Goal: Information Seeking & Learning: Learn about a topic

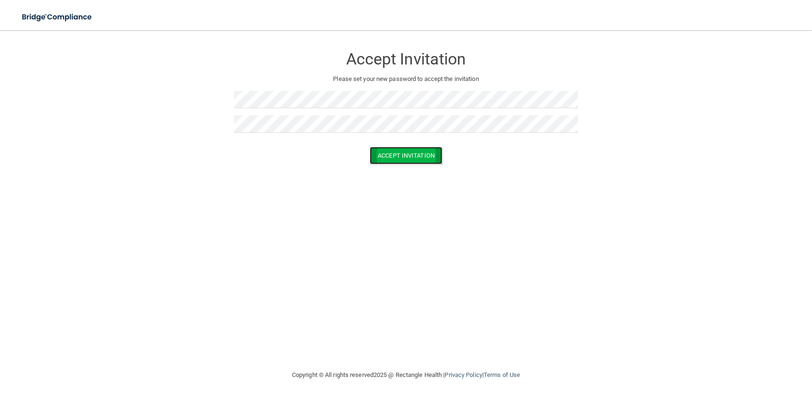
click at [402, 148] on button "Accept Invitation" at bounding box center [406, 155] width 73 height 17
click at [420, 168] on button "Accept Invitation" at bounding box center [406, 169] width 73 height 17
click at [395, 158] on button "Accept Invitation" at bounding box center [406, 155] width 73 height 17
click at [400, 167] on button "Accept Invitation" at bounding box center [406, 169] width 73 height 17
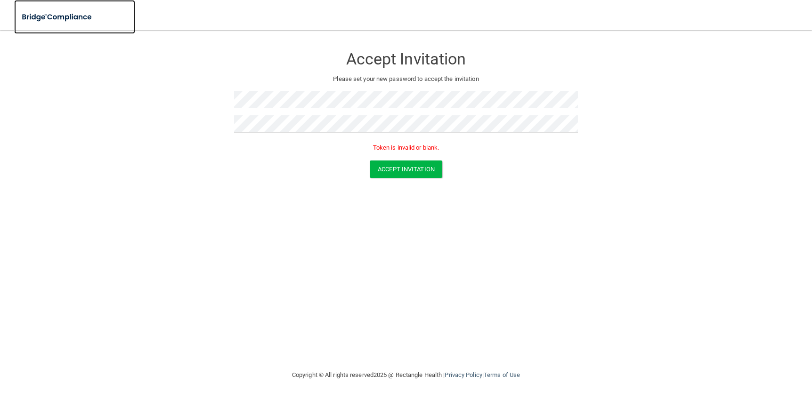
click at [79, 19] on img at bounding box center [57, 17] width 87 height 19
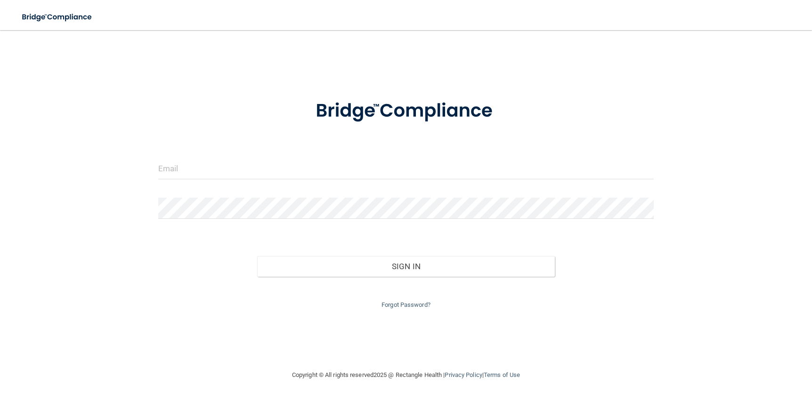
click at [182, 152] on form "Invalid email/password. You don't have permission to access that page. Sign In …" at bounding box center [406, 199] width 496 height 224
click at [183, 165] on input "email" at bounding box center [406, 168] width 496 height 21
type input "[EMAIL_ADDRESS][DOMAIN_NAME]"
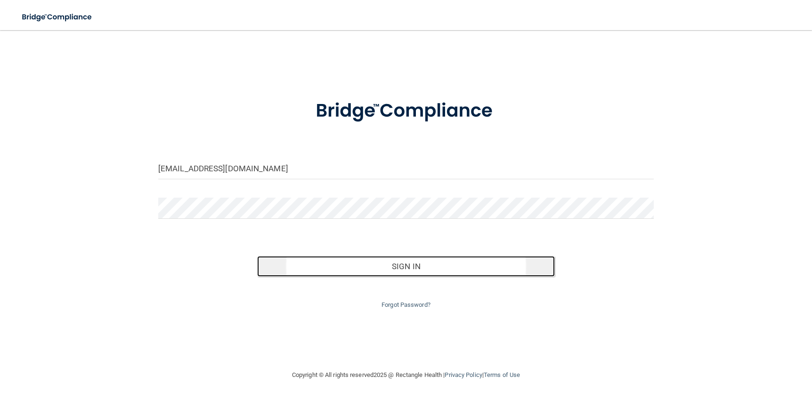
click at [445, 265] on button "Sign In" at bounding box center [405, 266] width 297 height 21
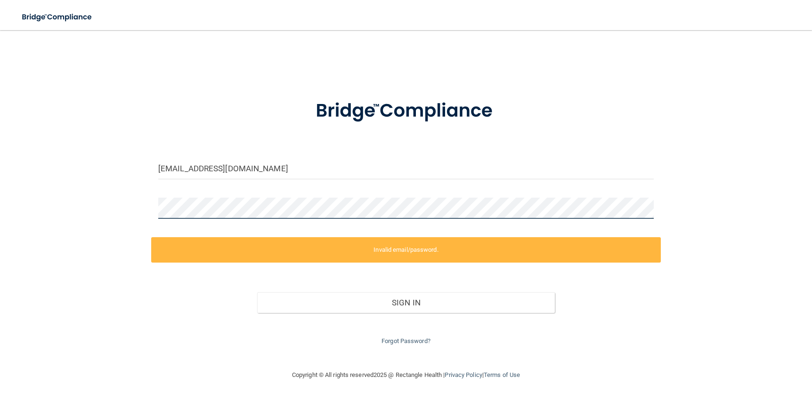
click at [127, 206] on div "amyduellman1@gmail.com Invalid email/password. You don't have permission to acc…" at bounding box center [406, 200] width 775 height 321
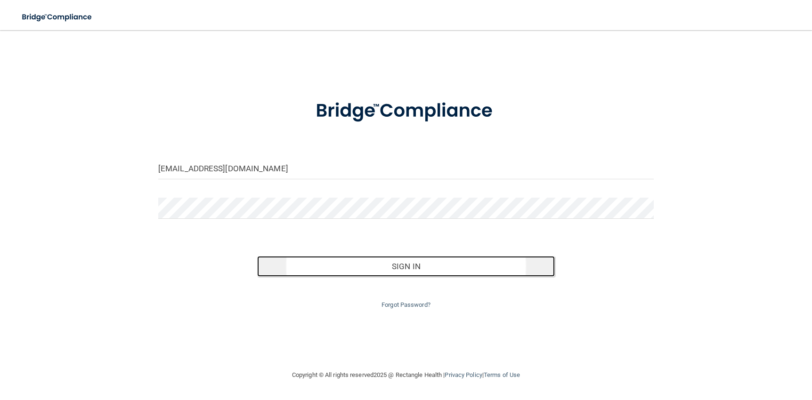
click at [319, 267] on button "Sign In" at bounding box center [405, 266] width 297 height 21
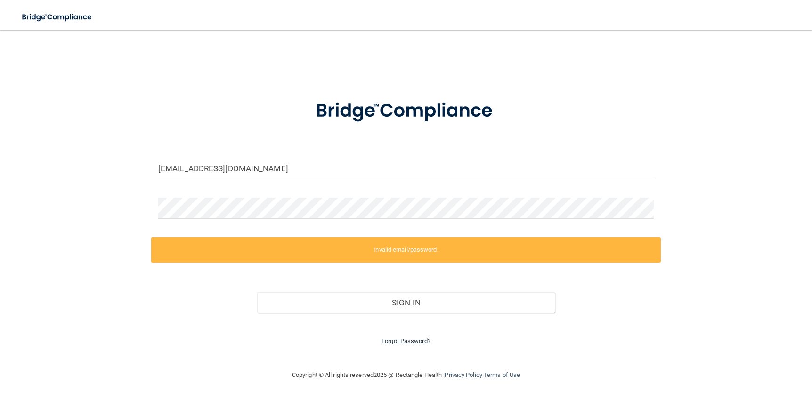
click at [394, 339] on link "Forgot Password?" at bounding box center [406, 341] width 49 height 7
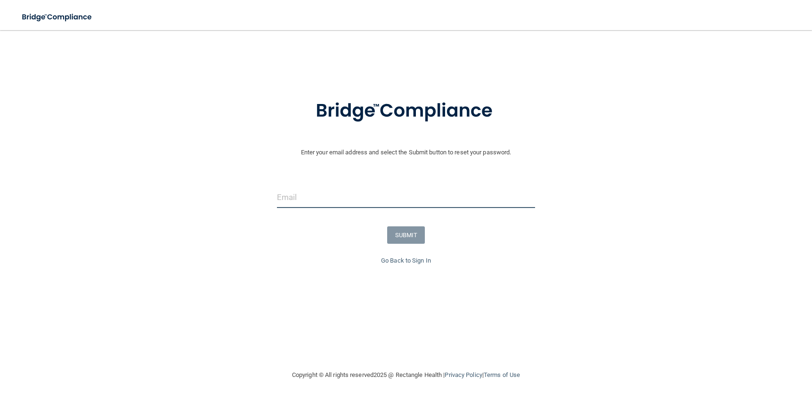
click at [338, 198] on input "email" at bounding box center [406, 197] width 258 height 21
type input "[EMAIL_ADDRESS][DOMAIN_NAME]"
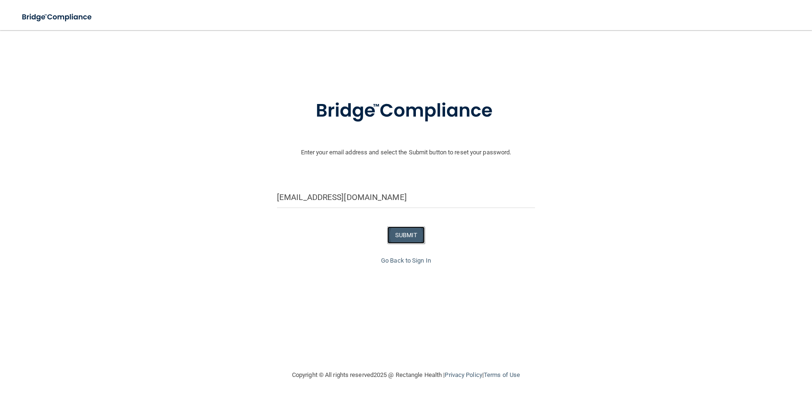
click at [403, 235] on button "SUBMIT" at bounding box center [406, 235] width 38 height 17
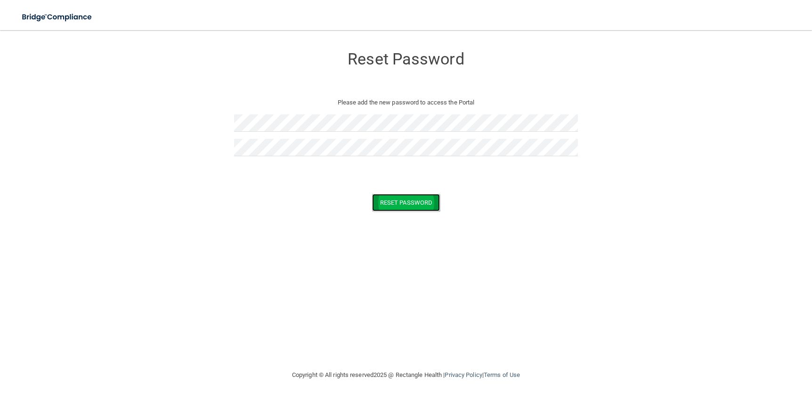
click at [412, 204] on button "Reset Password" at bounding box center [406, 202] width 68 height 17
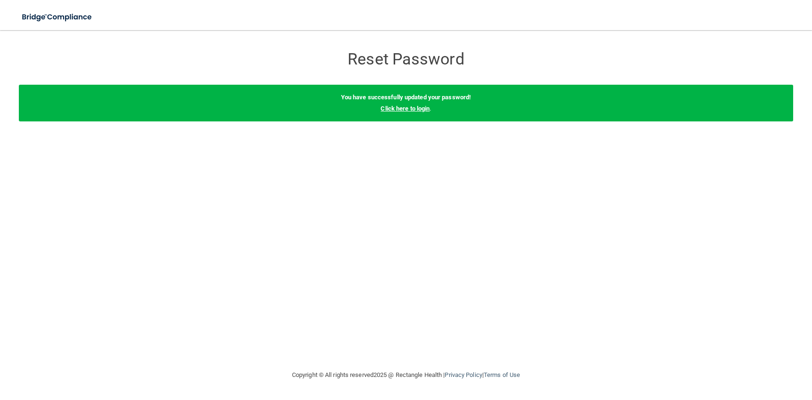
click at [400, 107] on link "Click here to login" at bounding box center [405, 108] width 49 height 7
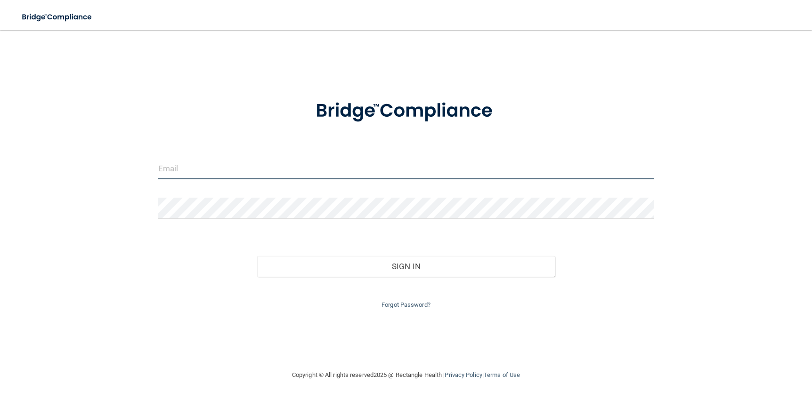
click at [234, 176] on input "email" at bounding box center [406, 168] width 496 height 21
type input "[EMAIL_ADDRESS][DOMAIN_NAME]"
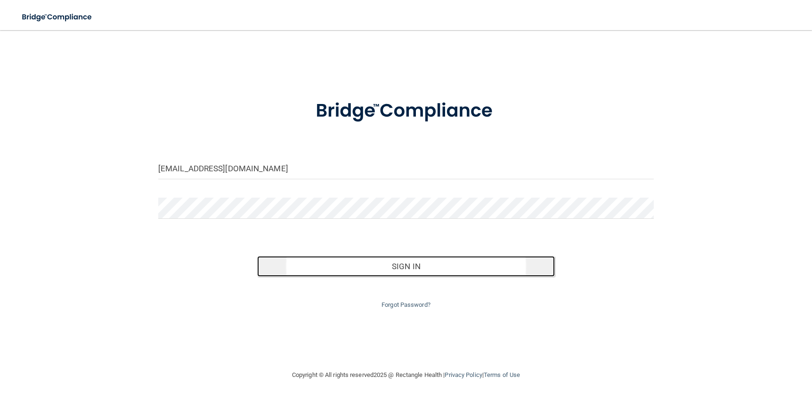
click at [382, 266] on button "Sign In" at bounding box center [405, 266] width 297 height 21
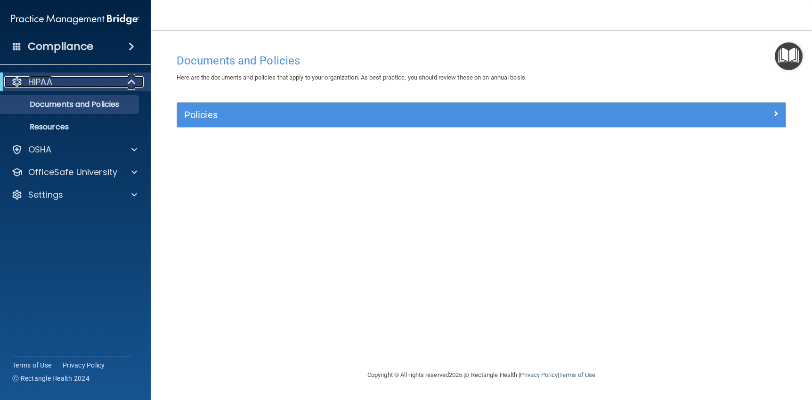
click at [113, 82] on div "HIPAA" at bounding box center [62, 81] width 116 height 11
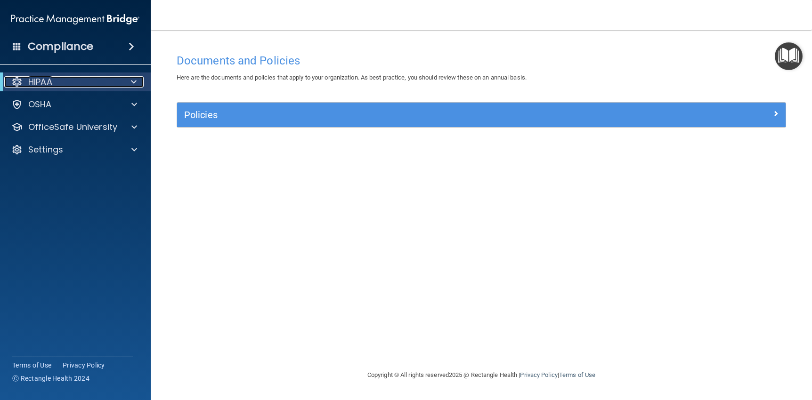
click at [114, 82] on div "HIPAA" at bounding box center [62, 81] width 116 height 11
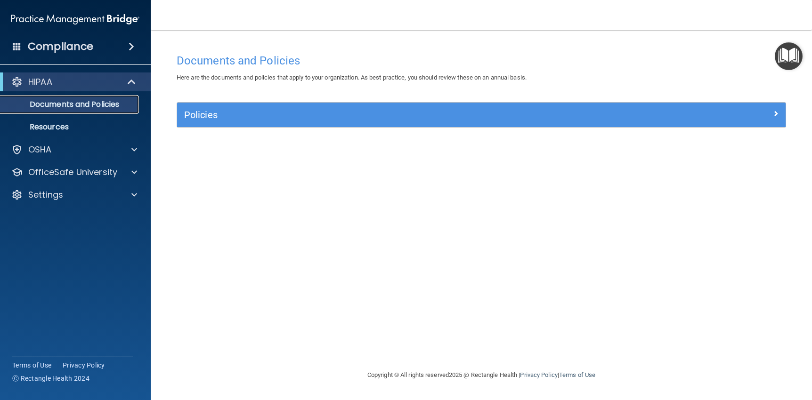
click at [115, 103] on p "Documents and Policies" at bounding box center [70, 104] width 129 height 9
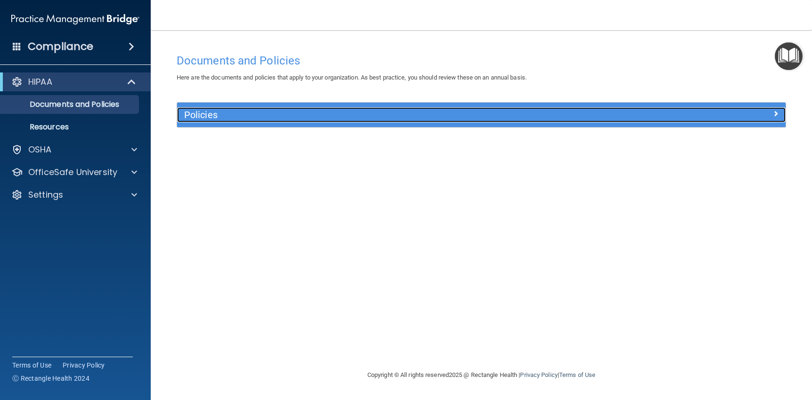
click at [241, 117] on h5 "Policies" at bounding box center [405, 115] width 442 height 10
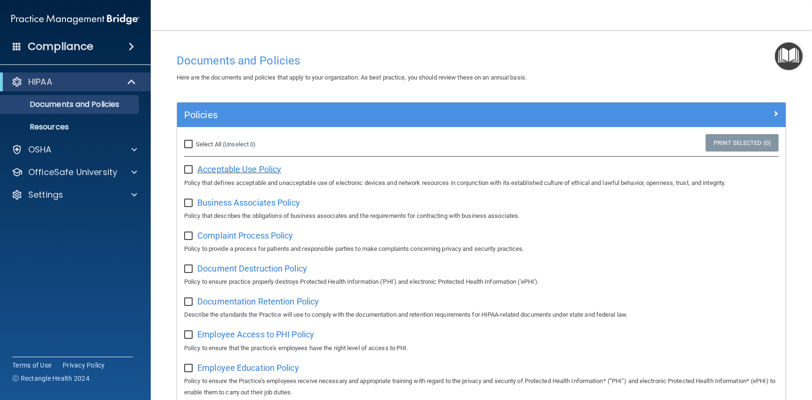
click at [212, 168] on span "Acceptable Use Policy" at bounding box center [239, 169] width 84 height 10
click at [64, 80] on div "HIPAA" at bounding box center [62, 81] width 116 height 11
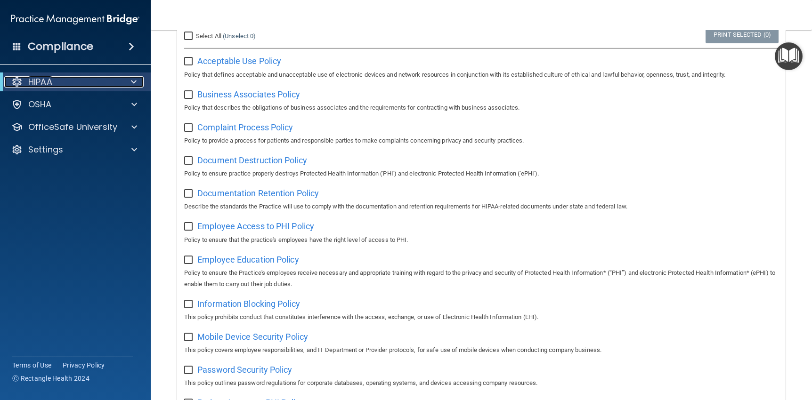
scroll to position [85, 0]
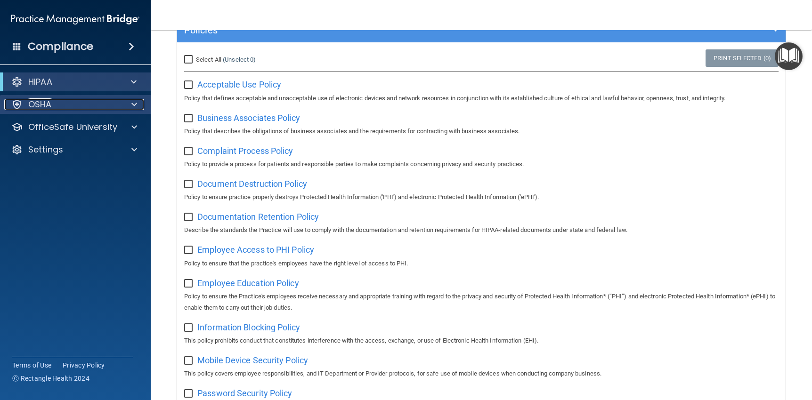
click at [110, 108] on div "OSHA" at bounding box center [62, 104] width 117 height 11
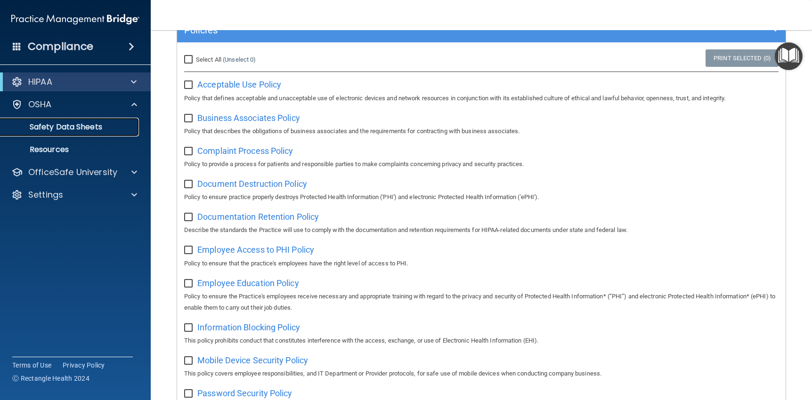
click at [100, 122] on p "Safety Data Sheets" at bounding box center [70, 126] width 129 height 9
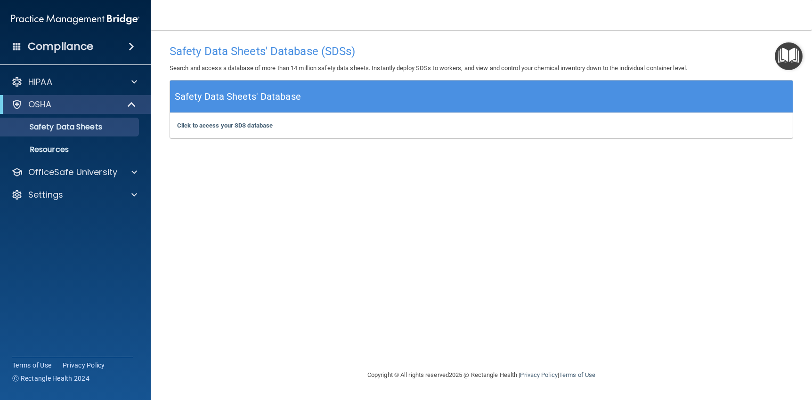
click at [131, 42] on span at bounding box center [132, 46] width 6 height 11
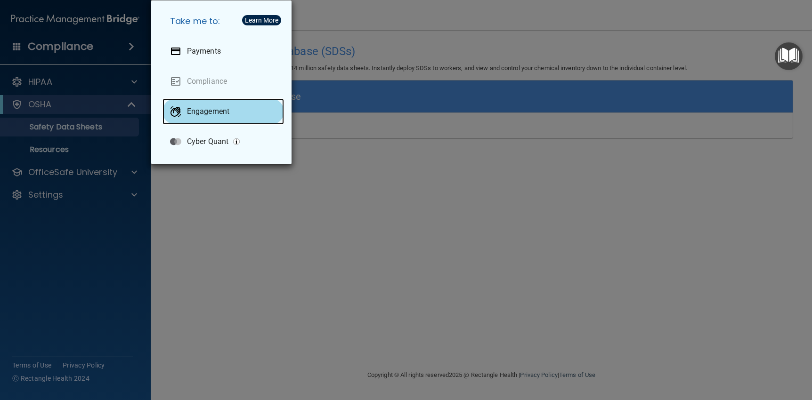
click at [200, 106] on div "Engagement" at bounding box center [224, 111] width 122 height 26
click at [133, 248] on div "Take me to: Payments Compliance Engagement Cyber Quant" at bounding box center [406, 200] width 812 height 400
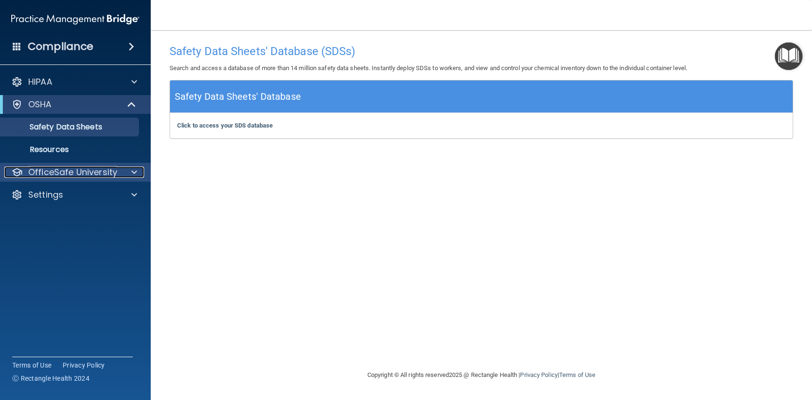
click at [65, 171] on p "OfficeSafe University" at bounding box center [72, 172] width 89 height 11
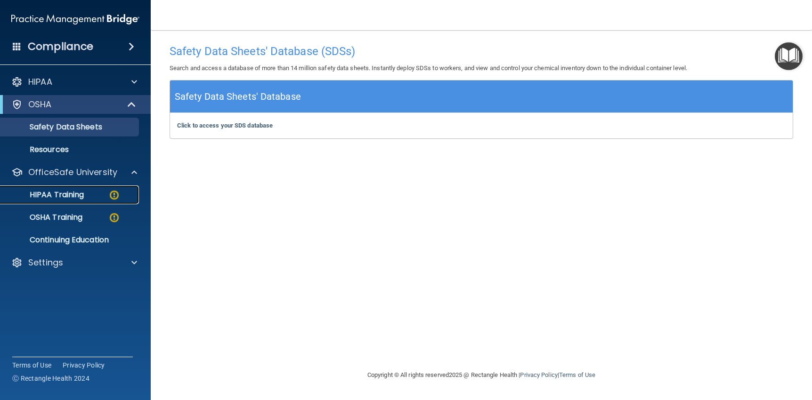
click at [63, 191] on p "HIPAA Training" at bounding box center [45, 194] width 78 height 9
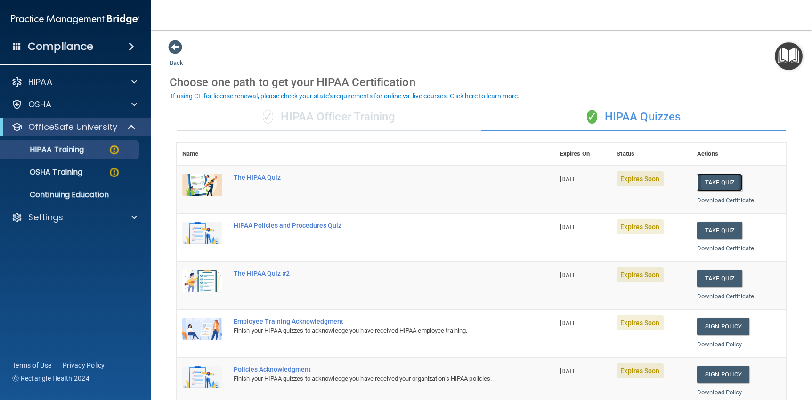
click at [702, 180] on button "Take Quiz" at bounding box center [719, 182] width 45 height 17
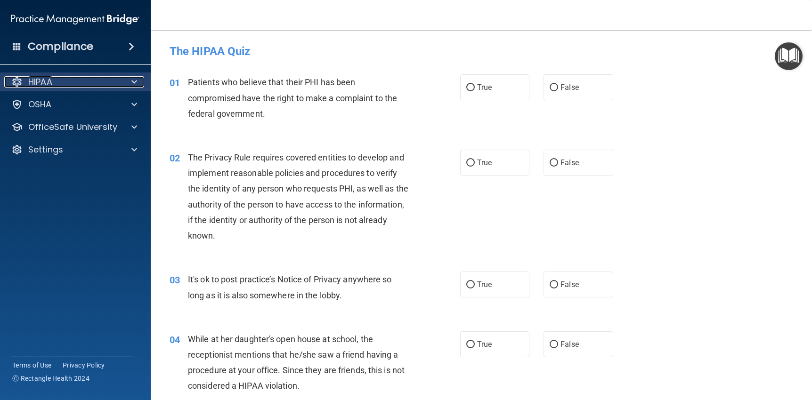
click at [71, 83] on div "HIPAA" at bounding box center [62, 81] width 117 height 11
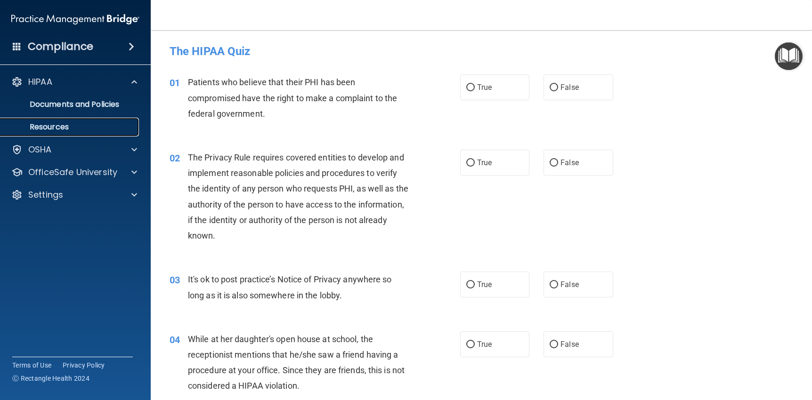
click at [70, 125] on p "Resources" at bounding box center [70, 126] width 129 height 9
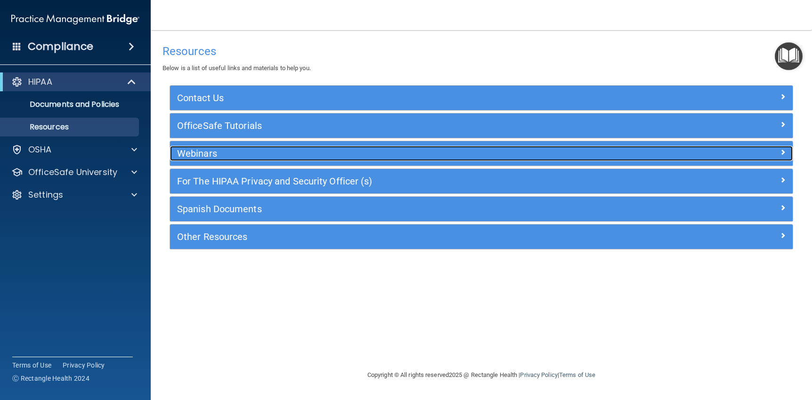
click at [198, 147] on div "Webinars" at bounding box center [403, 153] width 467 height 15
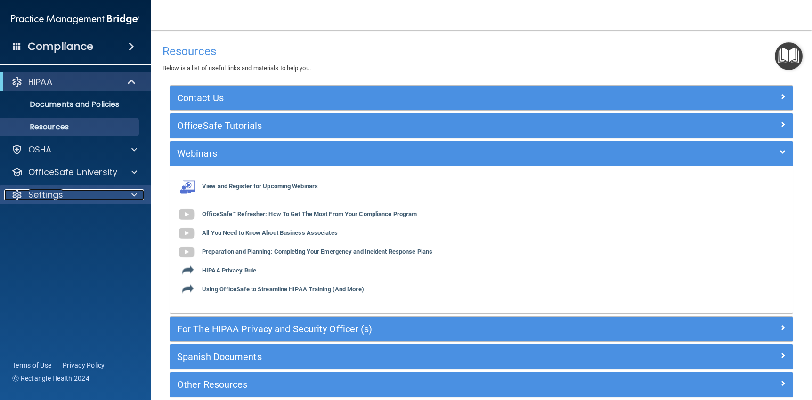
click at [133, 193] on span at bounding box center [134, 194] width 6 height 11
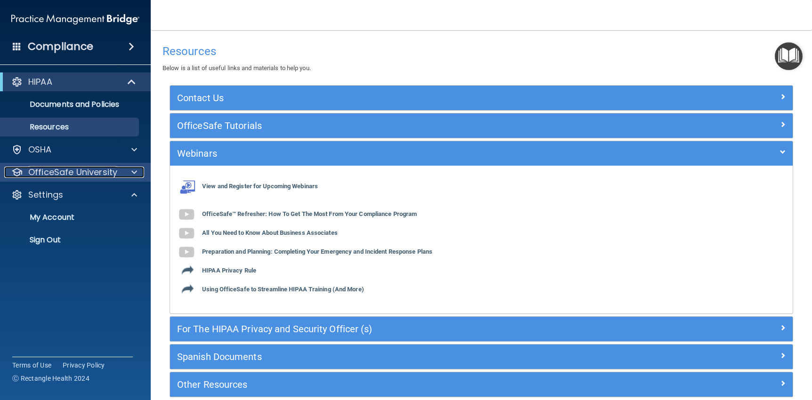
click at [139, 171] on div at bounding box center [133, 172] width 24 height 11
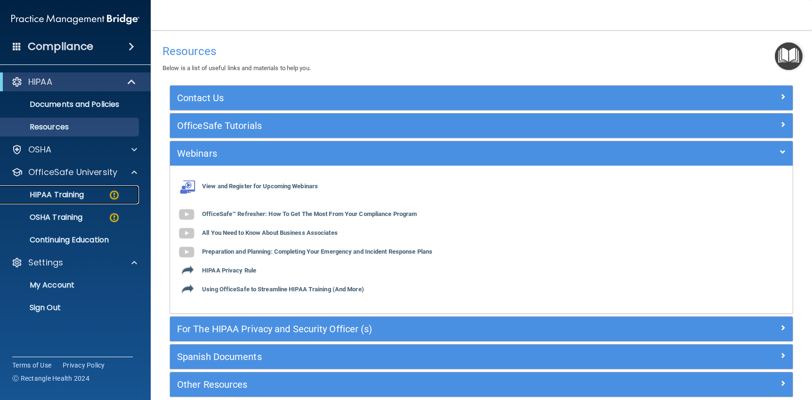
click at [91, 190] on div "HIPAA Training" at bounding box center [70, 194] width 129 height 9
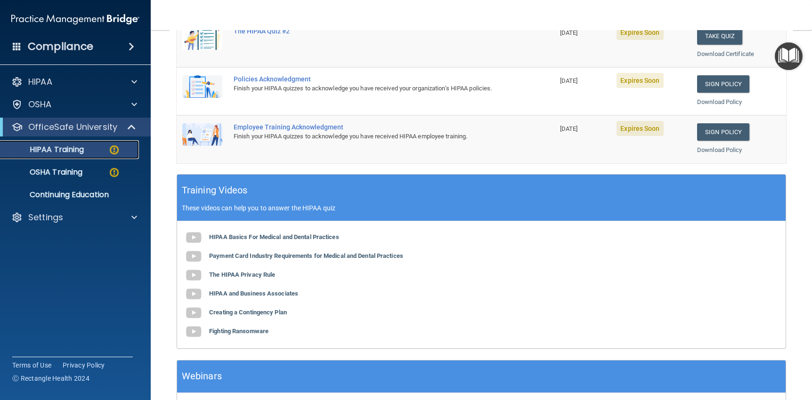
scroll to position [283, 0]
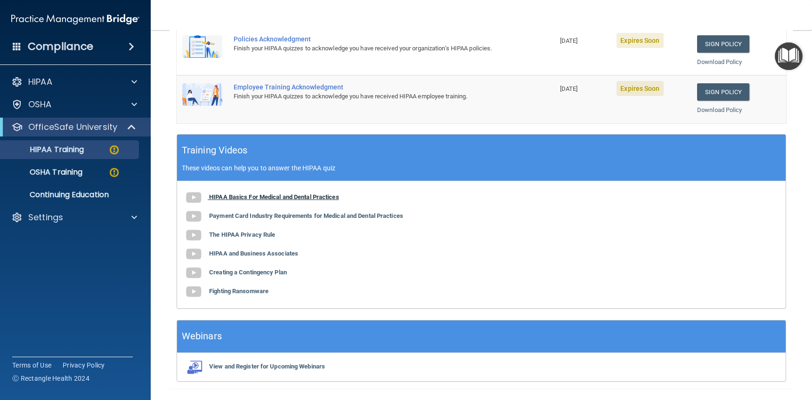
click at [281, 196] on b "HIPAA Basics For Medical and Dental Practices" at bounding box center [274, 197] width 130 height 7
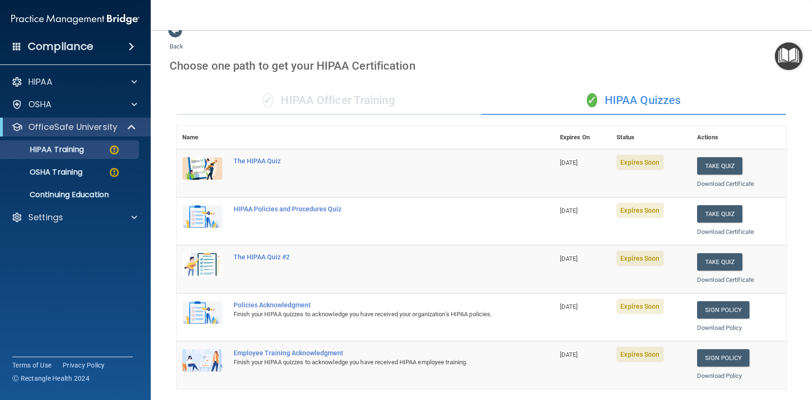
scroll to position [0, 0]
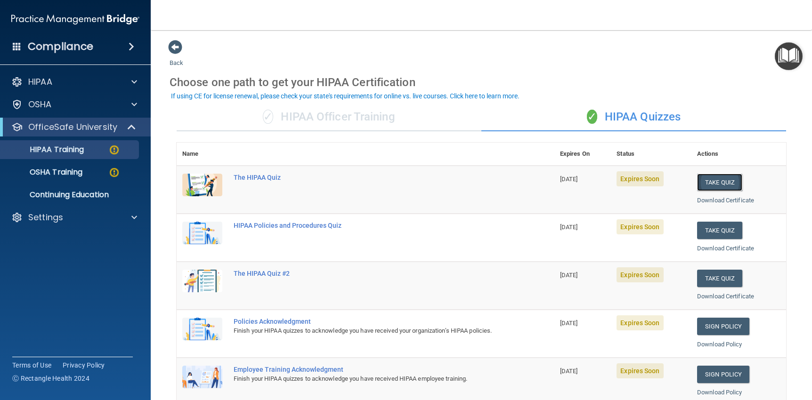
click at [704, 180] on button "Take Quiz" at bounding box center [719, 182] width 45 height 17
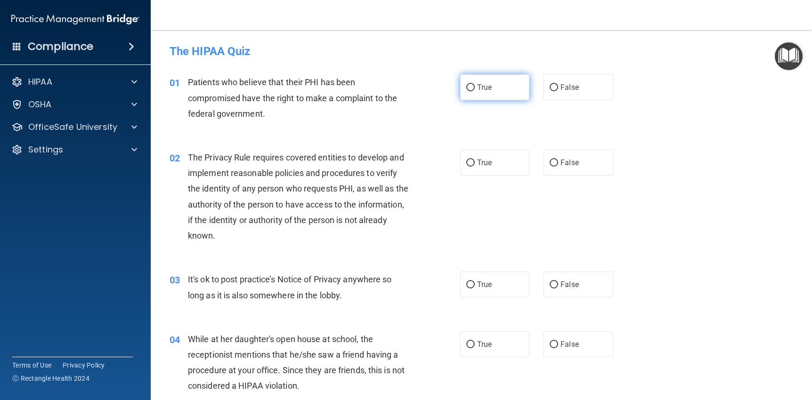
click at [467, 86] on input "True" at bounding box center [470, 87] width 8 height 7
radio input "true"
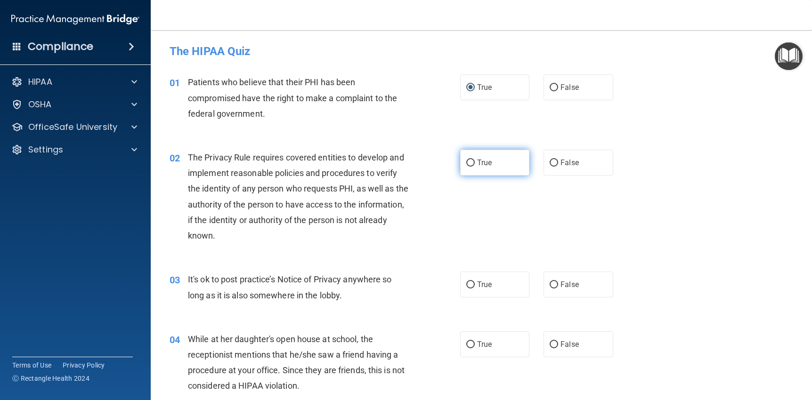
click at [466, 164] on input "True" at bounding box center [470, 163] width 8 height 7
radio input "true"
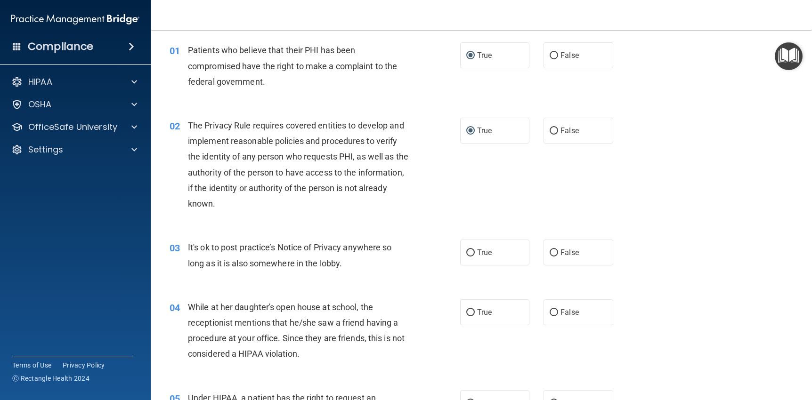
scroll to position [47, 0]
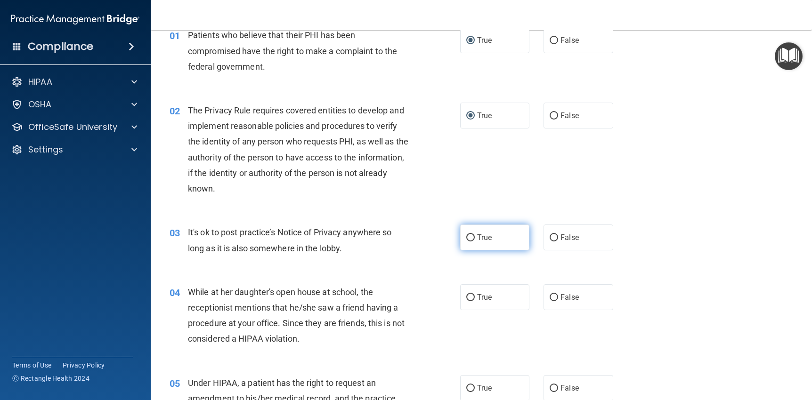
click at [467, 238] on input "True" at bounding box center [470, 238] width 8 height 7
radio input "true"
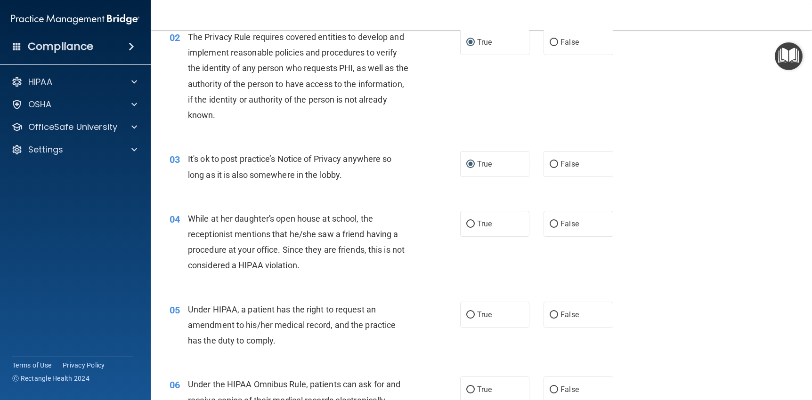
scroll to position [141, 0]
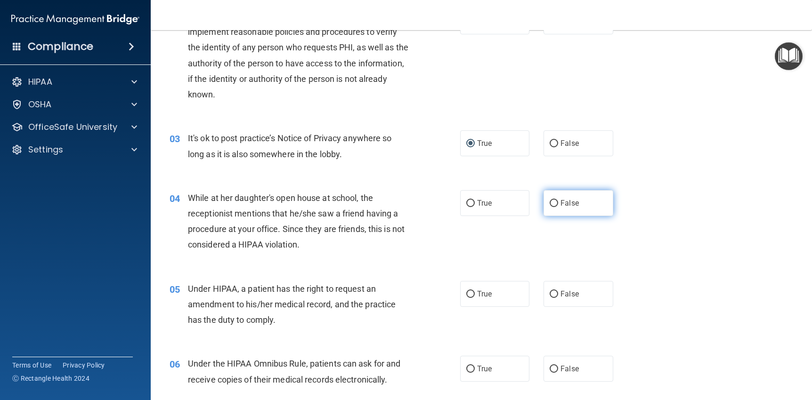
click at [550, 204] on input "False" at bounding box center [554, 203] width 8 height 7
radio input "true"
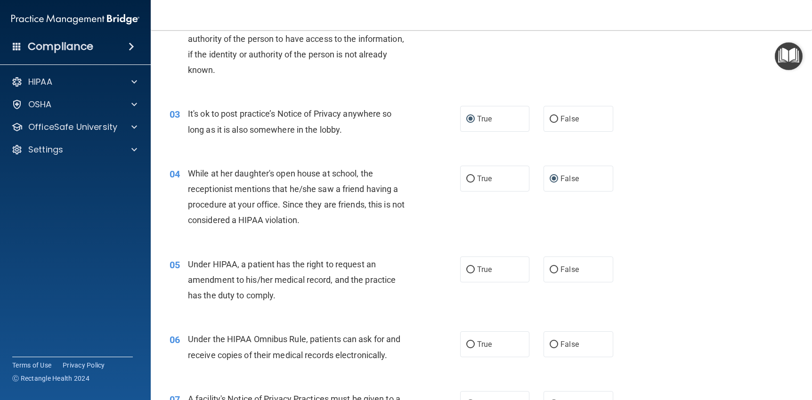
scroll to position [188, 0]
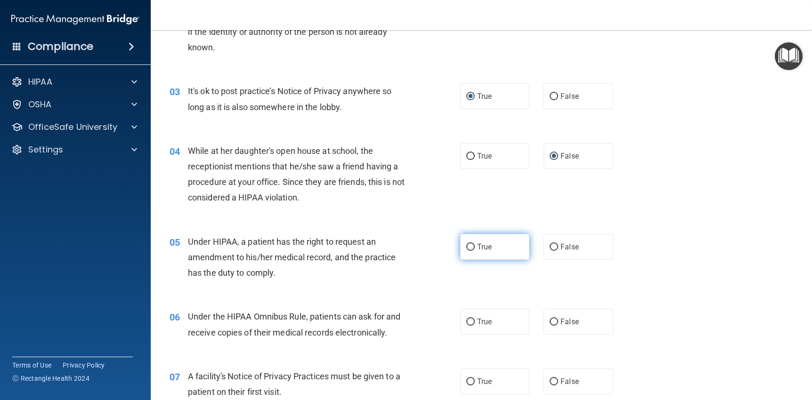
click at [467, 248] on input "True" at bounding box center [470, 247] width 8 height 7
radio input "true"
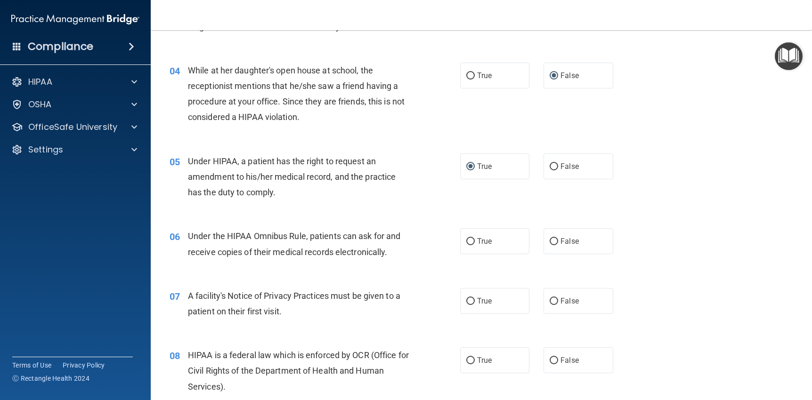
scroll to position [283, 0]
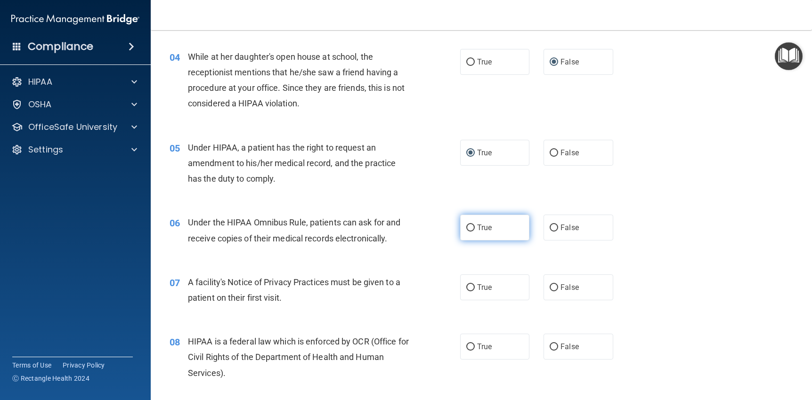
click at [466, 227] on input "True" at bounding box center [470, 228] width 8 height 7
radio input "true"
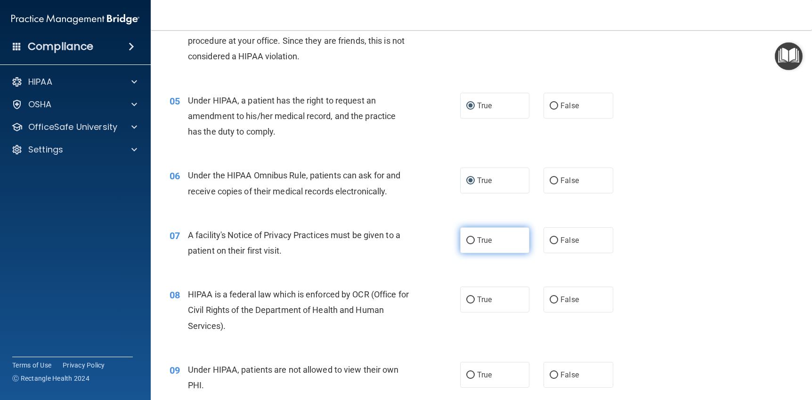
click at [469, 241] on input "True" at bounding box center [470, 240] width 8 height 7
radio input "true"
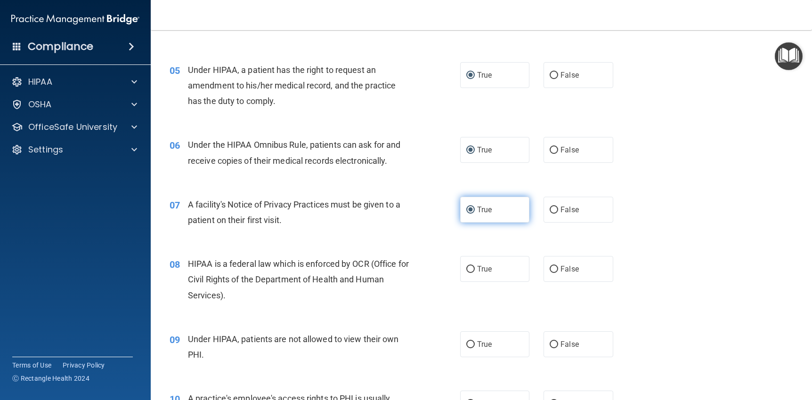
scroll to position [377, 0]
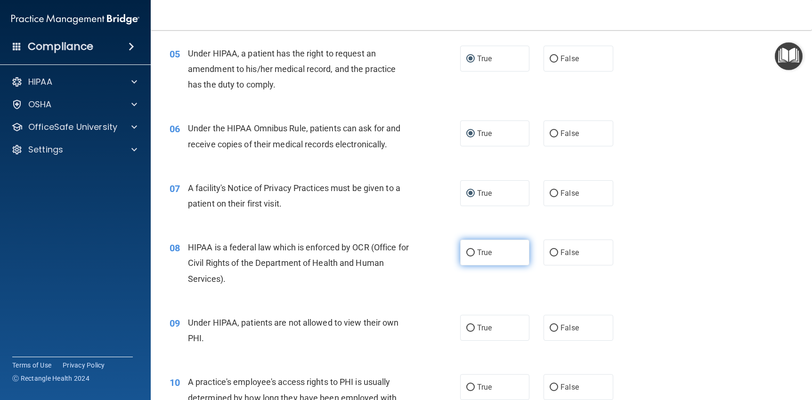
click at [467, 252] on input "True" at bounding box center [470, 253] width 8 height 7
radio input "true"
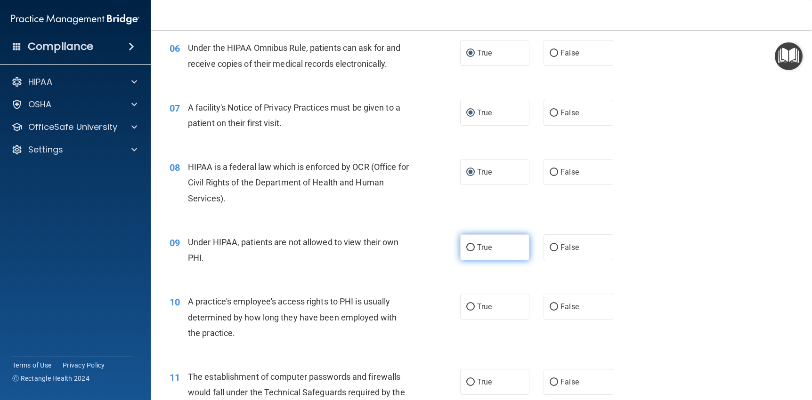
scroll to position [471, 0]
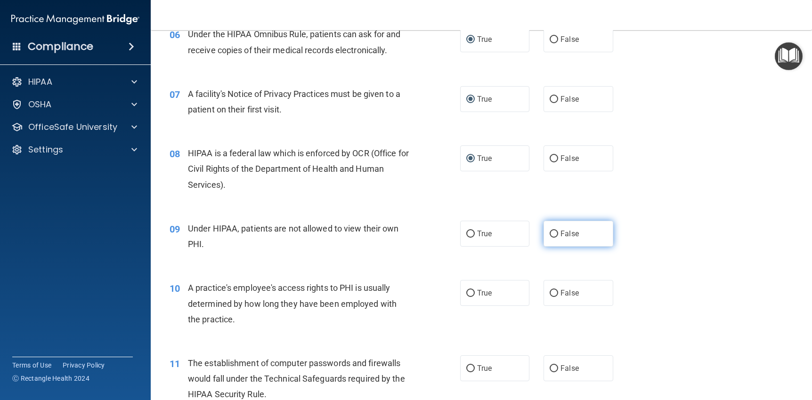
click at [550, 234] on input "False" at bounding box center [554, 234] width 8 height 7
radio input "true"
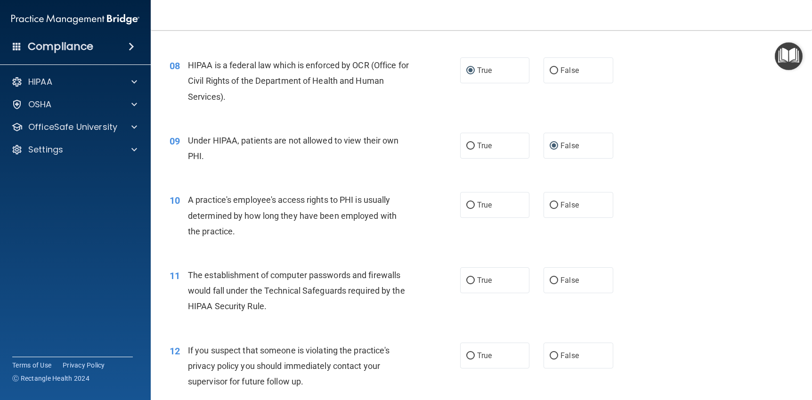
scroll to position [565, 0]
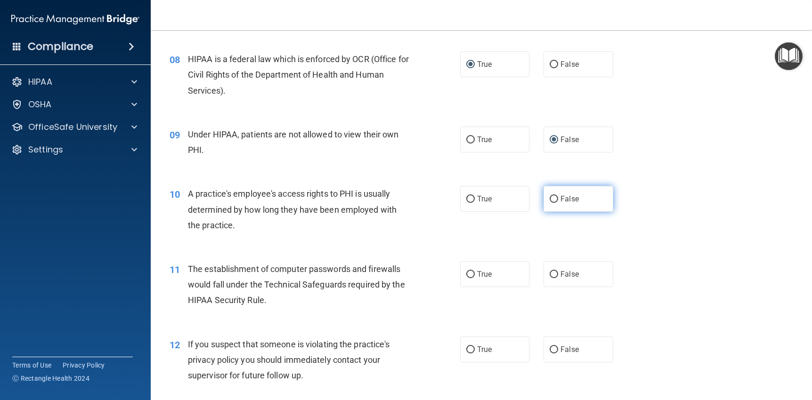
click at [550, 199] on input "False" at bounding box center [554, 199] width 8 height 7
radio input "true"
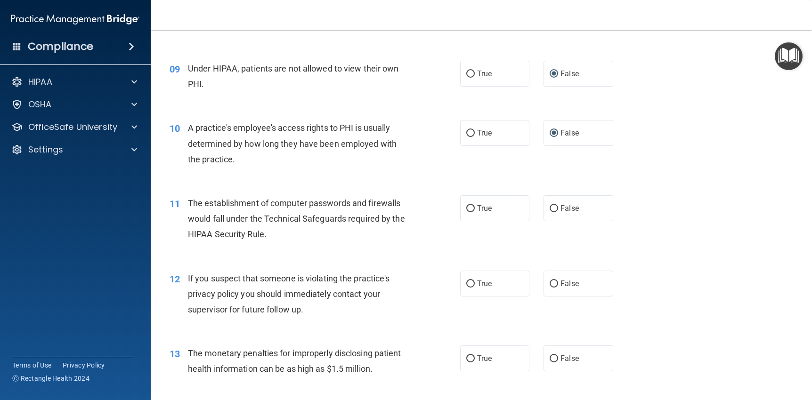
scroll to position [660, 0]
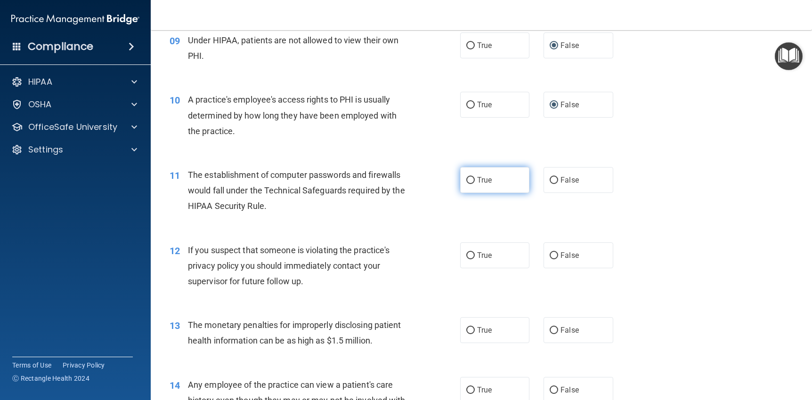
click at [470, 179] on input "True" at bounding box center [470, 180] width 8 height 7
radio input "true"
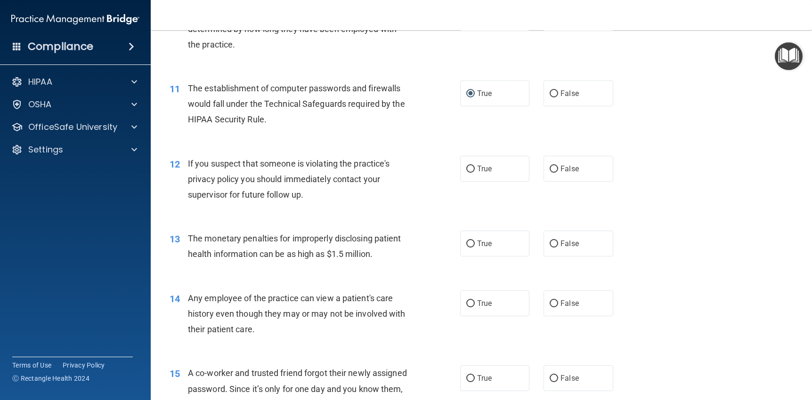
scroll to position [754, 0]
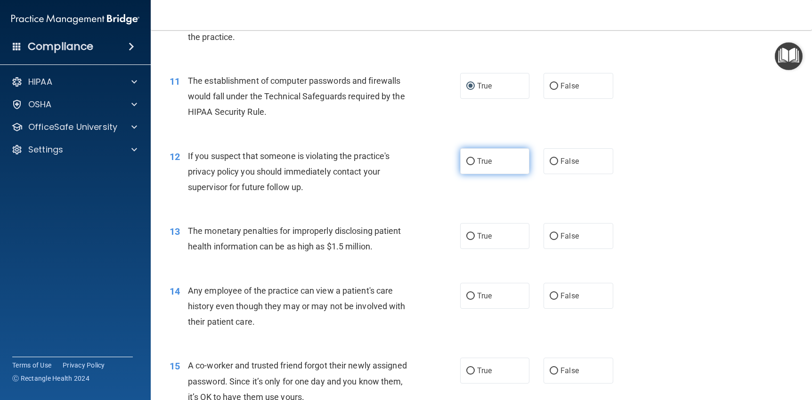
click at [466, 160] on input "True" at bounding box center [470, 161] width 8 height 7
radio input "true"
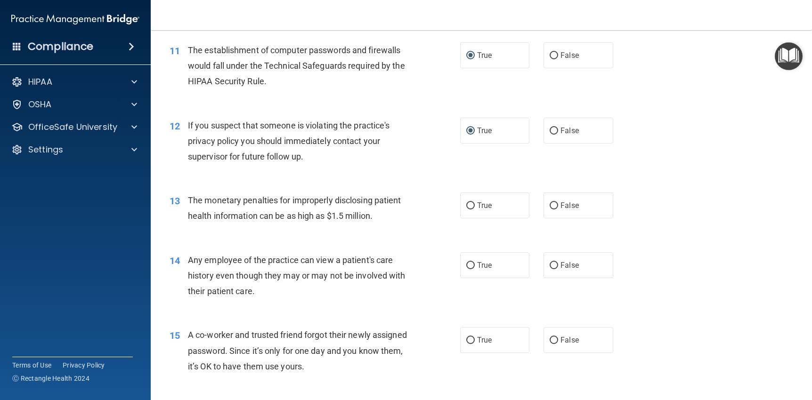
scroll to position [801, 0]
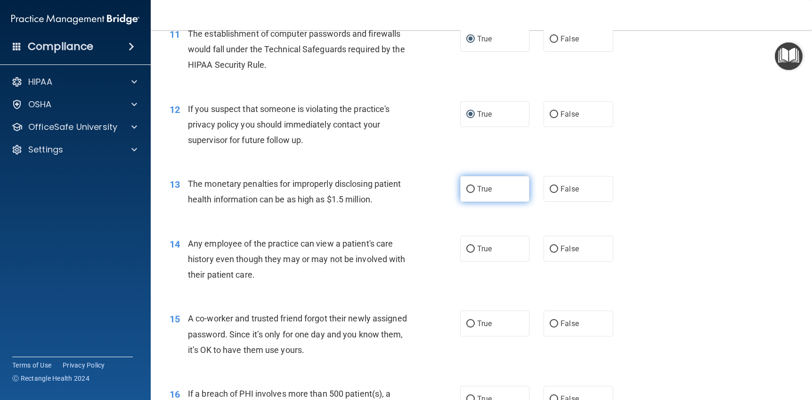
click at [466, 189] on input "True" at bounding box center [470, 189] width 8 height 7
radio input "true"
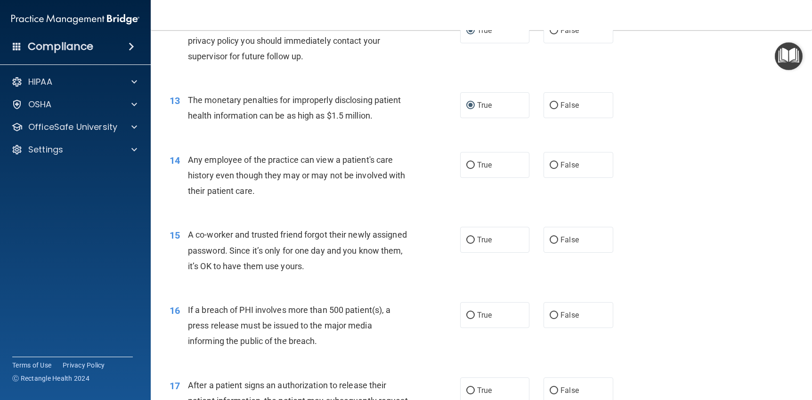
scroll to position [895, 0]
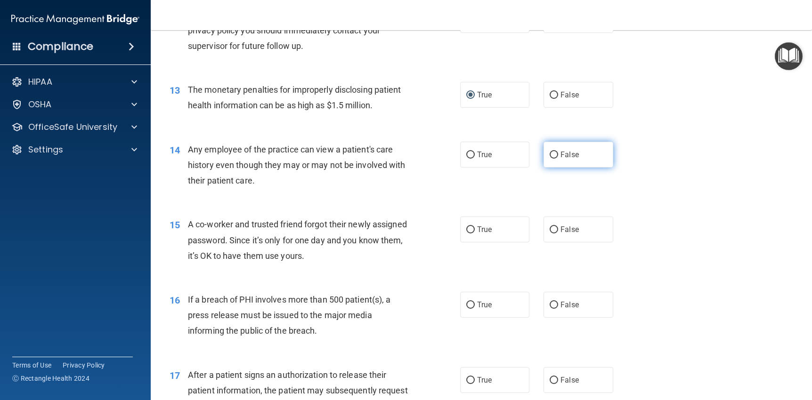
click at [550, 154] on input "False" at bounding box center [554, 155] width 8 height 7
radio input "true"
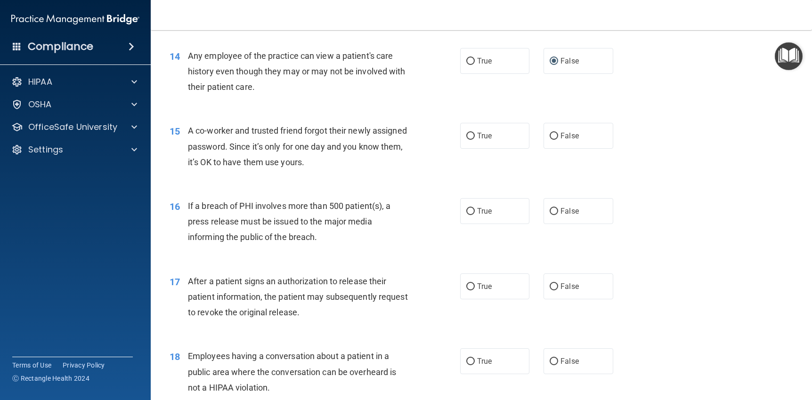
scroll to position [989, 0]
click at [550, 134] on input "False" at bounding box center [554, 135] width 8 height 7
radio input "true"
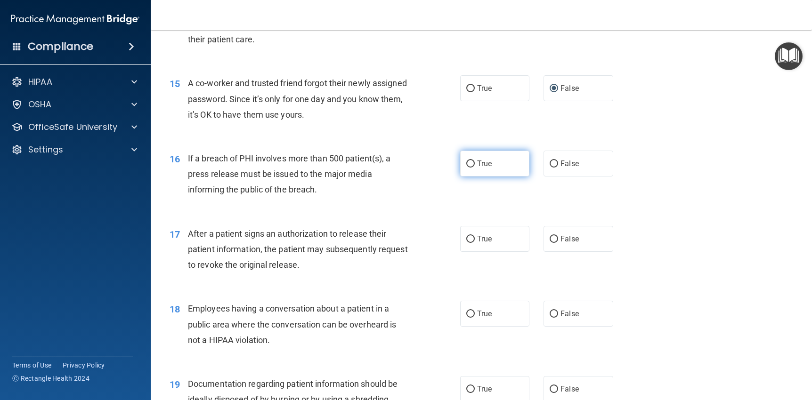
click at [466, 162] on input "True" at bounding box center [470, 164] width 8 height 7
radio input "true"
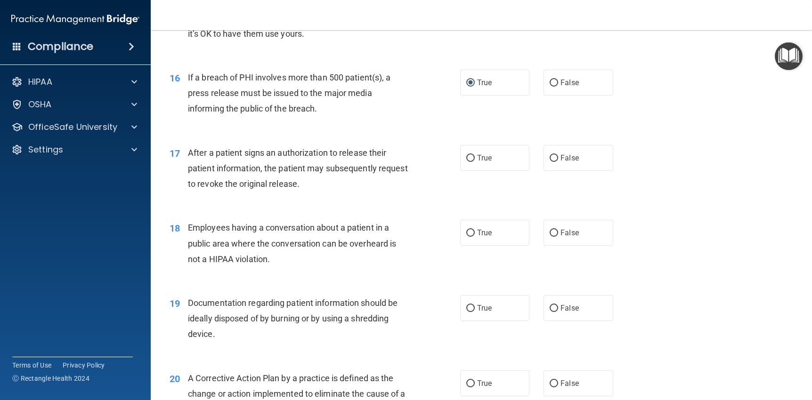
scroll to position [1131, 0]
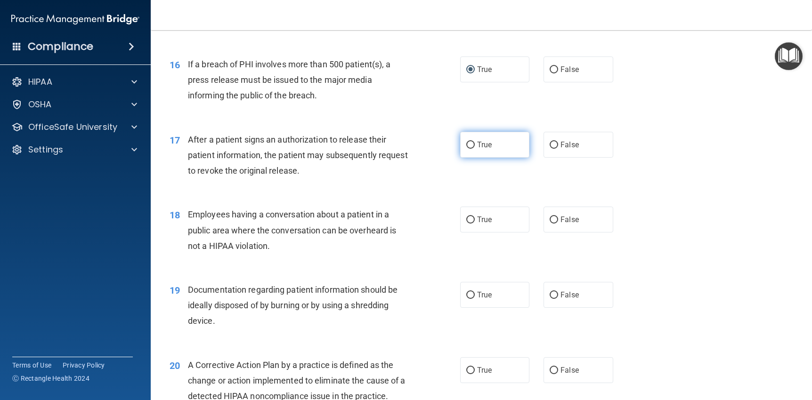
click at [466, 147] on input "True" at bounding box center [470, 145] width 8 height 7
radio input "true"
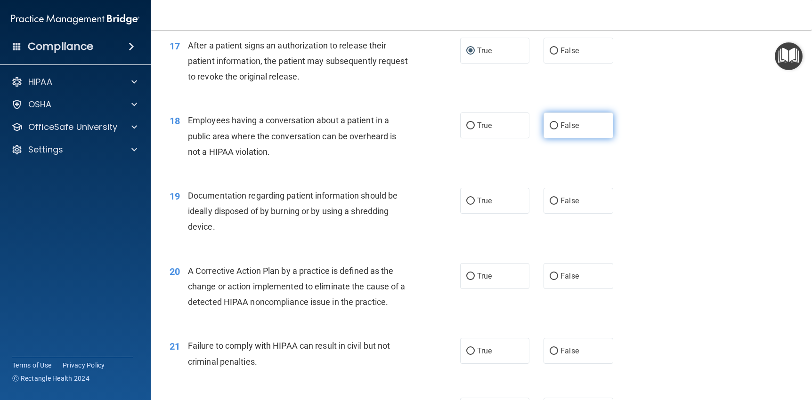
click at [550, 126] on input "False" at bounding box center [554, 125] width 8 height 7
radio input "true"
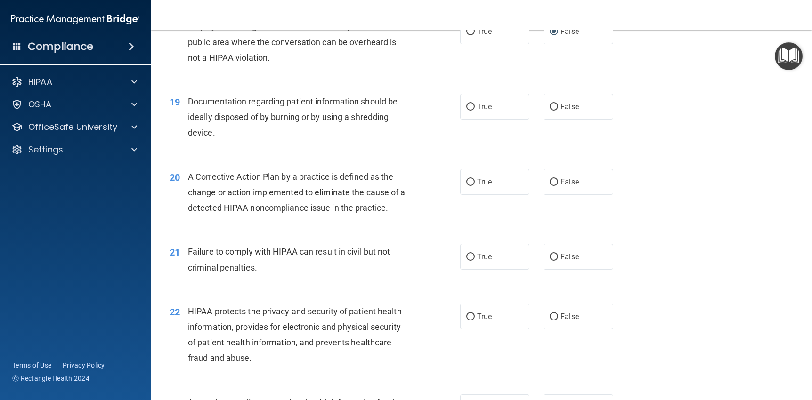
scroll to position [1272, 0]
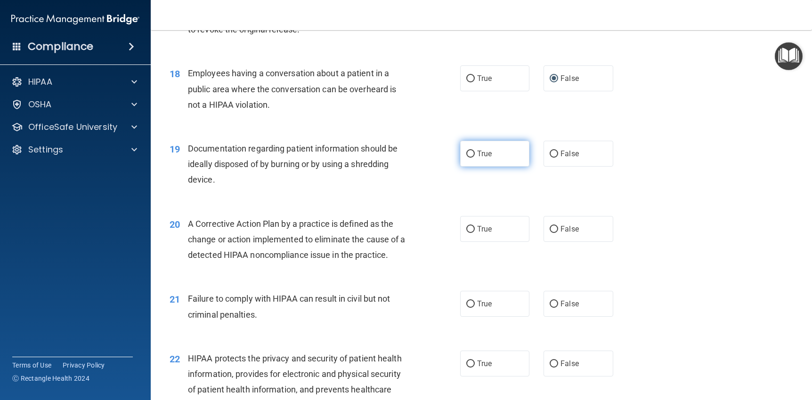
click at [466, 155] on input "True" at bounding box center [470, 154] width 8 height 7
radio input "true"
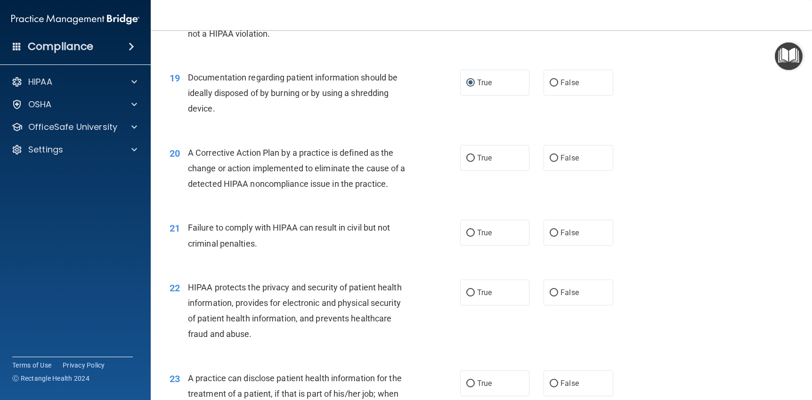
scroll to position [1366, 0]
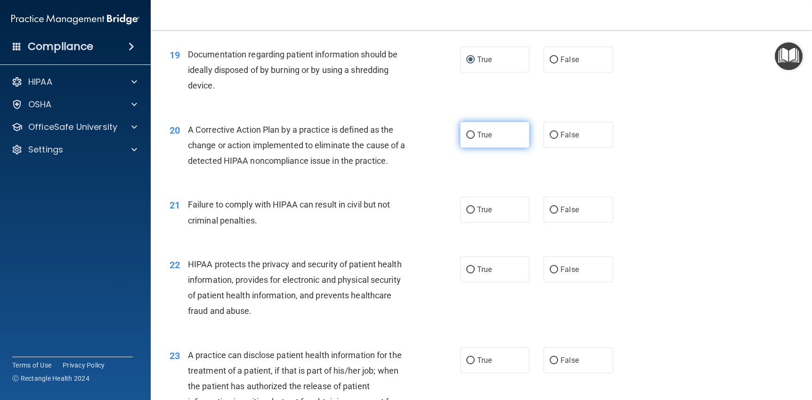
click at [468, 136] on input "True" at bounding box center [470, 135] width 8 height 7
radio input "true"
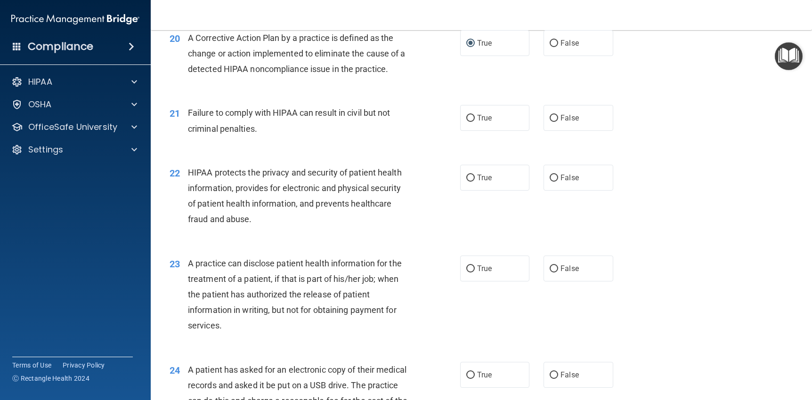
scroll to position [1460, 0]
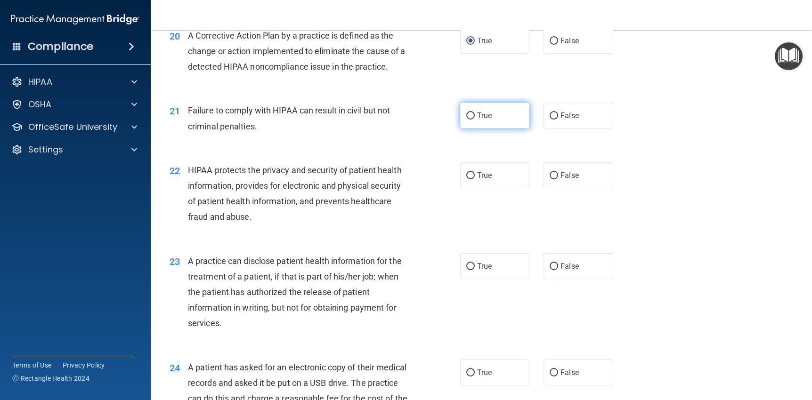
click at [466, 116] on input "True" at bounding box center [470, 116] width 8 height 7
radio input "true"
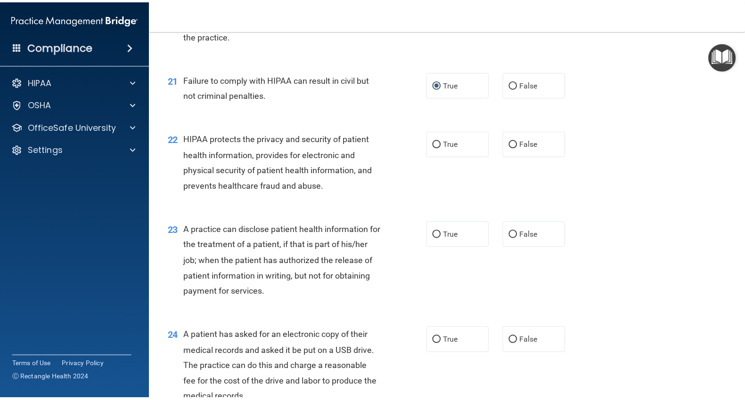
scroll to position [1570, 0]
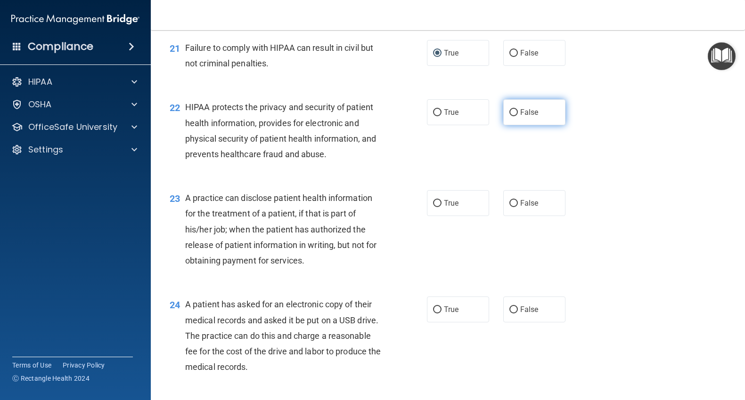
click at [509, 116] on input "False" at bounding box center [513, 112] width 8 height 7
radio input "true"
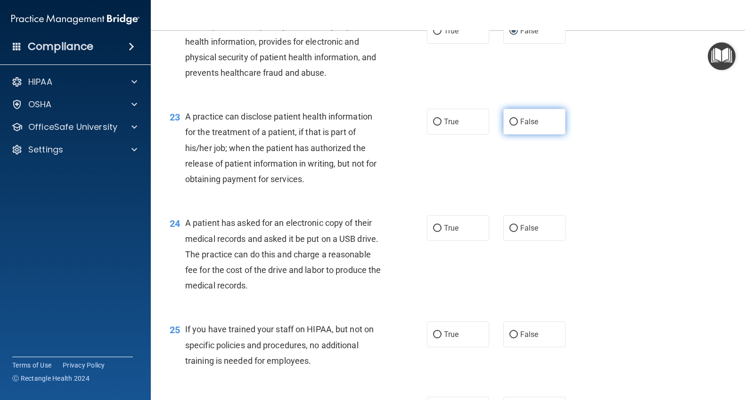
scroll to position [1664, 0]
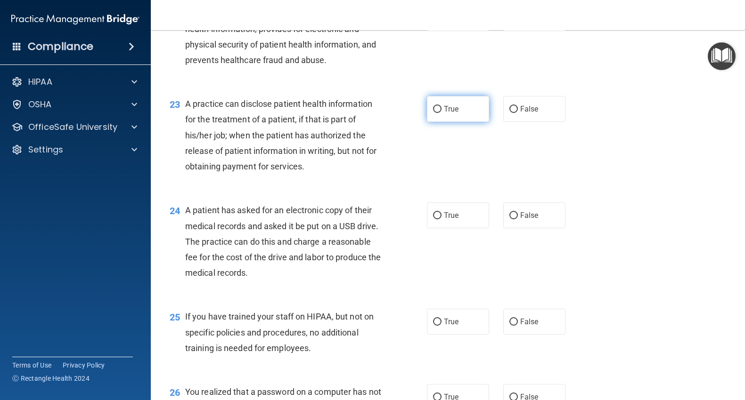
click at [433, 113] on input "True" at bounding box center [437, 109] width 8 height 7
radio input "true"
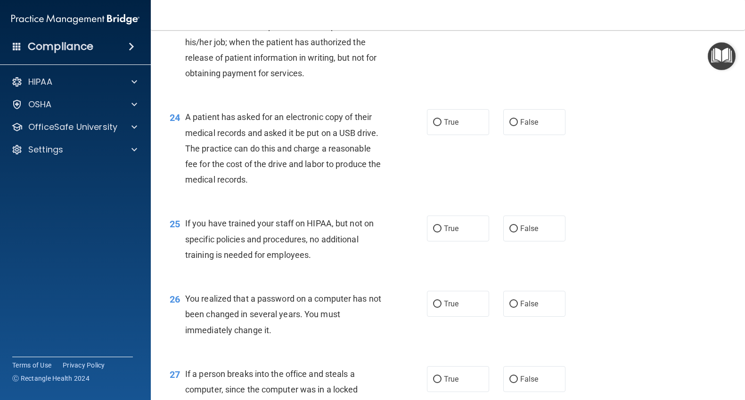
scroll to position [1759, 0]
click at [433, 125] on input "True" at bounding box center [437, 121] width 8 height 7
radio input "true"
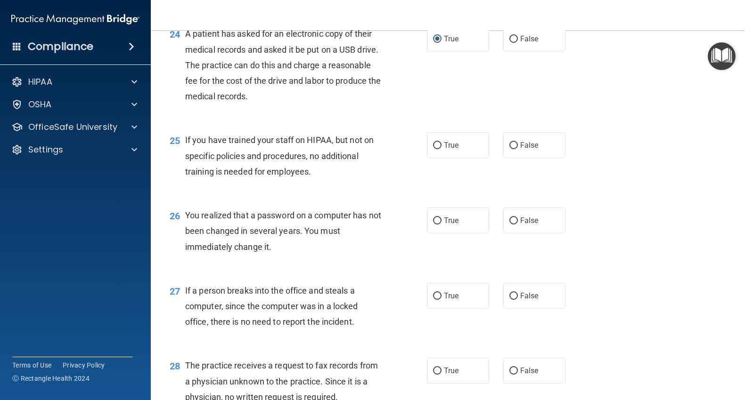
scroll to position [1853, 0]
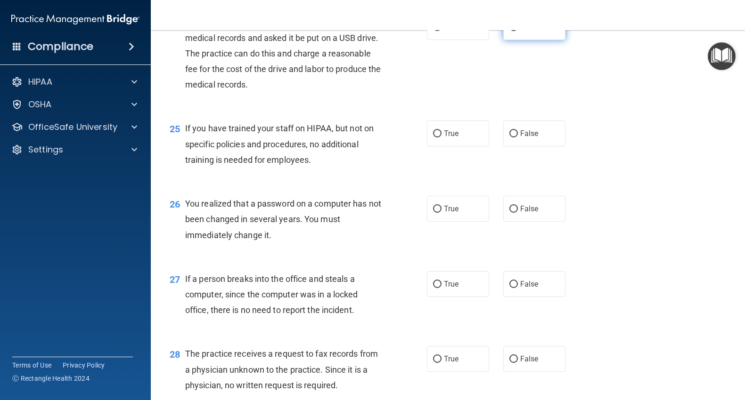
click at [509, 31] on input "False" at bounding box center [513, 27] width 8 height 7
radio input "true"
click at [433, 31] on input "True" at bounding box center [437, 27] width 8 height 7
radio input "true"
radio input "false"
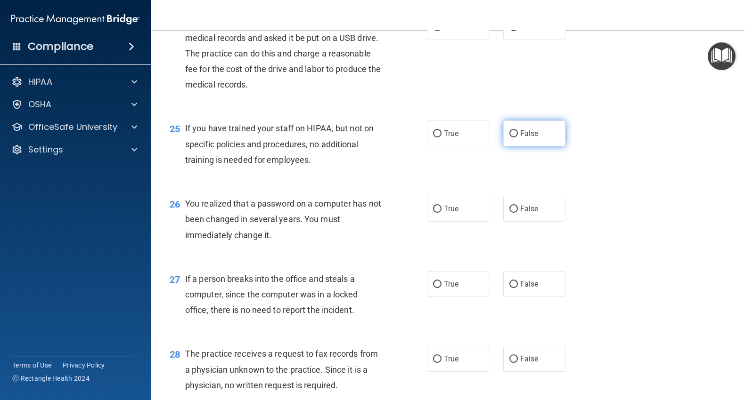
click at [509, 138] on input "False" at bounding box center [513, 134] width 8 height 7
radio input "true"
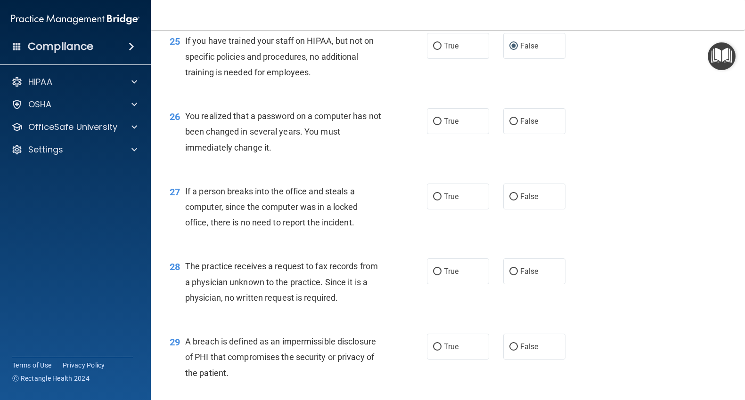
scroll to position [1947, 0]
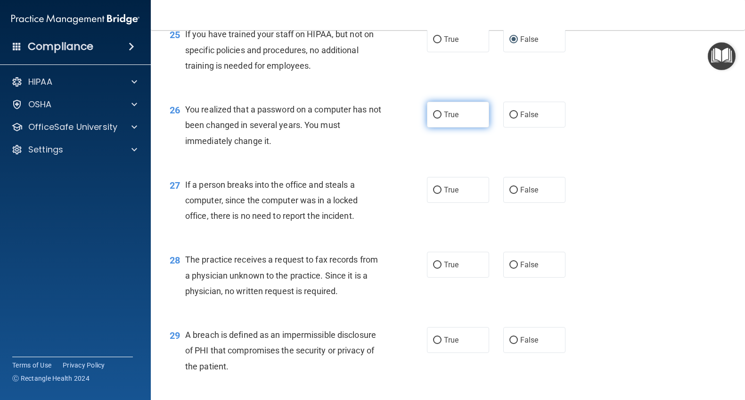
click at [433, 119] on input "True" at bounding box center [437, 115] width 8 height 7
radio input "true"
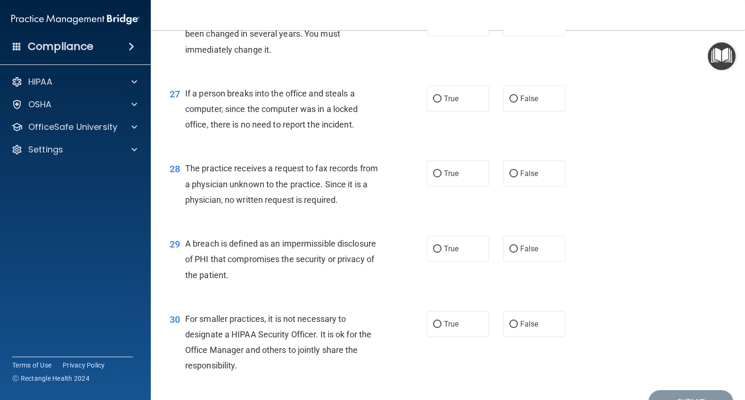
scroll to position [2041, 0]
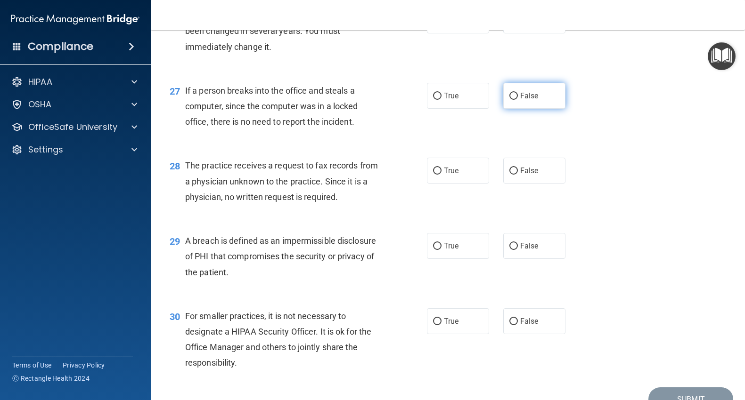
click at [509, 100] on input "False" at bounding box center [513, 96] width 8 height 7
radio input "true"
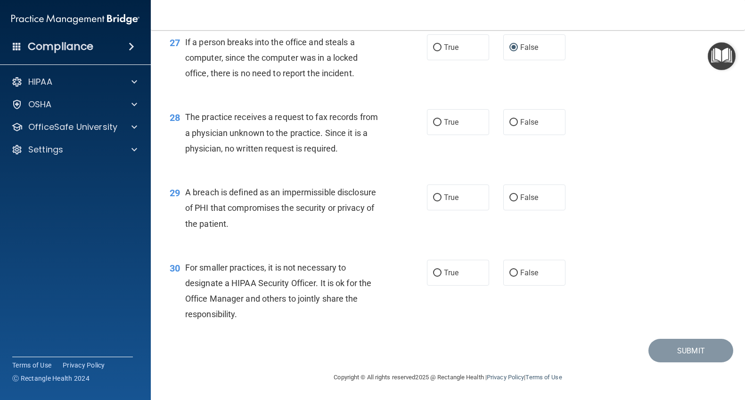
scroll to position [2121, 0]
click at [509, 122] on input "False" at bounding box center [513, 122] width 8 height 7
radio input "true"
click at [433, 195] on input "True" at bounding box center [437, 198] width 8 height 7
radio input "true"
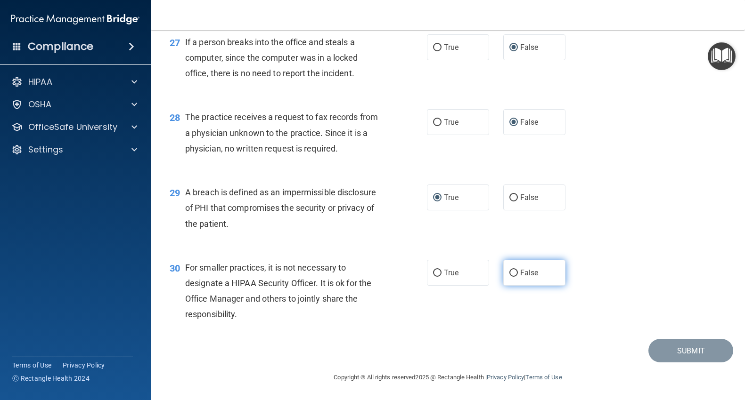
click at [509, 272] on input "False" at bounding box center [513, 273] width 8 height 7
radio input "true"
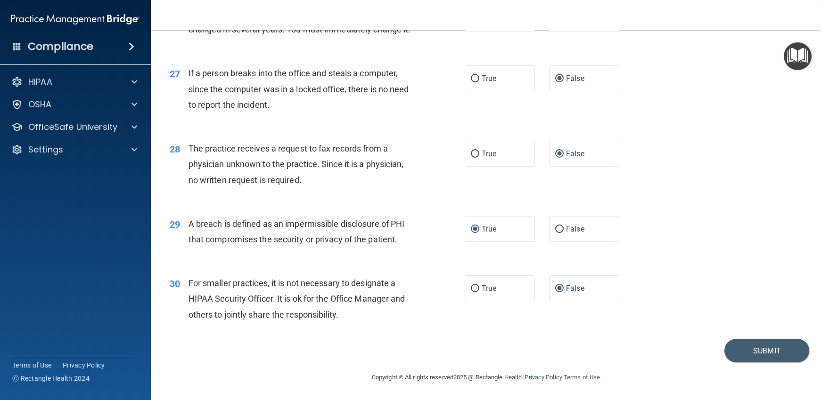
scroll to position [1996, 0]
click at [749, 350] on button "Submit" at bounding box center [766, 351] width 85 height 24
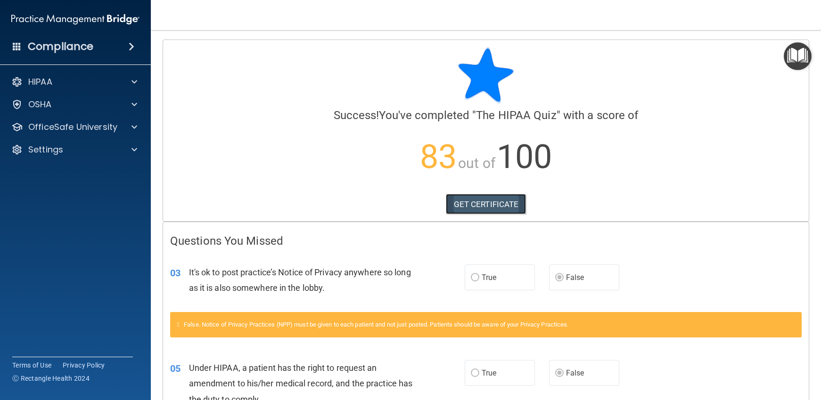
click at [480, 204] on link "GET CERTIFICATE" at bounding box center [486, 204] width 81 height 21
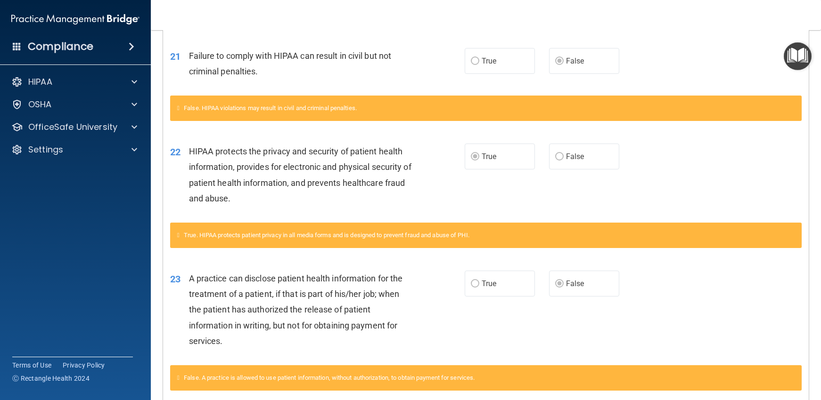
scroll to position [471, 0]
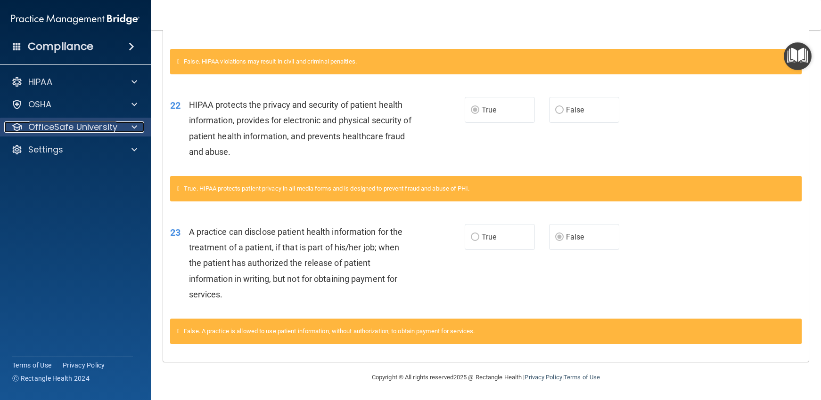
click at [131, 130] on div at bounding box center [133, 127] width 24 height 11
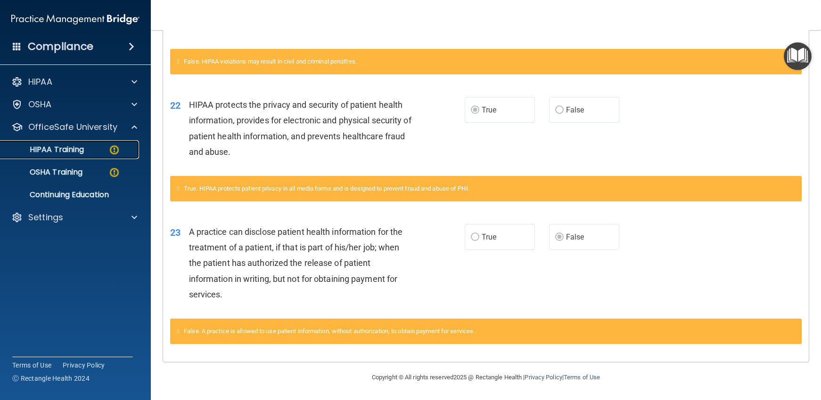
click at [96, 146] on div "HIPAA Training" at bounding box center [70, 149] width 129 height 9
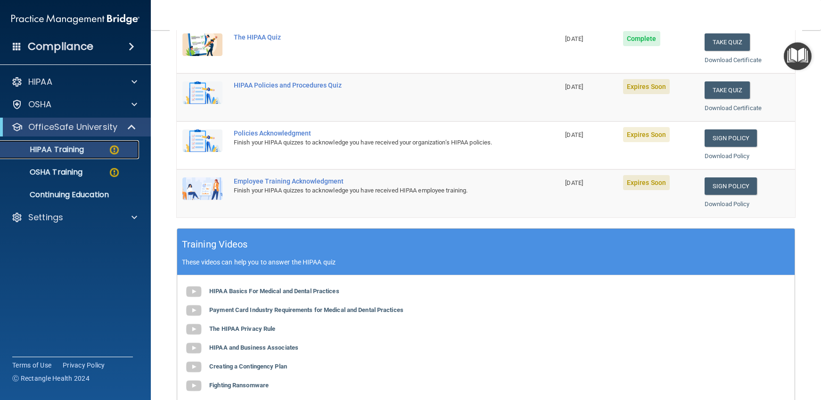
scroll to position [309, 0]
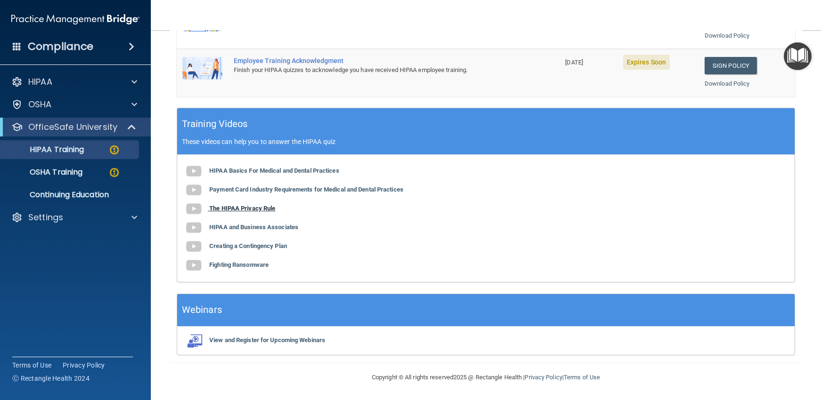
click at [263, 209] on b "The HIPAA Privacy Rule" at bounding box center [242, 208] width 66 height 7
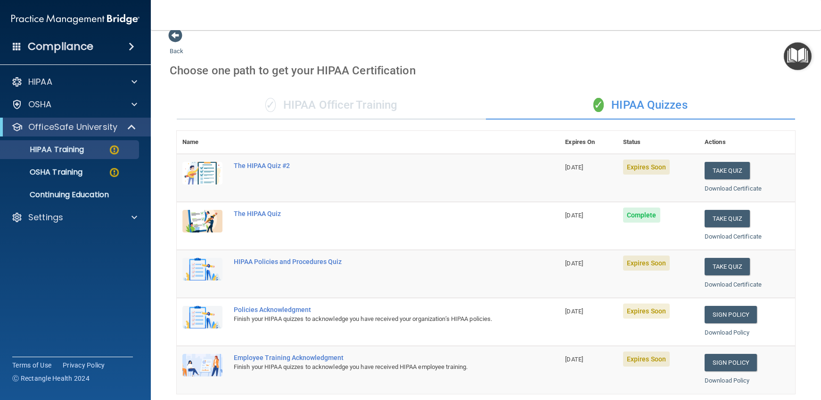
scroll to position [0, 0]
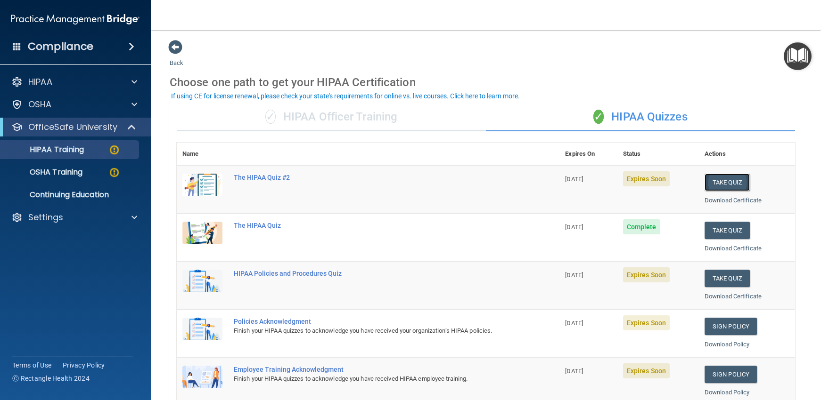
click at [726, 180] on button "Take Quiz" at bounding box center [726, 182] width 45 height 17
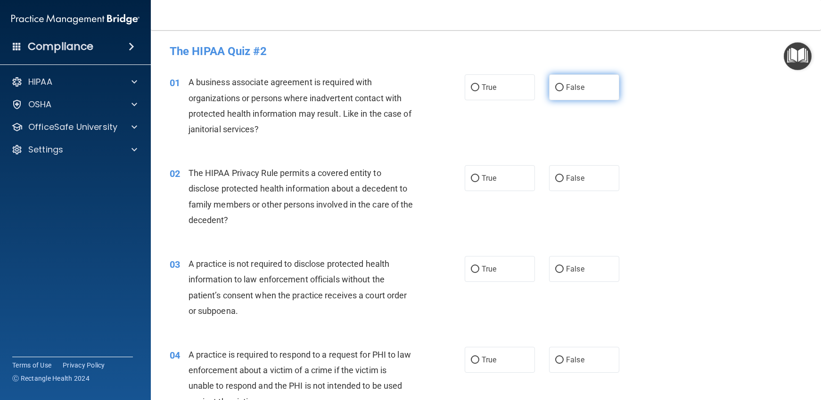
click at [558, 86] on input "False" at bounding box center [559, 87] width 8 height 7
radio input "true"
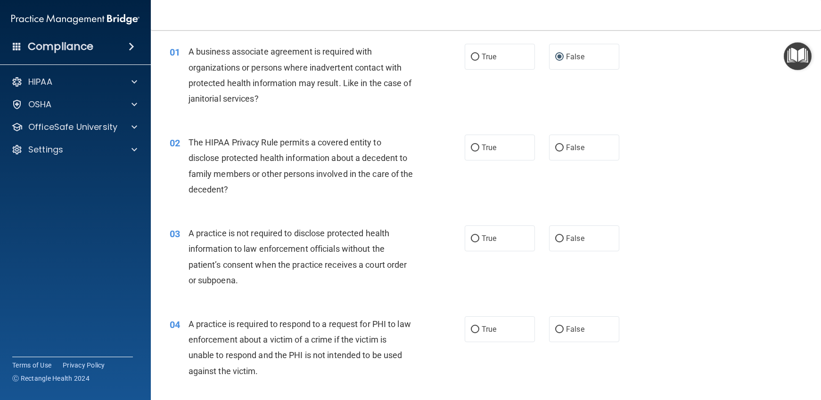
scroll to position [47, 0]
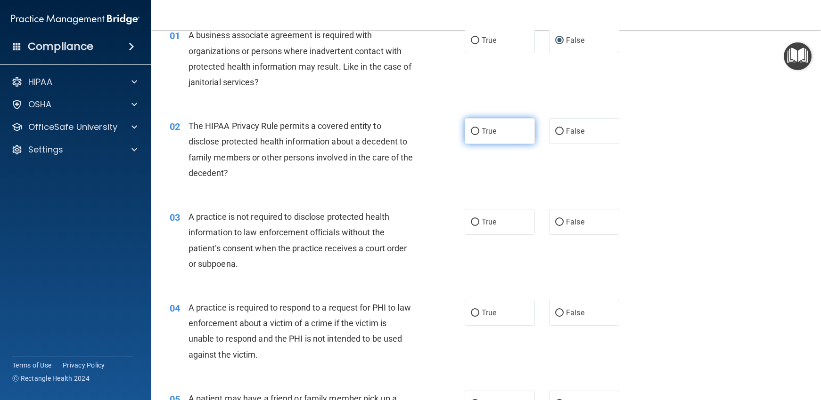
click at [471, 130] on input "True" at bounding box center [475, 131] width 8 height 7
radio input "true"
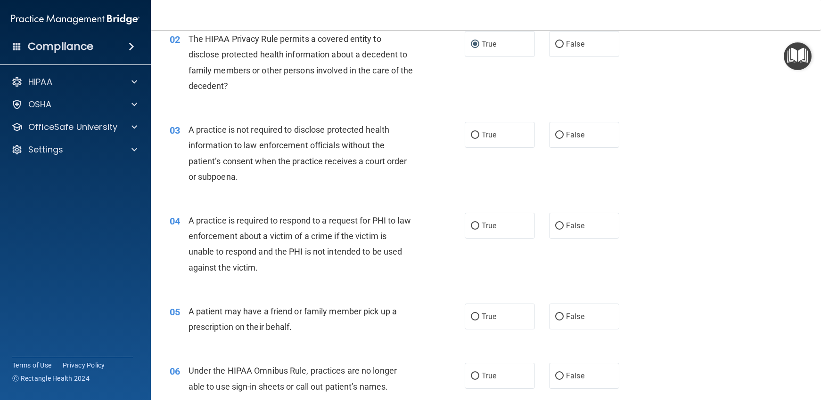
scroll to position [141, 0]
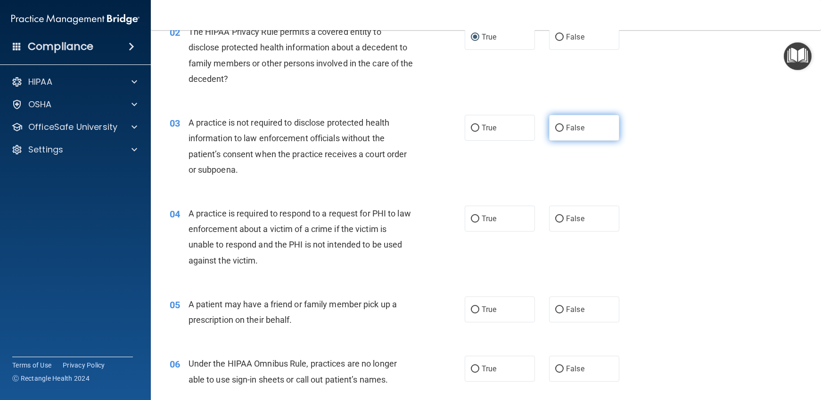
click at [555, 126] on input "False" at bounding box center [559, 128] width 8 height 7
radio input "true"
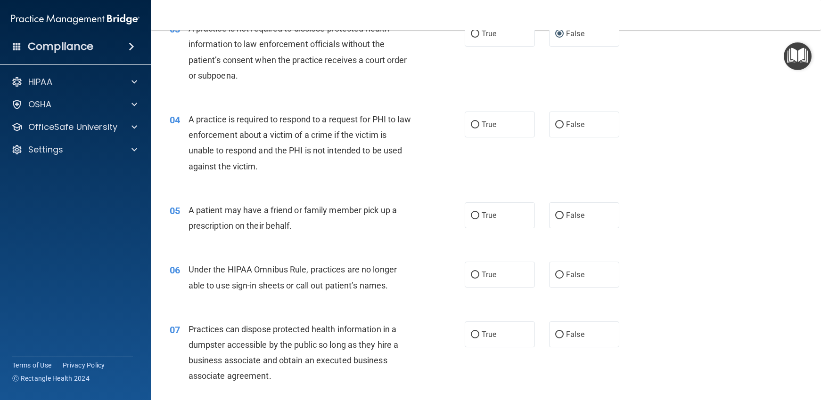
scroll to position [188, 0]
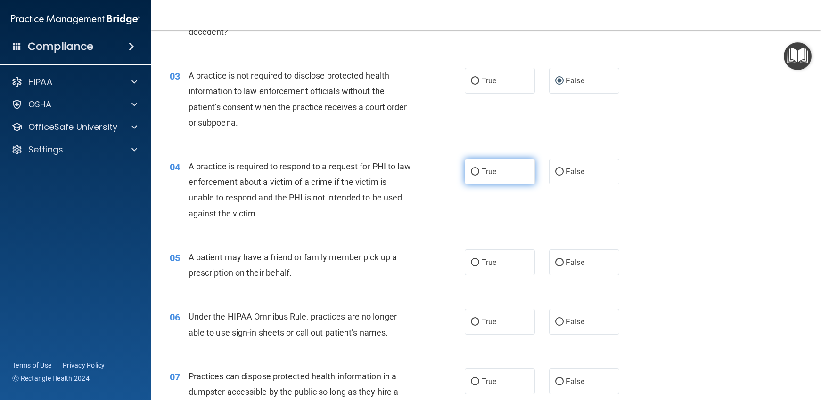
click at [471, 170] on input "True" at bounding box center [475, 172] width 8 height 7
radio input "true"
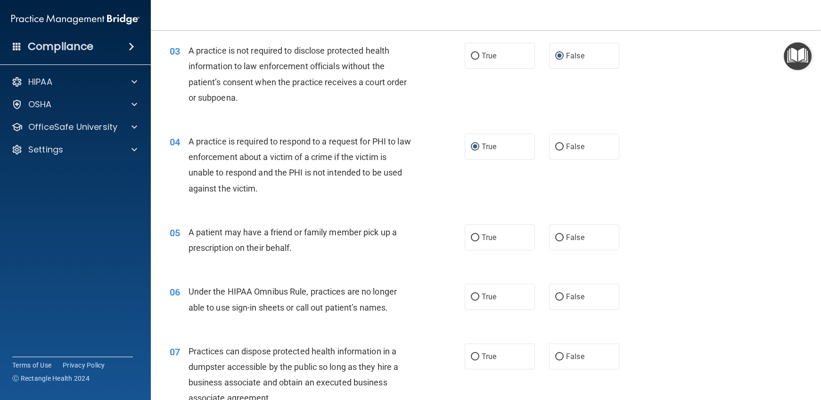
scroll to position [236, 0]
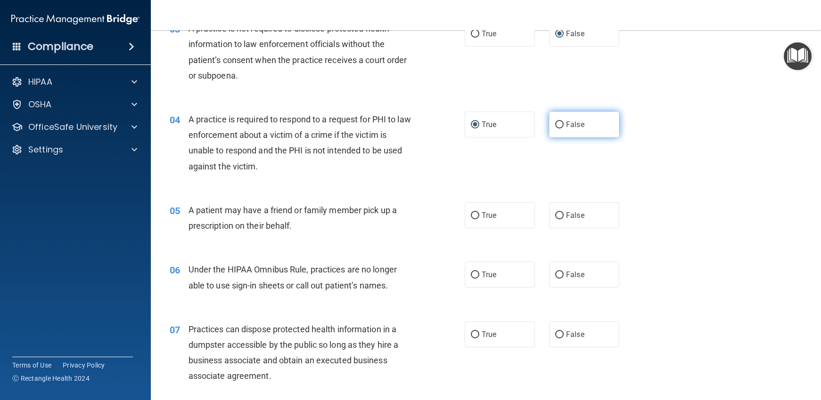
click at [555, 124] on input "False" at bounding box center [559, 125] width 8 height 7
radio input "true"
click at [471, 123] on input "True" at bounding box center [475, 125] width 8 height 7
radio input "true"
radio input "false"
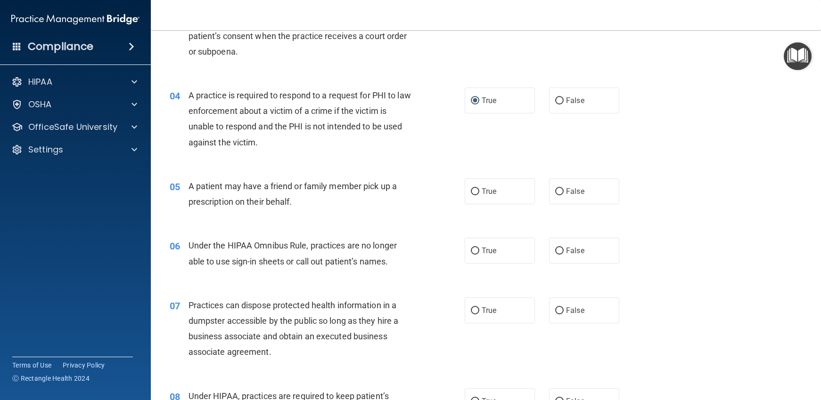
scroll to position [283, 0]
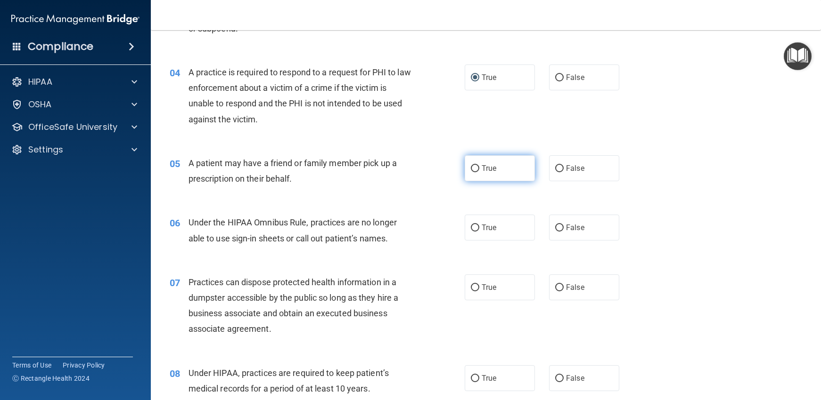
click at [471, 168] on input "True" at bounding box center [475, 168] width 8 height 7
radio input "true"
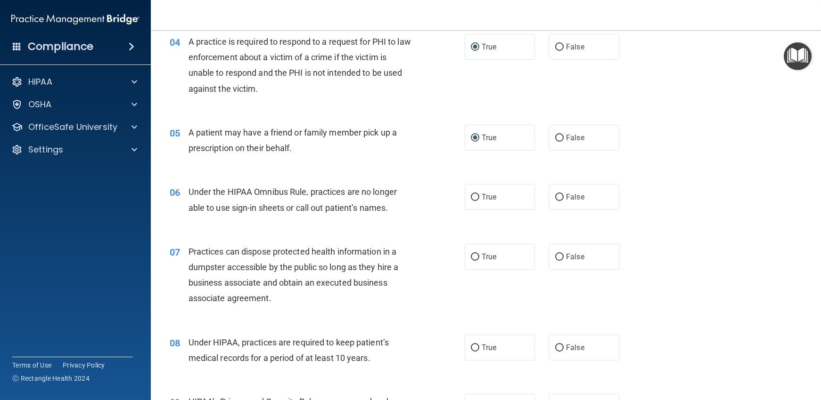
scroll to position [330, 0]
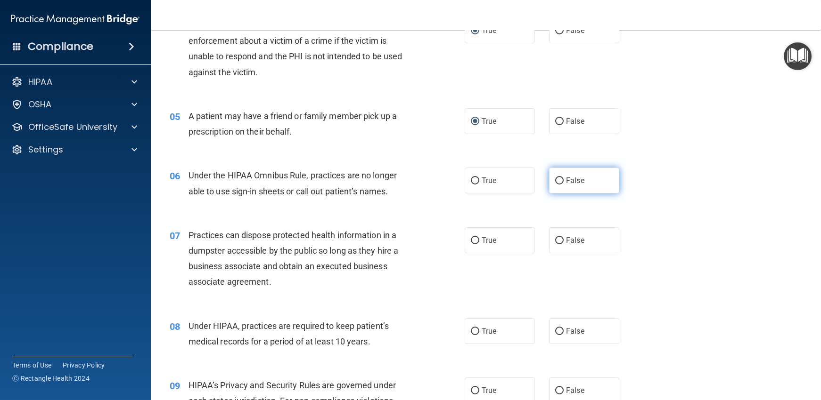
click at [556, 179] on input "False" at bounding box center [559, 181] width 8 height 7
radio input "true"
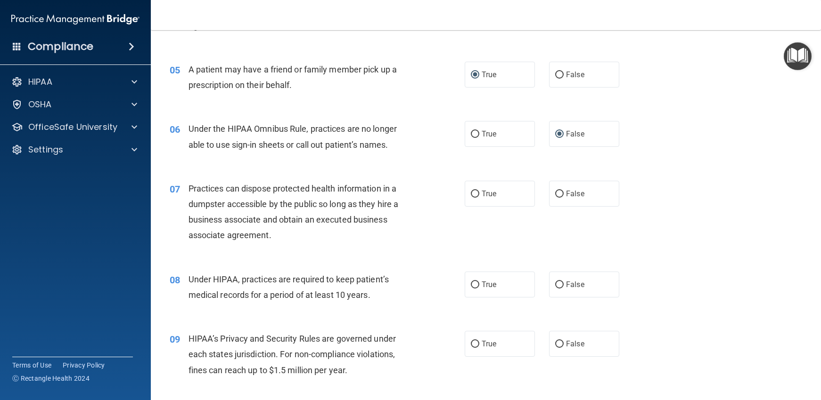
scroll to position [377, 0]
click at [555, 193] on input "False" at bounding box center [559, 193] width 8 height 7
radio input "true"
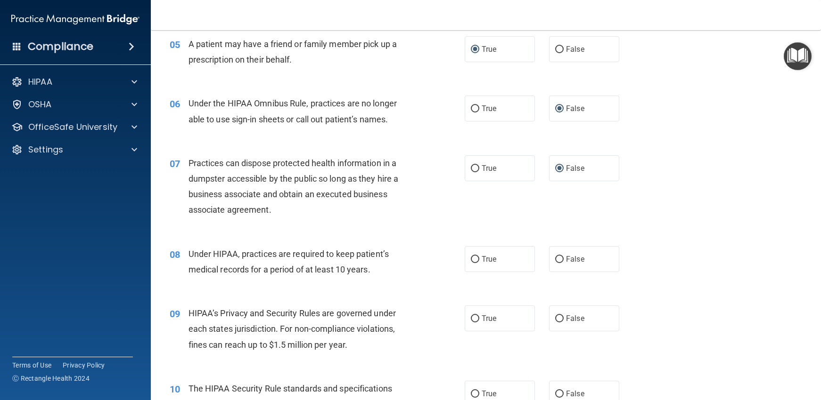
scroll to position [424, 0]
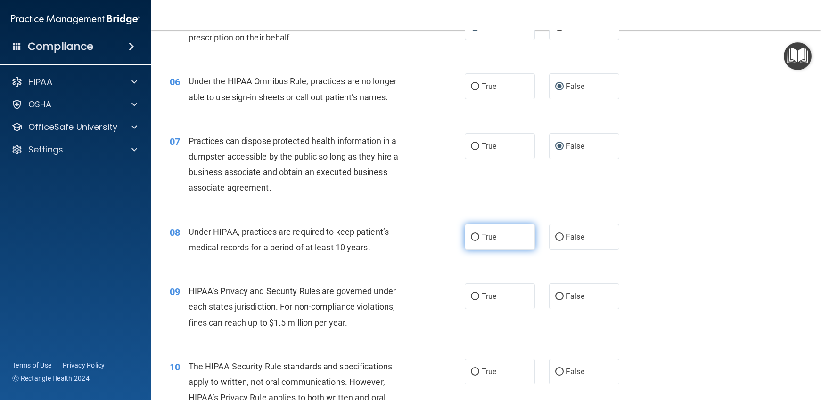
click at [472, 235] on input "True" at bounding box center [475, 237] width 8 height 7
radio input "true"
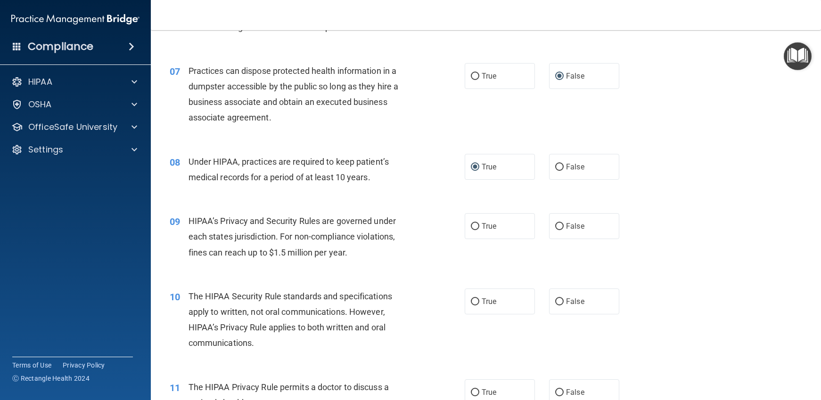
scroll to position [518, 0]
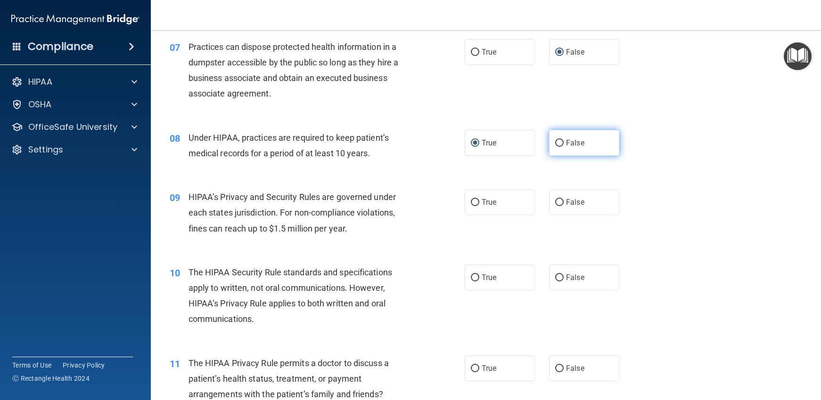
click at [555, 142] on input "False" at bounding box center [559, 143] width 8 height 7
radio input "true"
radio input "false"
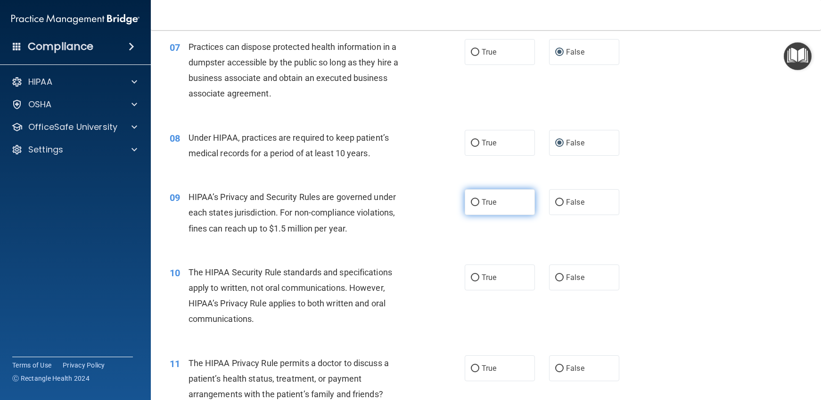
click at [473, 202] on input "True" at bounding box center [475, 202] width 8 height 7
radio input "true"
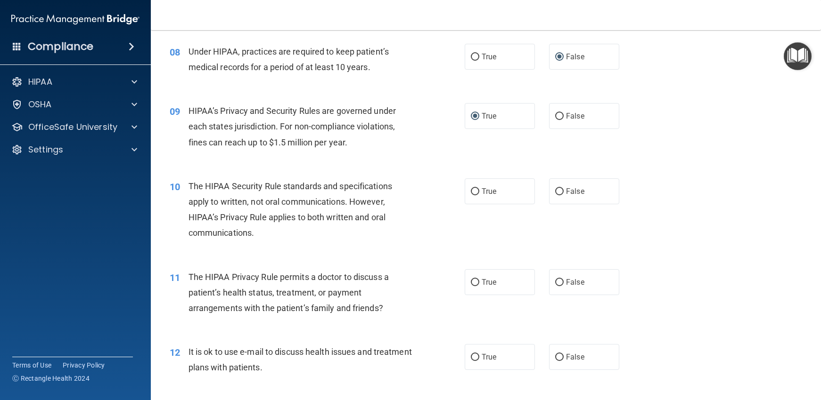
scroll to position [612, 0]
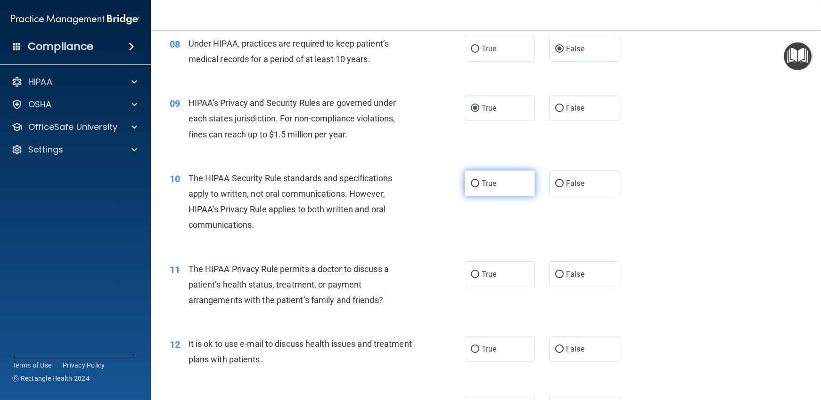
click at [471, 181] on input "True" at bounding box center [475, 183] width 8 height 7
radio input "true"
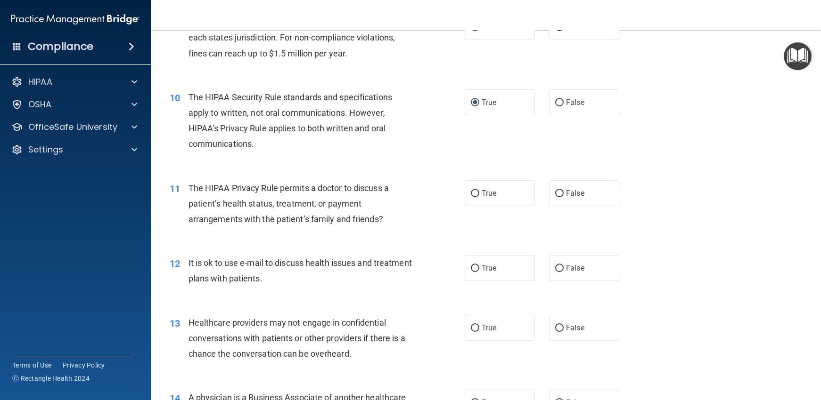
scroll to position [707, 0]
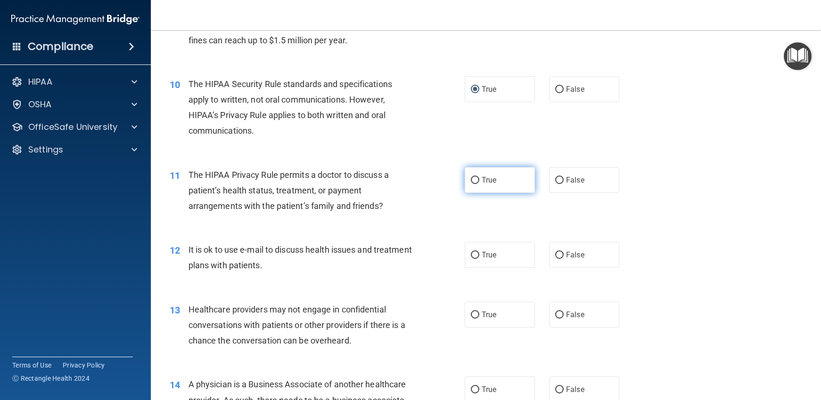
click at [471, 179] on input "True" at bounding box center [475, 180] width 8 height 7
radio input "true"
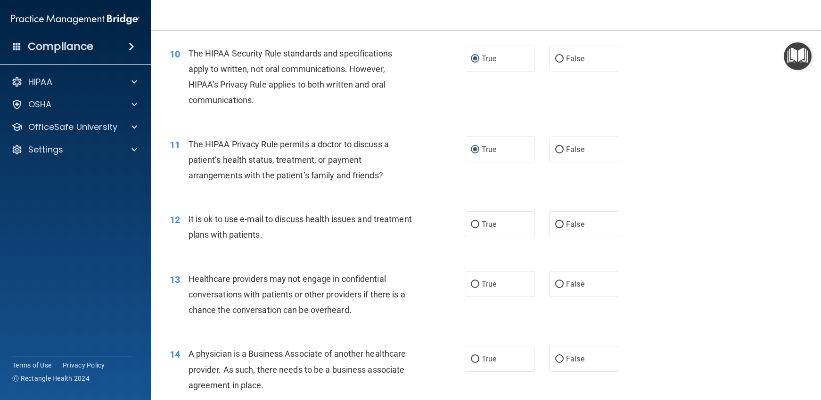
scroll to position [754, 0]
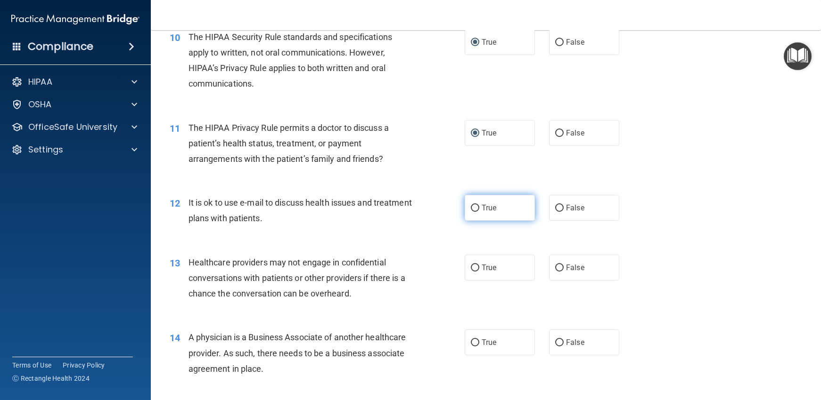
click at [471, 208] on input "True" at bounding box center [475, 208] width 8 height 7
radio input "true"
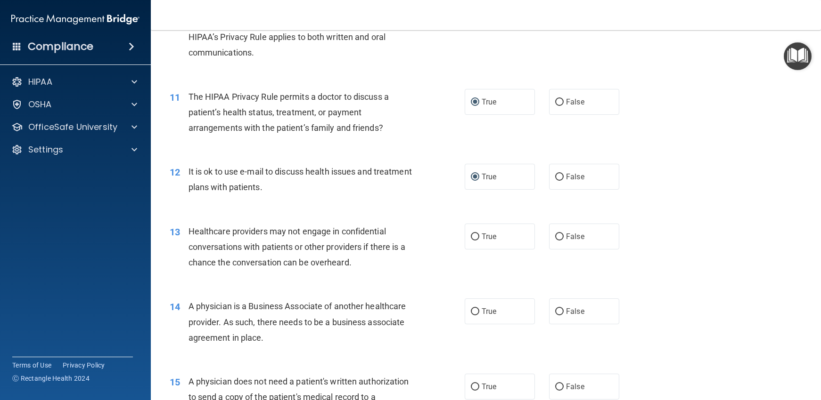
scroll to position [801, 0]
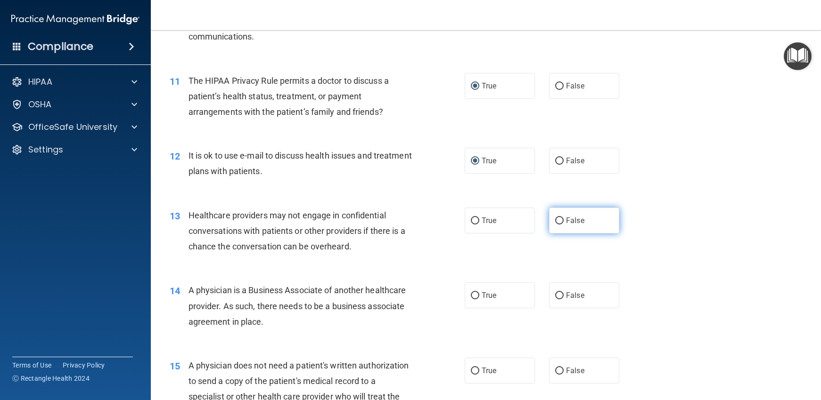
click at [555, 219] on input "False" at bounding box center [559, 221] width 8 height 7
radio input "true"
click at [471, 221] on input "True" at bounding box center [475, 221] width 8 height 7
radio input "true"
radio input "false"
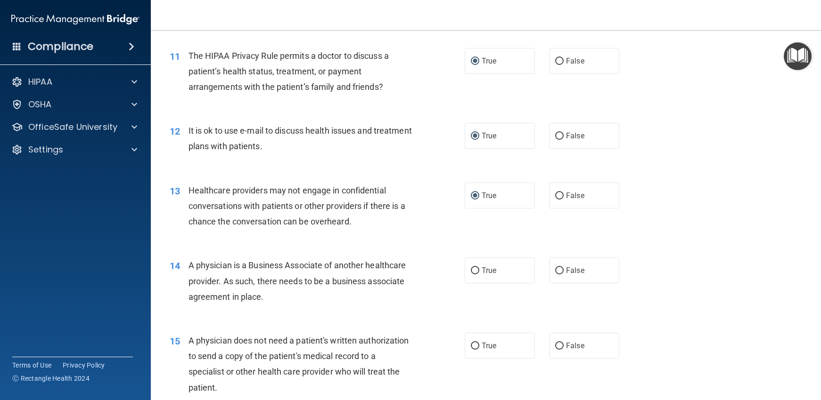
scroll to position [848, 0]
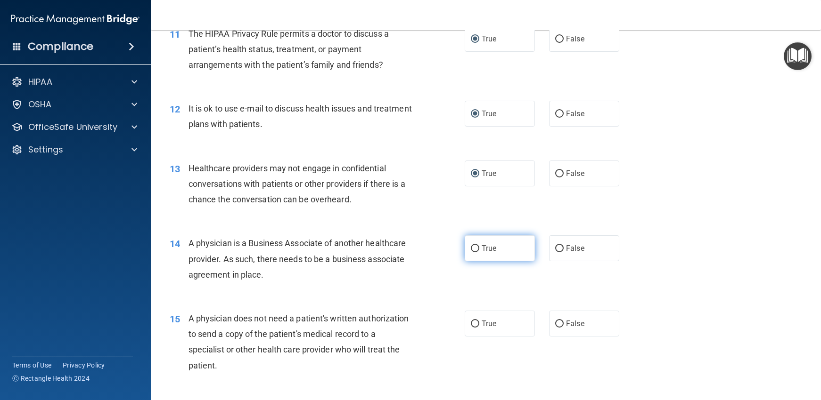
click at [472, 251] on input "True" at bounding box center [475, 248] width 8 height 7
radio input "true"
click at [555, 250] on input "False" at bounding box center [559, 248] width 8 height 7
radio input "true"
radio input "false"
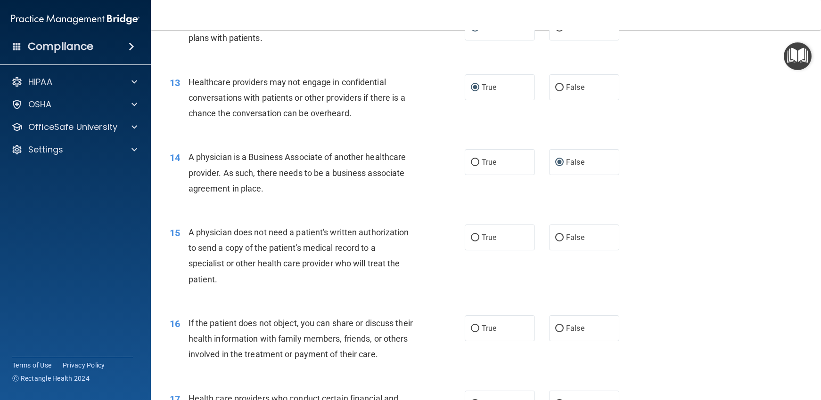
scroll to position [942, 0]
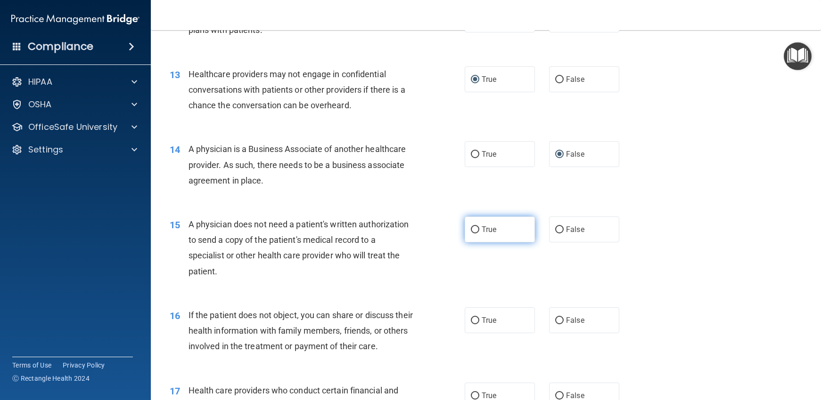
click at [472, 232] on input "True" at bounding box center [475, 230] width 8 height 7
radio input "true"
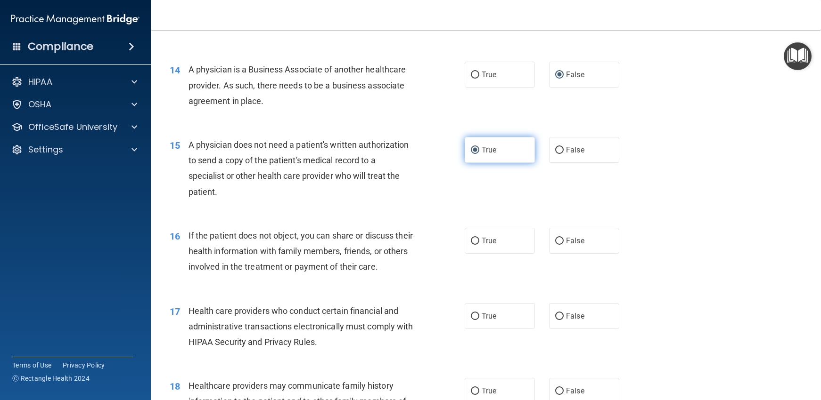
scroll to position [1036, 0]
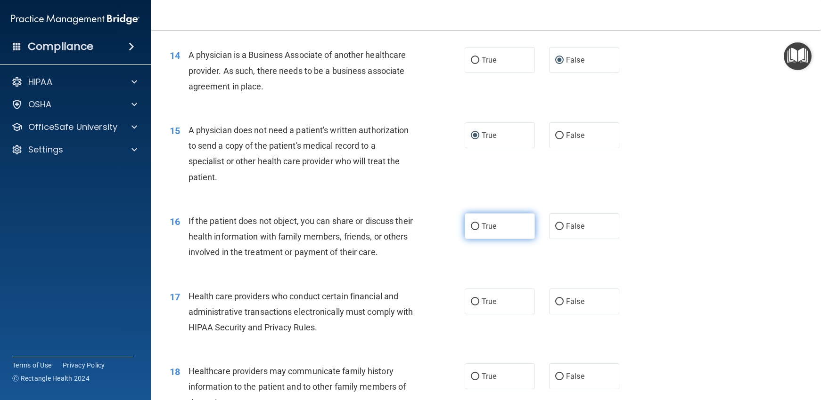
click at [471, 228] on input "True" at bounding box center [475, 226] width 8 height 7
radio input "true"
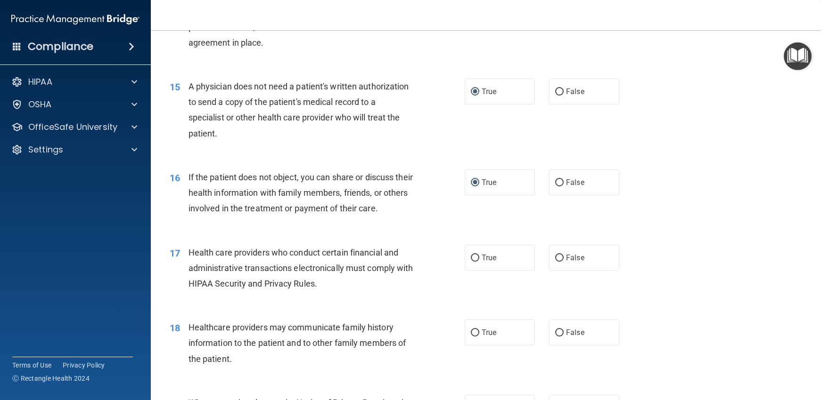
scroll to position [1131, 0]
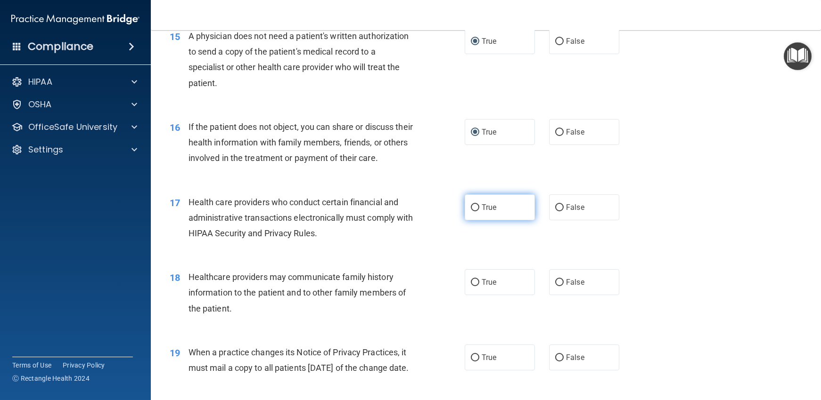
click at [472, 209] on input "True" at bounding box center [475, 207] width 8 height 7
radio input "true"
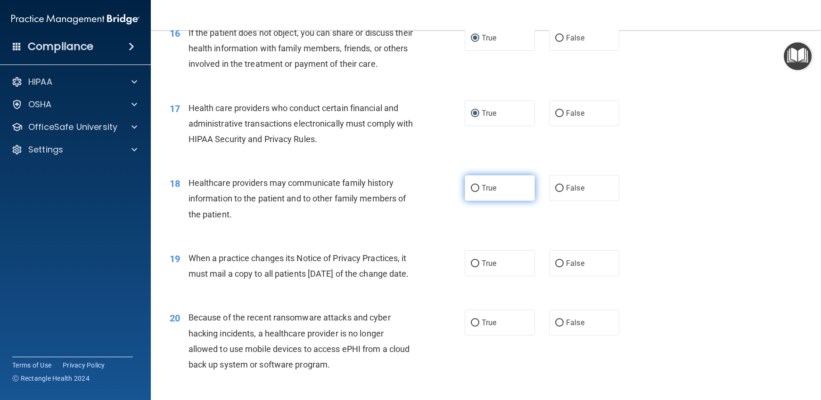
click at [471, 190] on input "True" at bounding box center [475, 188] width 8 height 7
radio input "true"
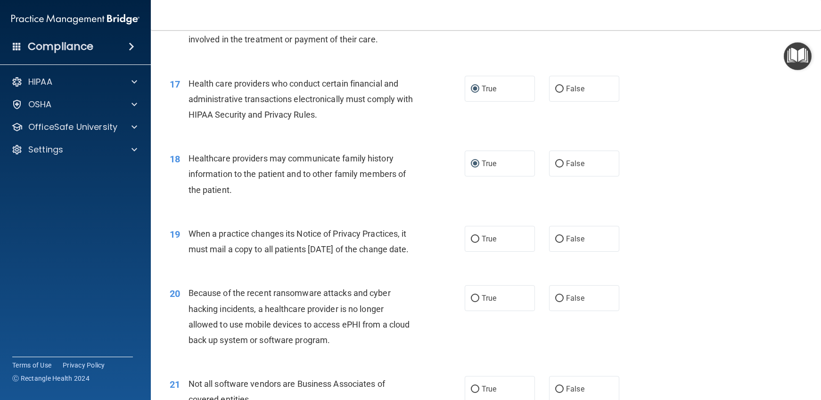
scroll to position [1272, 0]
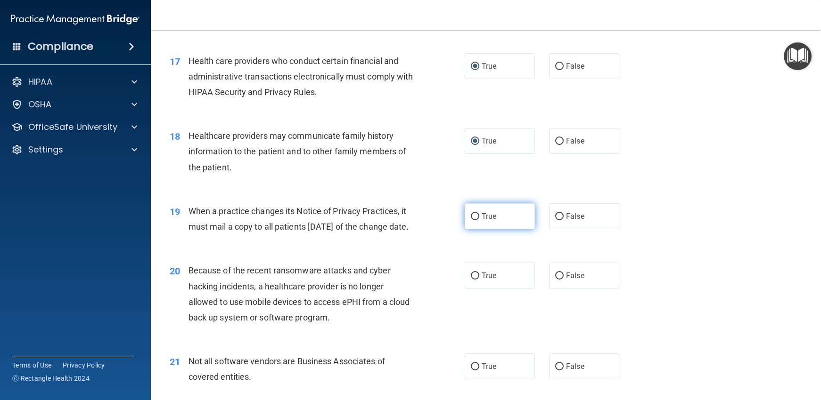
click at [471, 218] on input "True" at bounding box center [475, 216] width 8 height 7
radio input "true"
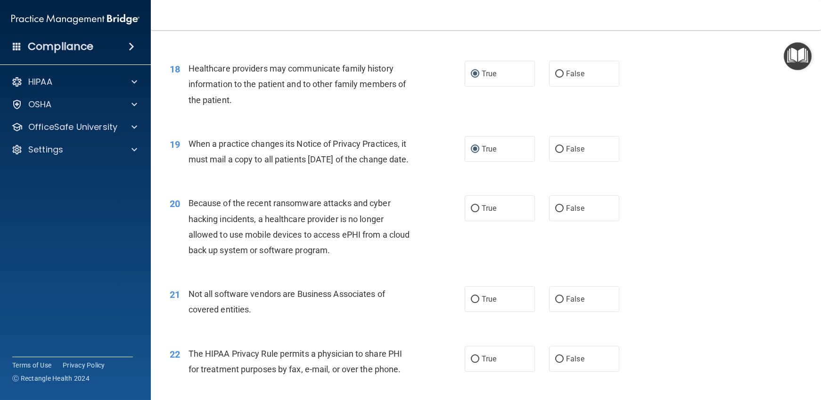
scroll to position [1366, 0]
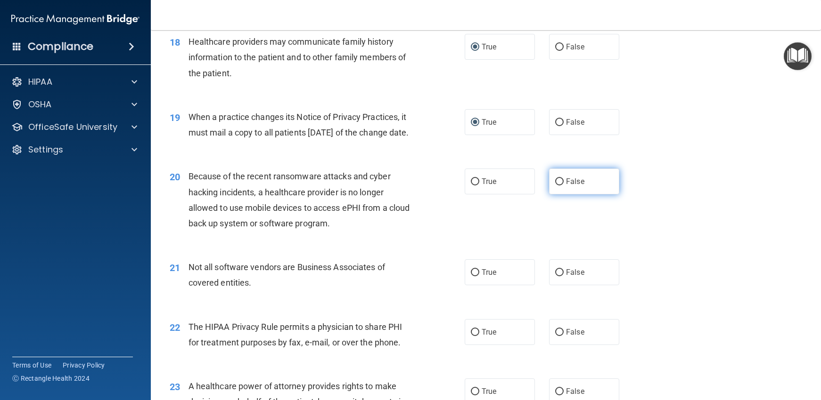
click at [555, 186] on input "False" at bounding box center [559, 182] width 8 height 7
radio input "true"
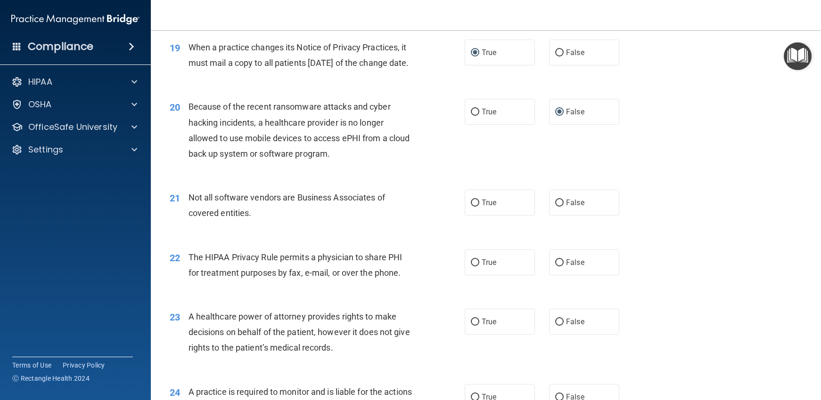
scroll to position [1460, 0]
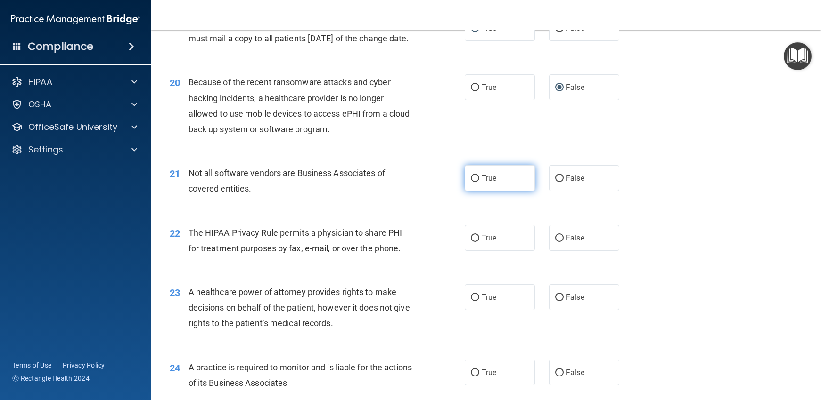
click at [473, 182] on input "True" at bounding box center [475, 178] width 8 height 7
radio input "true"
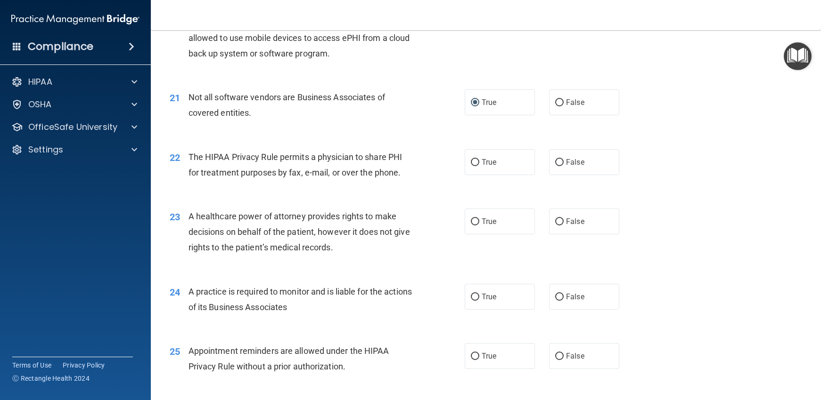
scroll to position [1555, 0]
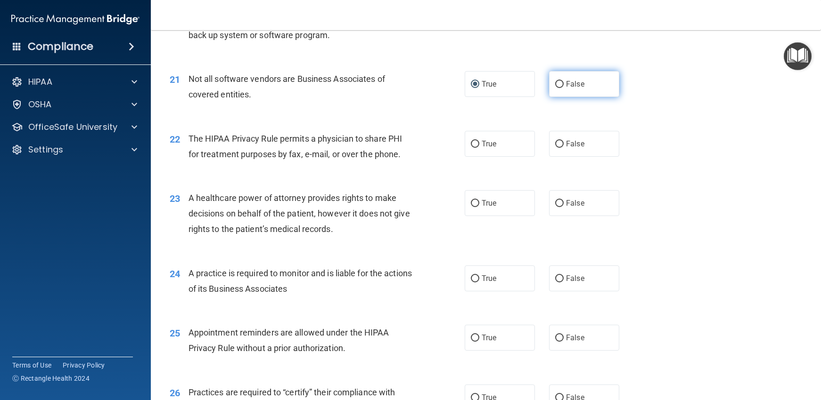
click at [555, 88] on input "False" at bounding box center [559, 84] width 8 height 7
radio input "true"
radio input "false"
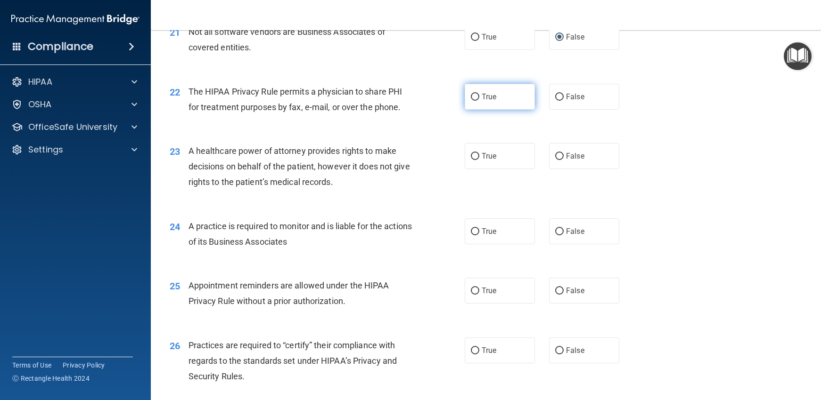
click at [471, 101] on input "True" at bounding box center [475, 97] width 8 height 7
radio input "true"
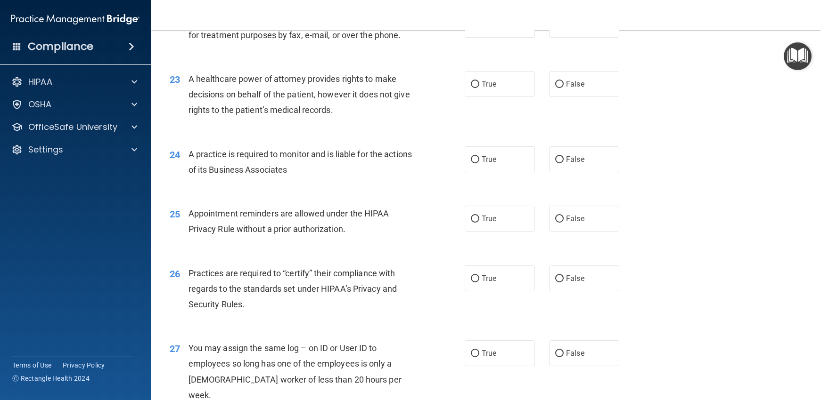
scroll to position [1696, 0]
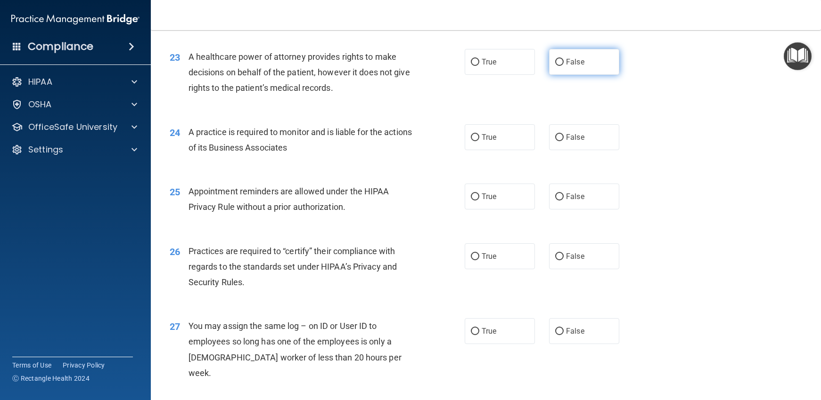
click at [555, 66] on input "False" at bounding box center [559, 62] width 8 height 7
radio input "true"
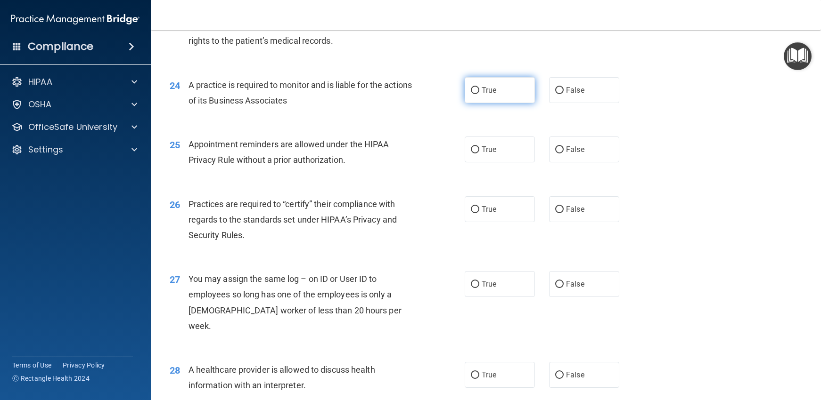
click at [471, 94] on input "True" at bounding box center [475, 90] width 8 height 7
radio input "true"
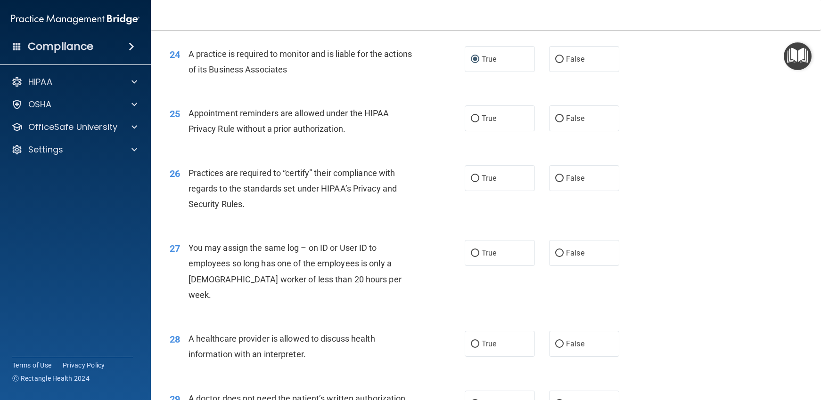
scroll to position [1790, 0]
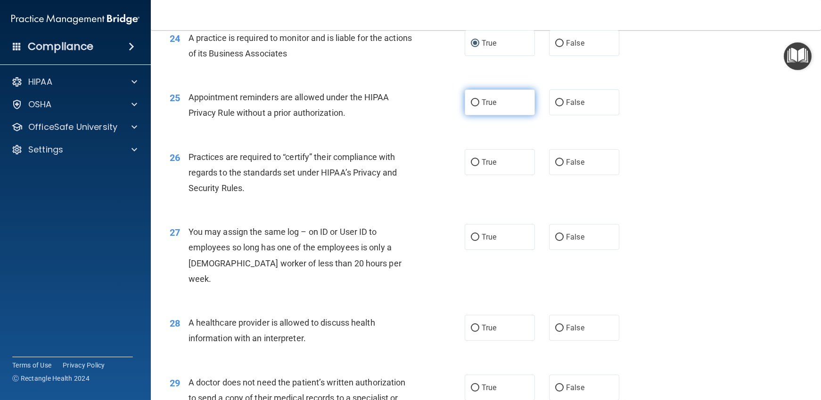
click at [471, 106] on input "True" at bounding box center [475, 102] width 8 height 7
radio input "true"
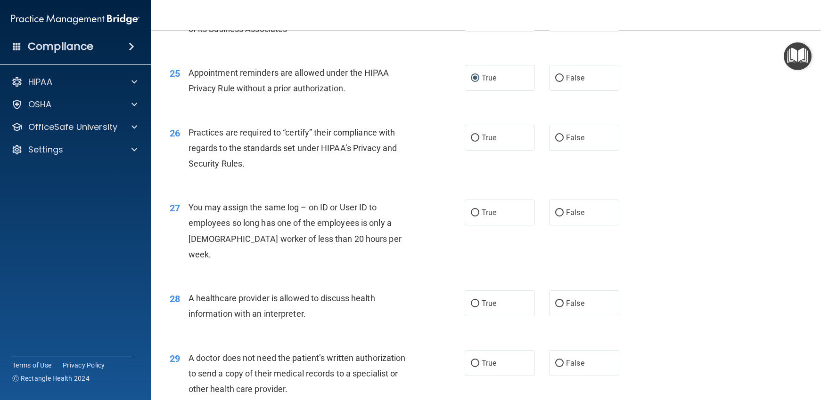
scroll to position [1837, 0]
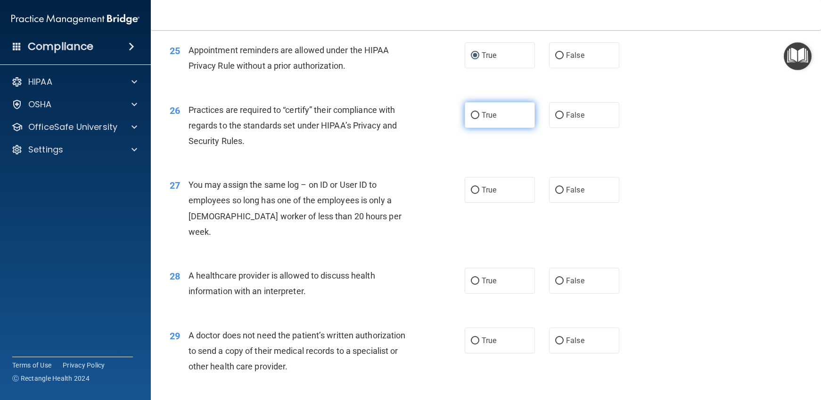
click at [471, 119] on input "True" at bounding box center [475, 115] width 8 height 7
radio input "true"
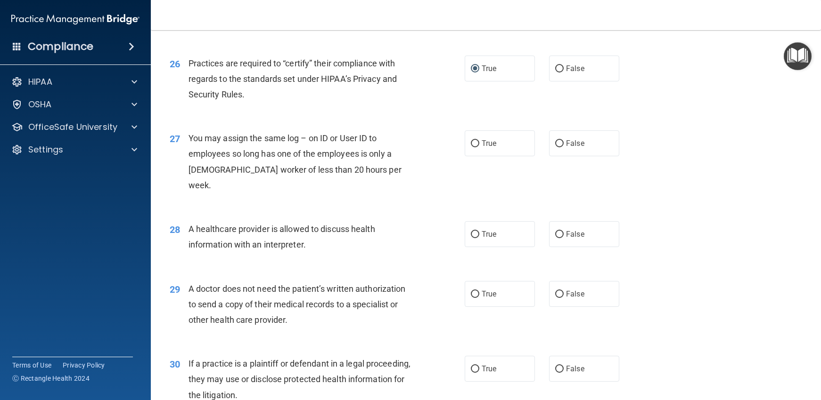
scroll to position [1884, 0]
click at [555, 147] on input "False" at bounding box center [559, 143] width 8 height 7
radio input "true"
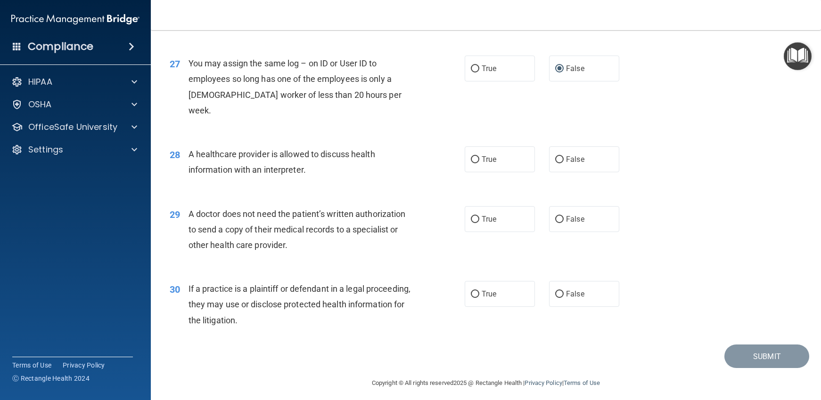
scroll to position [1965, 0]
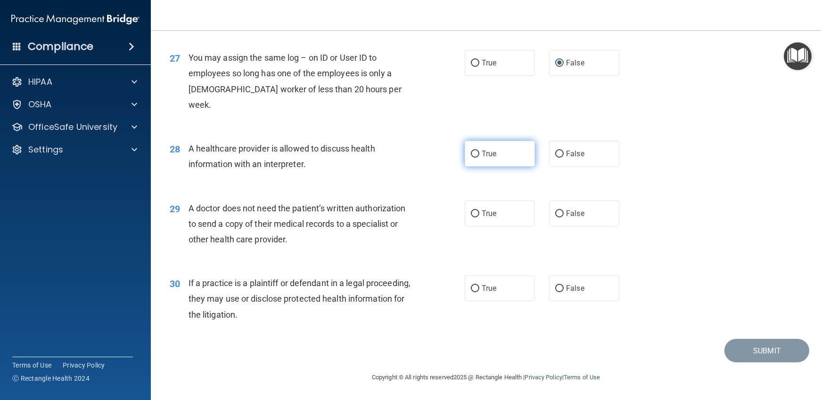
click at [471, 155] on input "True" at bounding box center [475, 154] width 8 height 7
radio input "true"
click at [471, 212] on input "True" at bounding box center [475, 214] width 8 height 7
radio input "true"
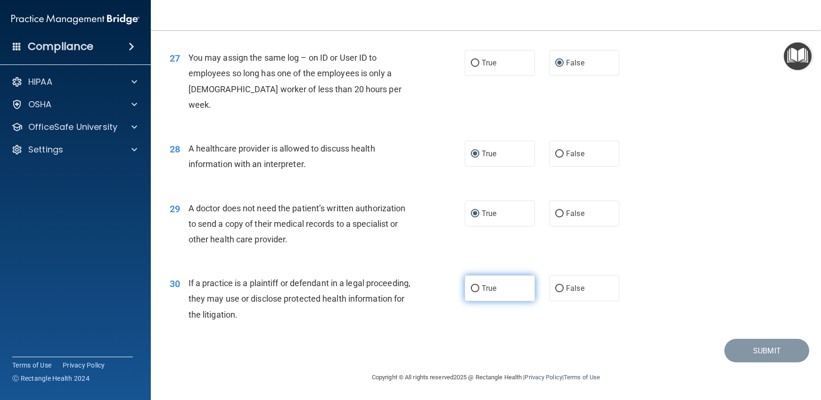
drag, startPoint x: 471, startPoint y: 287, endPoint x: 479, endPoint y: 288, distance: 8.0
click at [471, 288] on input "True" at bounding box center [475, 289] width 8 height 7
radio input "true"
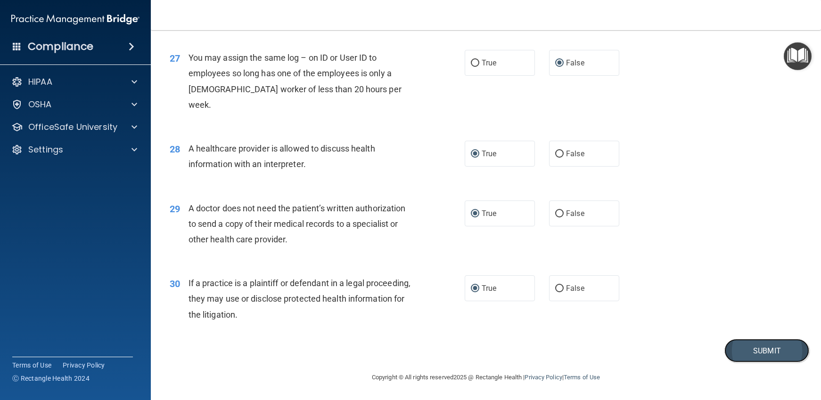
click at [737, 349] on button "Submit" at bounding box center [766, 351] width 85 height 24
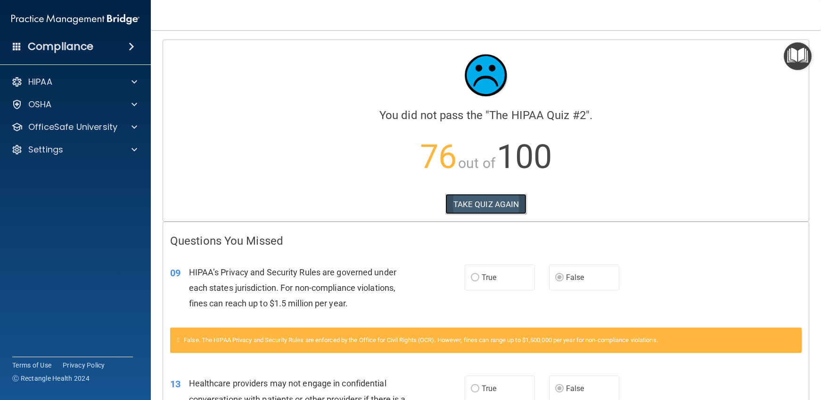
click at [465, 200] on button "TAKE QUIZ AGAIN" at bounding box center [486, 204] width 82 height 21
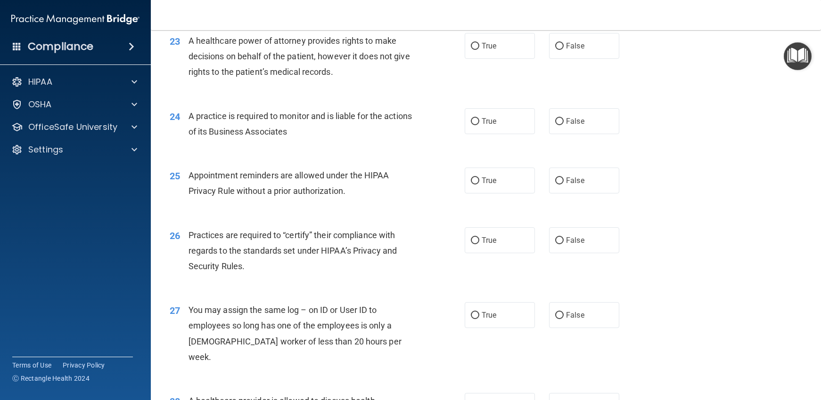
scroll to position [1743, 0]
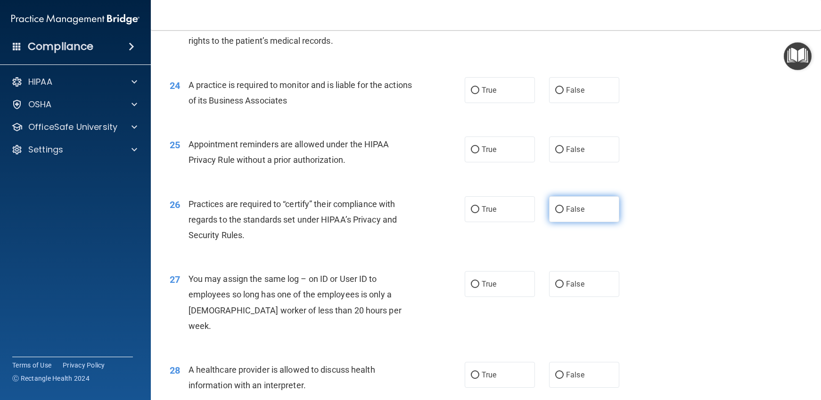
click at [555, 213] on input "False" at bounding box center [559, 209] width 8 height 7
radio input "true"
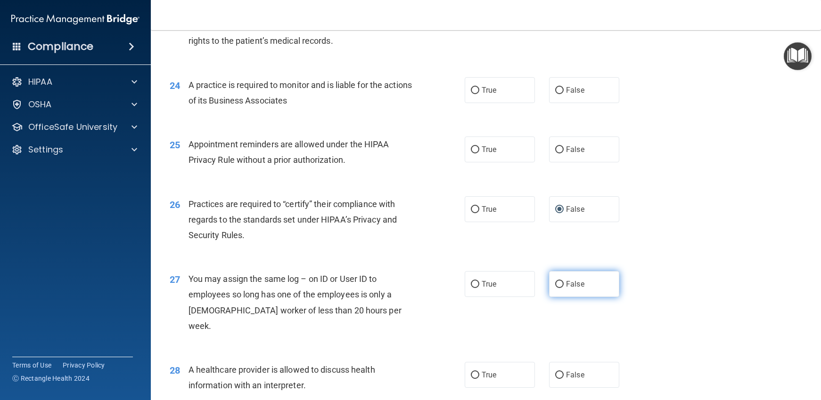
click at [555, 288] on input "False" at bounding box center [559, 284] width 8 height 7
radio input "true"
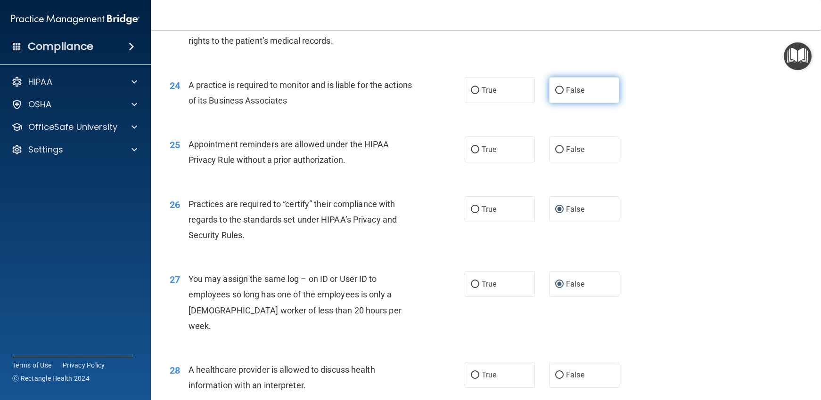
click at [555, 94] on input "False" at bounding box center [559, 90] width 8 height 7
radio input "true"
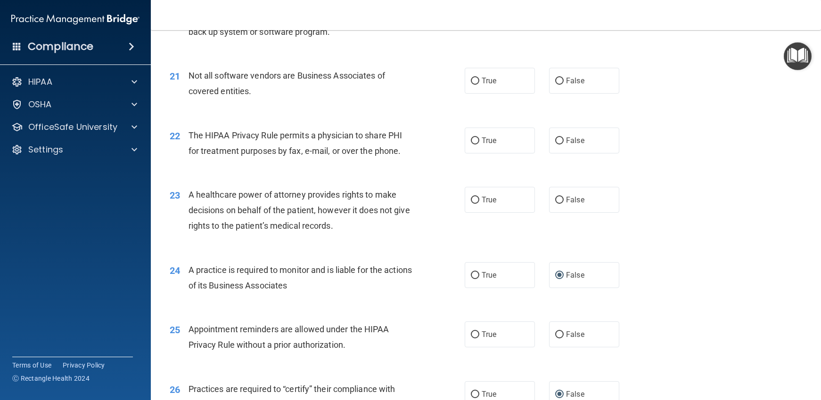
scroll to position [1555, 0]
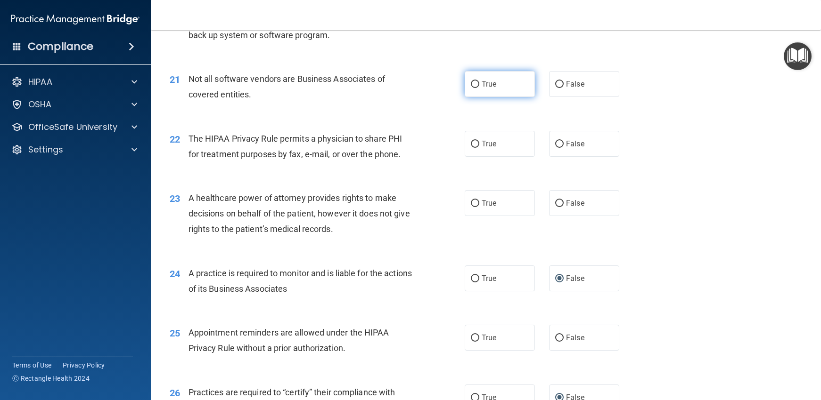
click at [472, 88] on input "True" at bounding box center [475, 84] width 8 height 7
radio input "true"
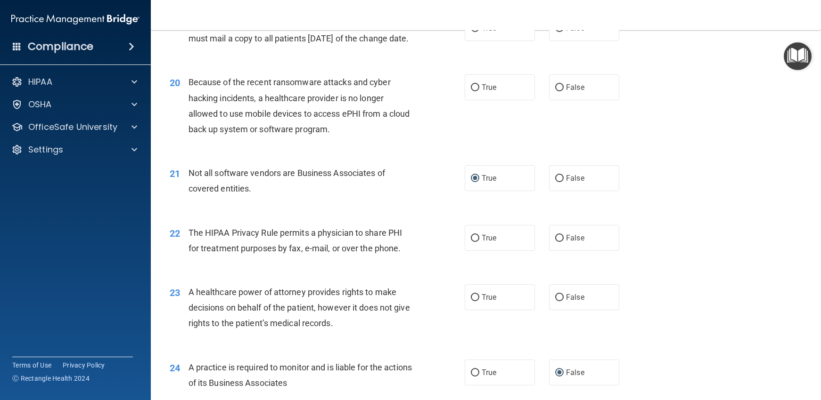
scroll to position [1413, 0]
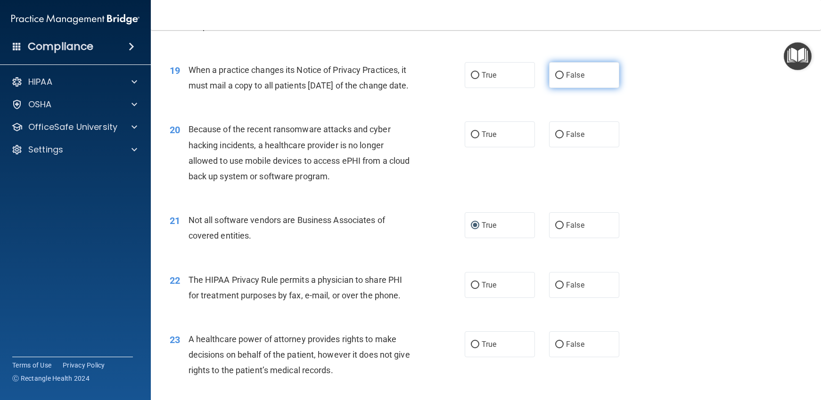
click at [556, 75] on input "False" at bounding box center [559, 75] width 8 height 7
radio input "true"
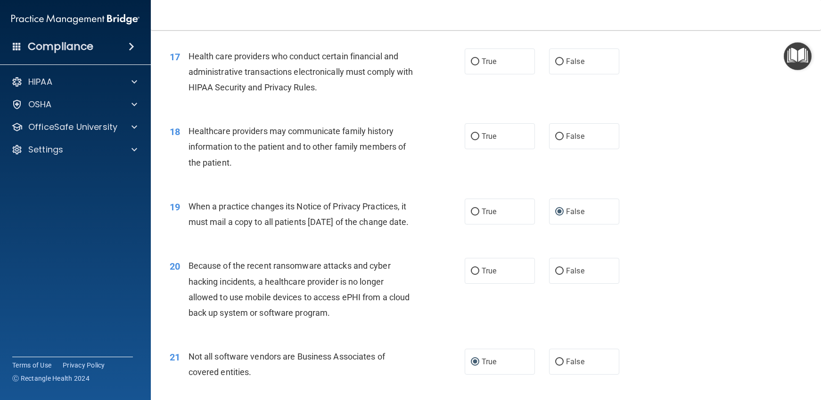
scroll to position [1272, 0]
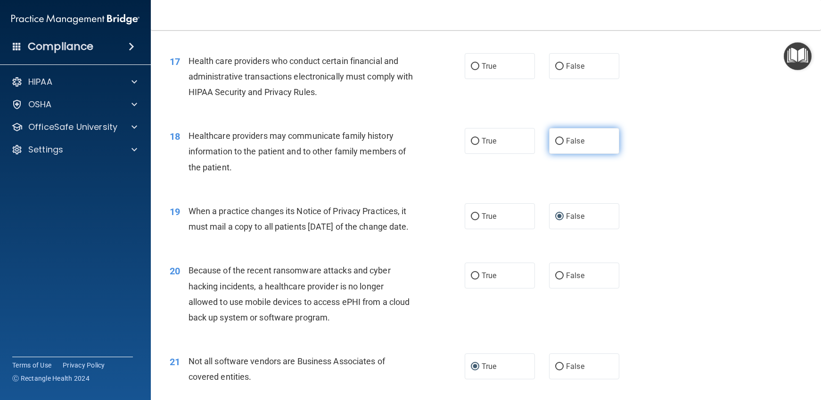
click at [555, 141] on input "False" at bounding box center [559, 141] width 8 height 7
radio input "true"
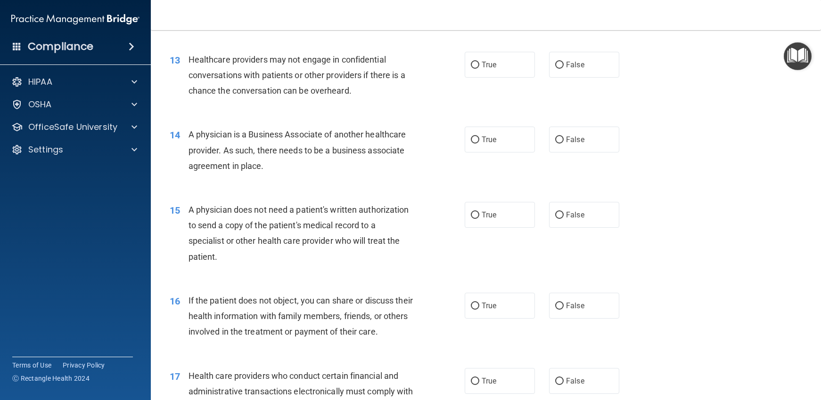
scroll to position [942, 0]
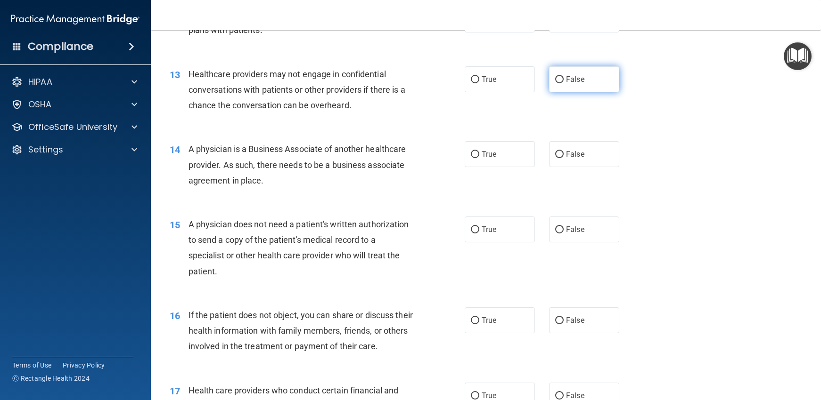
click at [556, 78] on input "False" at bounding box center [559, 79] width 8 height 7
radio input "true"
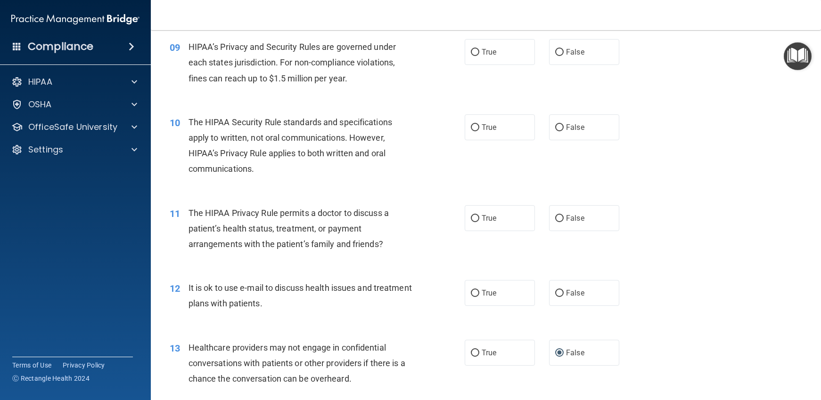
scroll to position [660, 0]
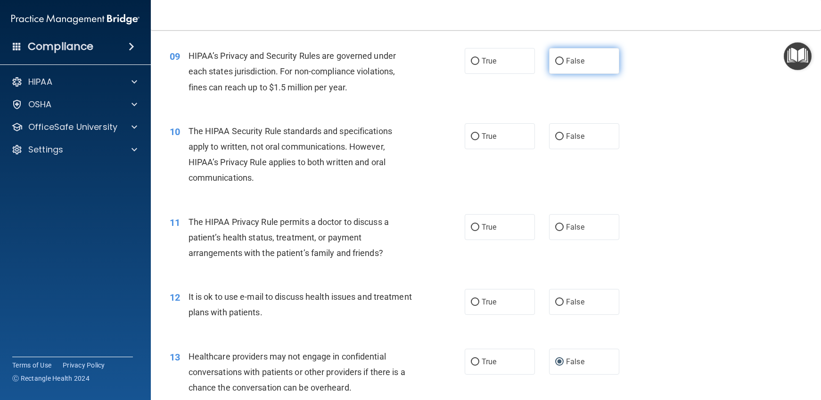
click at [555, 59] on input "False" at bounding box center [559, 61] width 8 height 7
radio input "true"
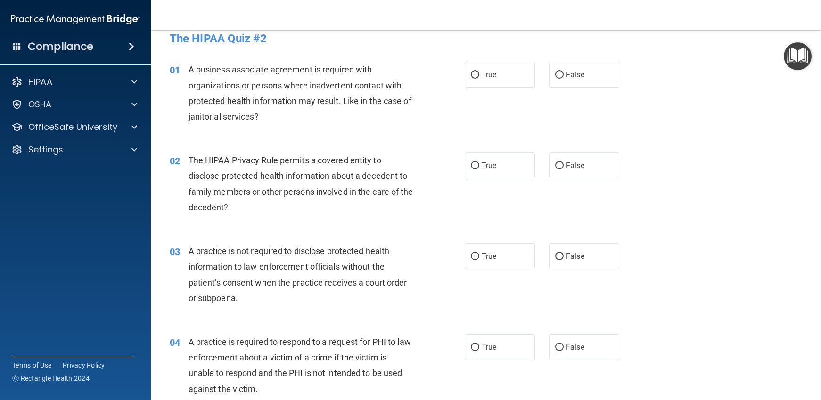
scroll to position [0, 0]
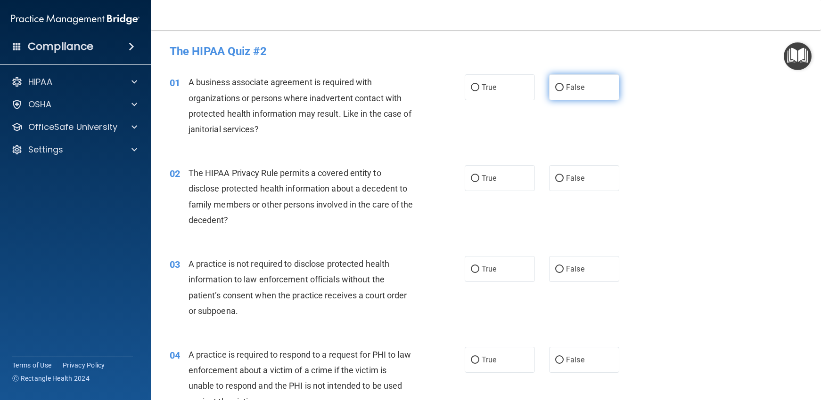
click at [555, 89] on input "False" at bounding box center [559, 87] width 8 height 7
radio input "true"
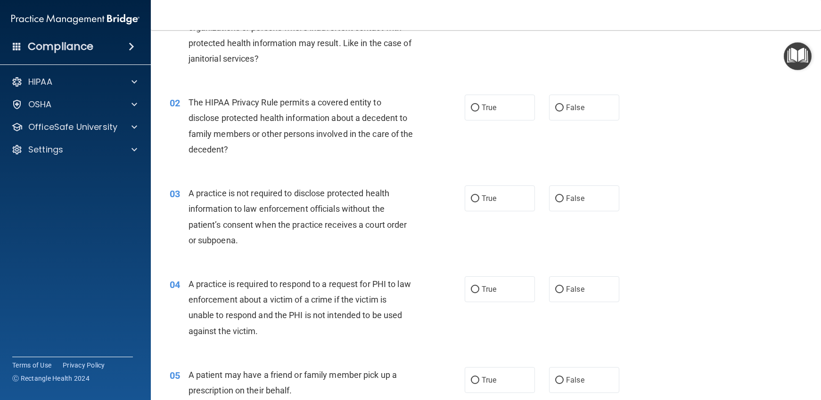
scroll to position [94, 0]
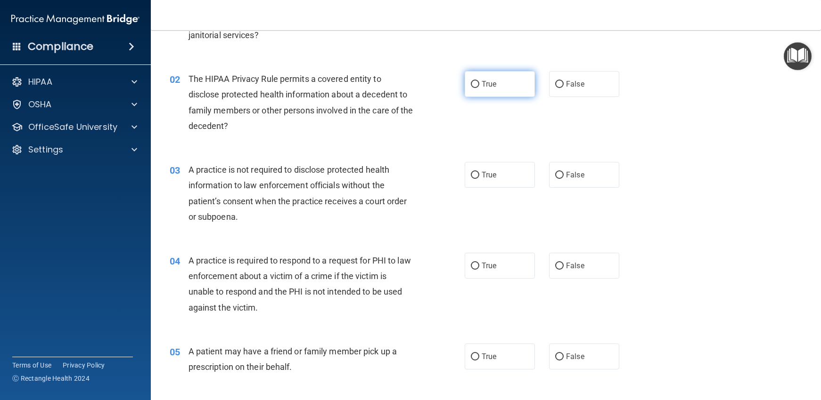
click at [472, 84] on input "True" at bounding box center [475, 84] width 8 height 7
radio input "true"
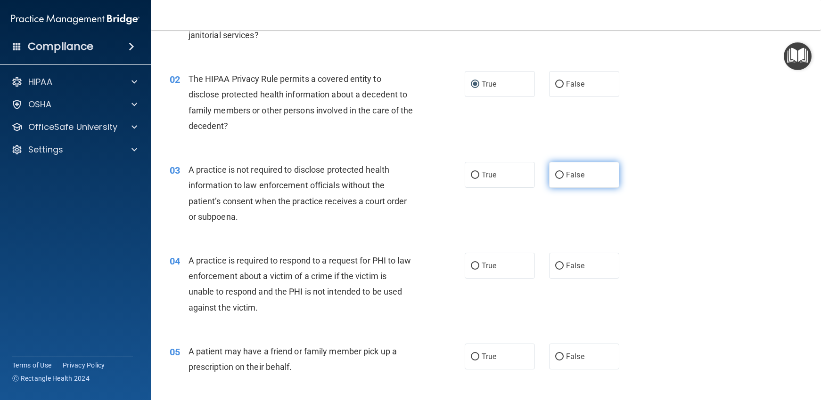
click at [555, 174] on input "False" at bounding box center [559, 175] width 8 height 7
radio input "true"
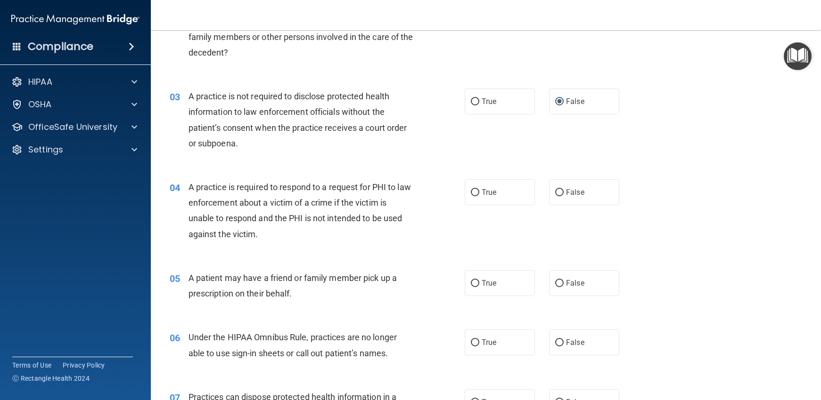
scroll to position [188, 0]
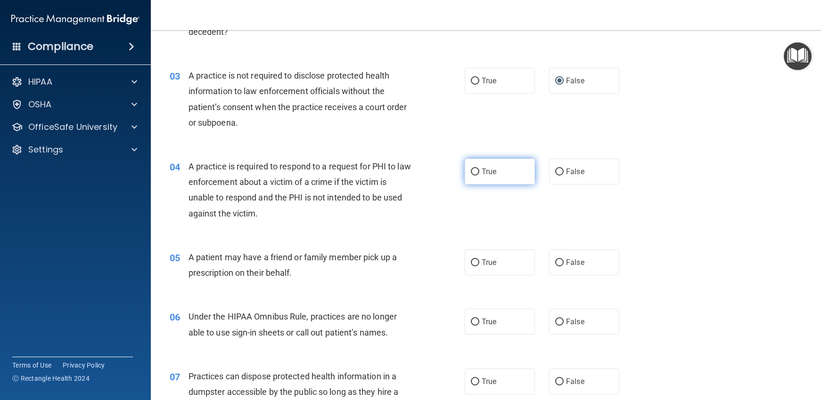
click at [471, 170] on input "True" at bounding box center [475, 172] width 8 height 7
radio input "true"
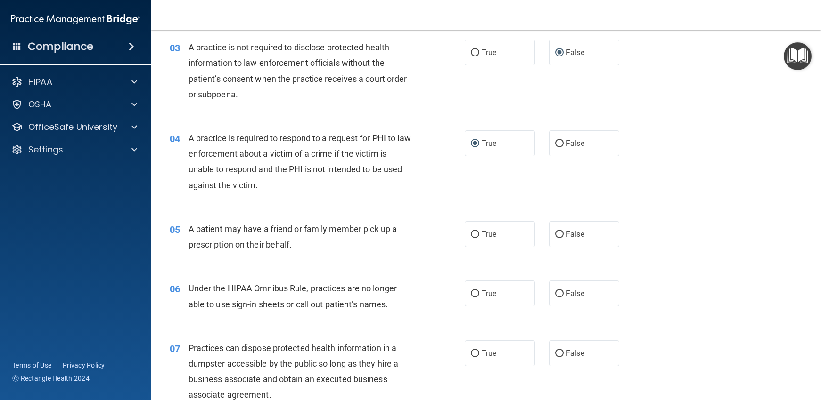
scroll to position [236, 0]
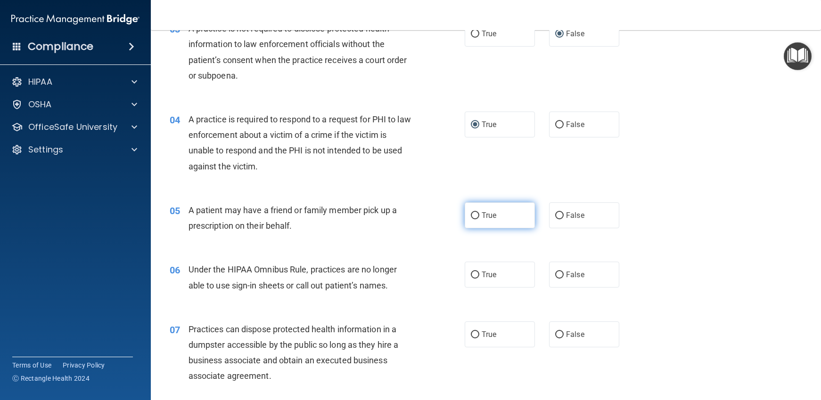
click at [472, 213] on input "True" at bounding box center [475, 215] width 8 height 7
radio input "true"
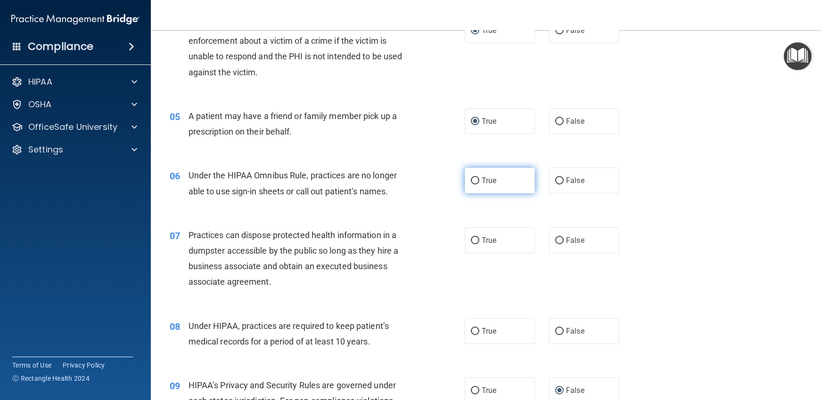
click at [471, 181] on input "True" at bounding box center [475, 181] width 8 height 7
radio input "true"
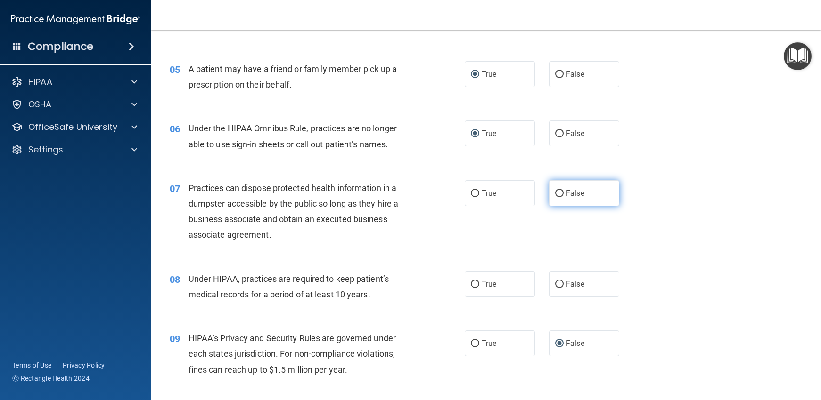
click at [555, 190] on input "False" at bounding box center [559, 193] width 8 height 7
radio input "true"
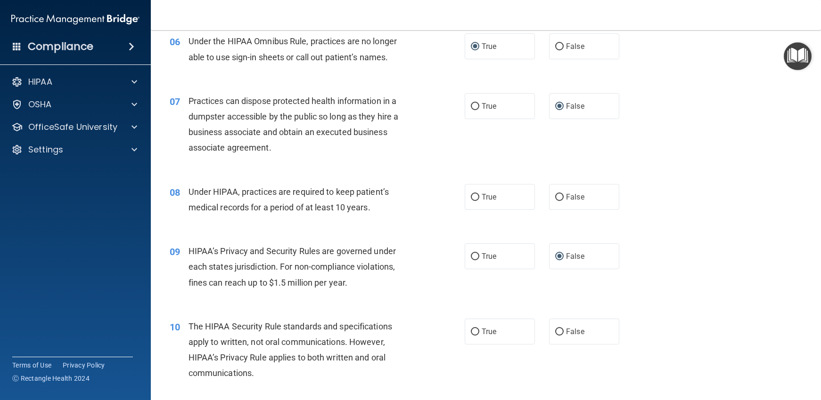
scroll to position [471, 0]
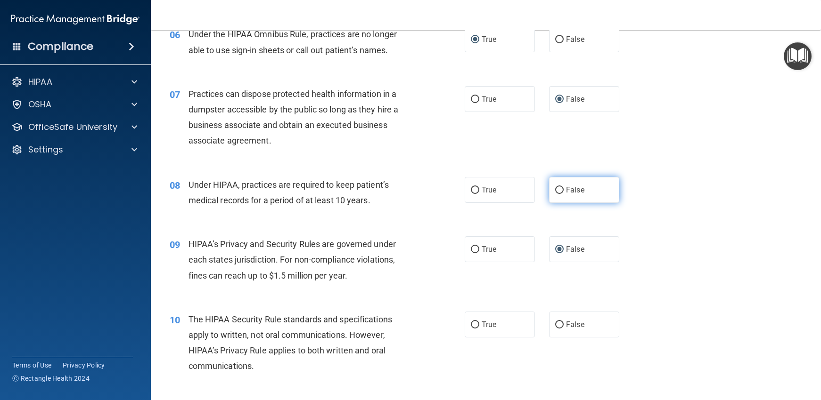
click at [555, 189] on input "False" at bounding box center [559, 190] width 8 height 7
radio input "true"
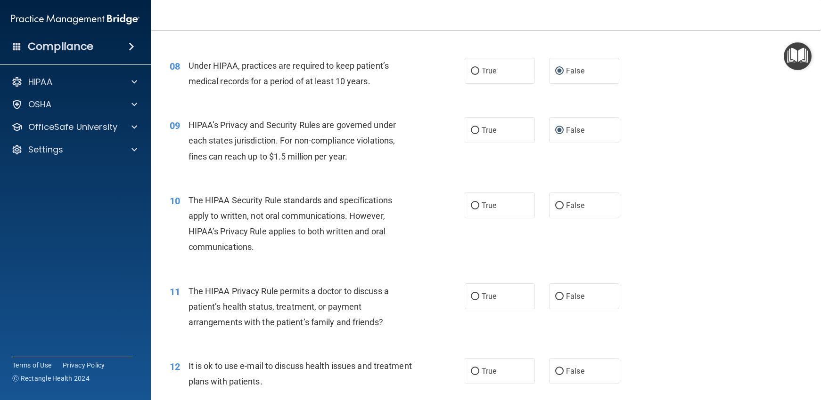
scroll to position [612, 0]
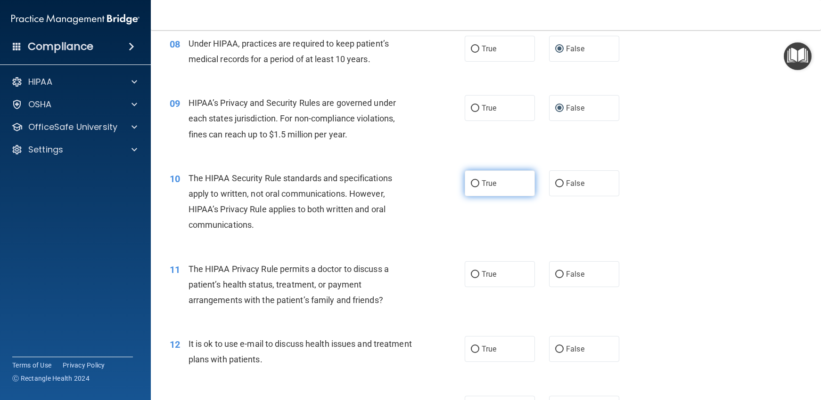
click at [471, 183] on input "True" at bounding box center [475, 183] width 8 height 7
radio input "true"
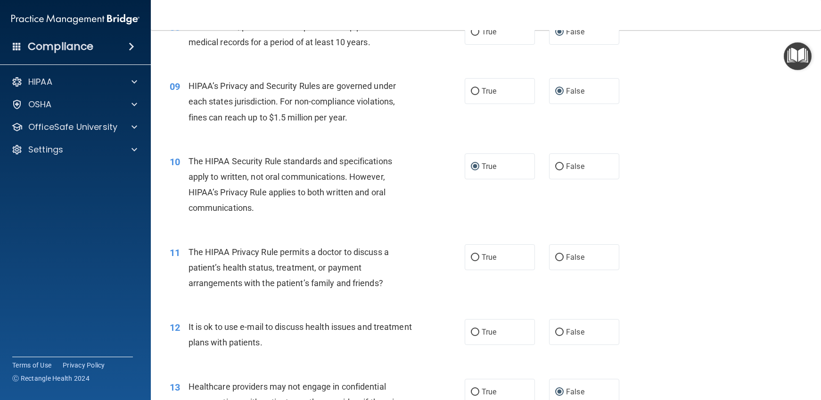
scroll to position [660, 0]
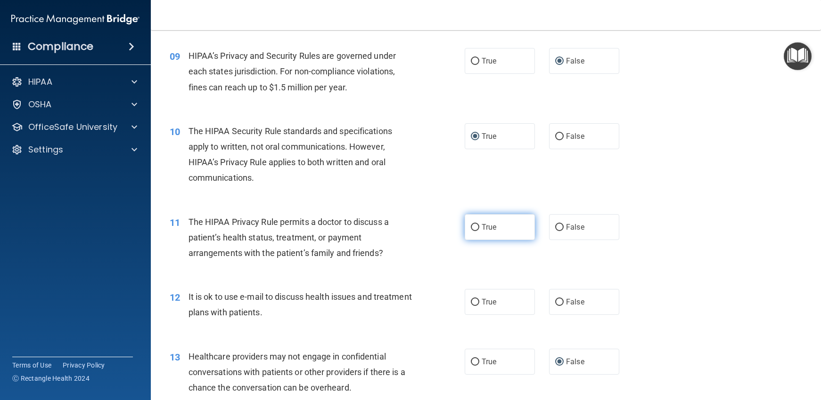
click at [475, 226] on input "True" at bounding box center [475, 227] width 8 height 7
radio input "true"
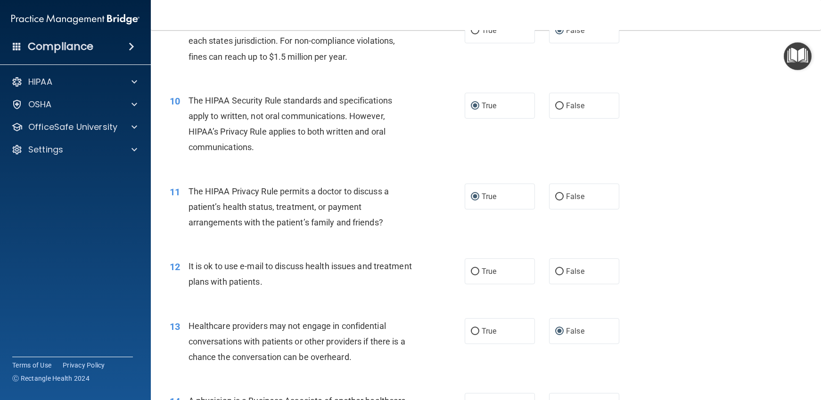
scroll to position [707, 0]
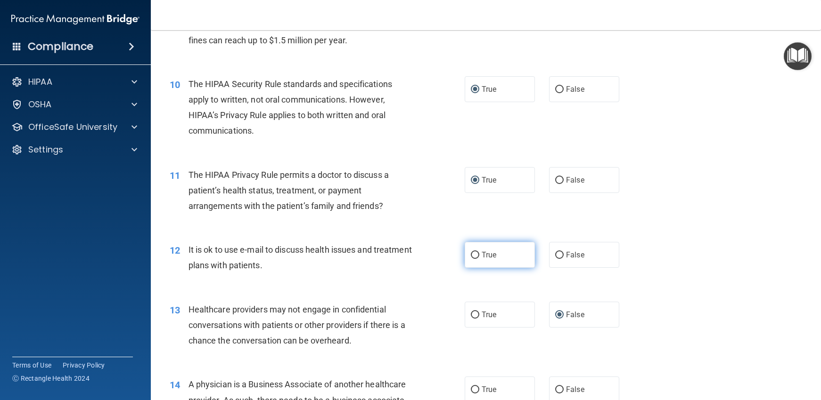
click at [471, 254] on input "True" at bounding box center [475, 255] width 8 height 7
radio input "true"
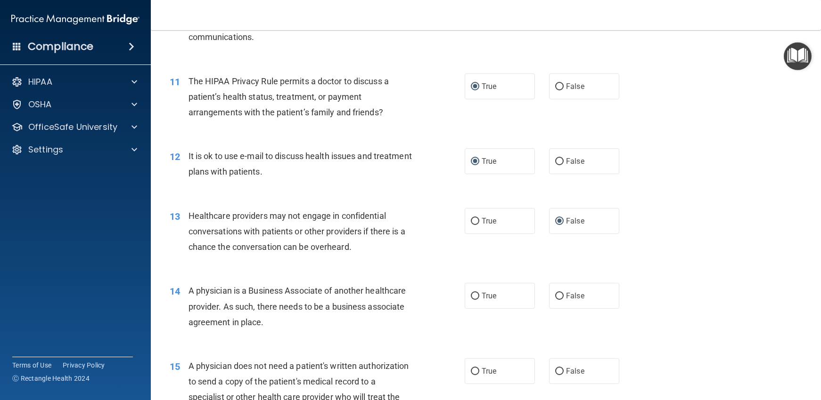
scroll to position [801, 0]
click at [471, 296] on input "True" at bounding box center [475, 296] width 8 height 7
radio input "true"
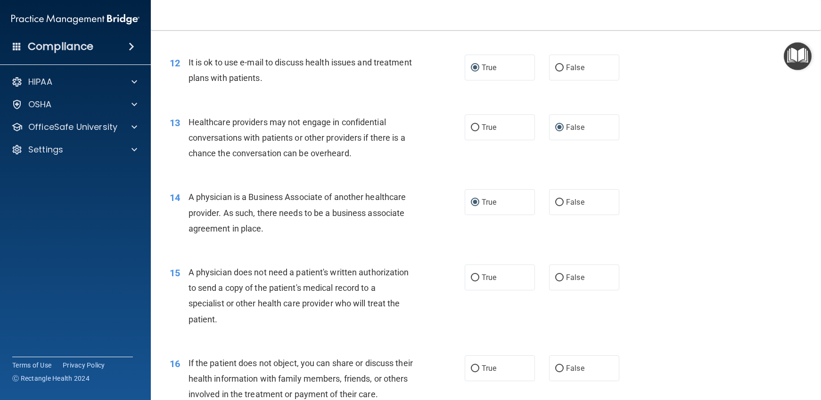
scroll to position [895, 0]
click at [555, 203] on input "False" at bounding box center [559, 201] width 8 height 7
radio input "true"
radio input "false"
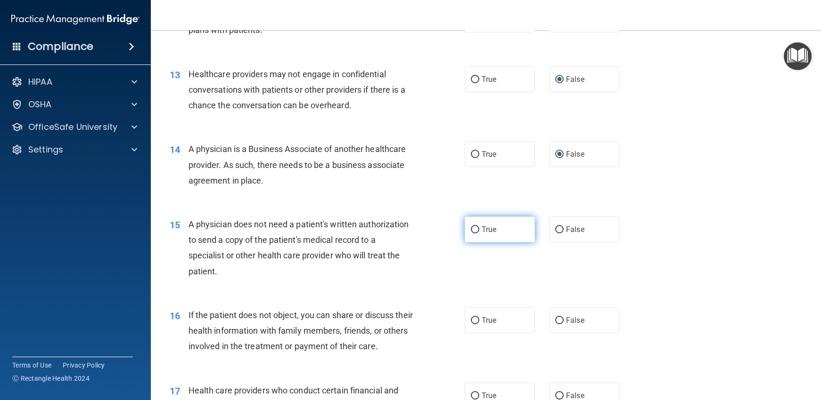
click at [471, 228] on input "True" at bounding box center [475, 230] width 8 height 7
radio input "true"
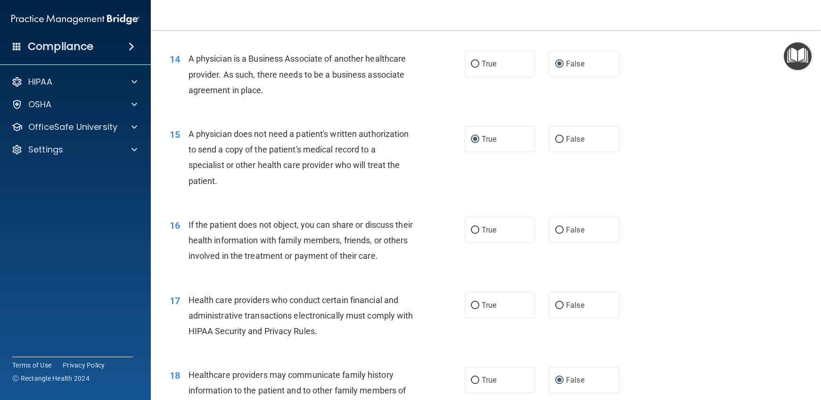
scroll to position [1036, 0]
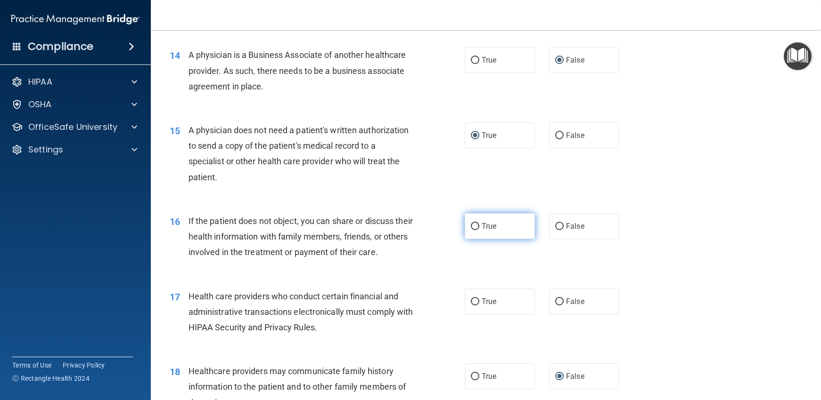
click at [471, 224] on input "True" at bounding box center [475, 226] width 8 height 7
radio input "true"
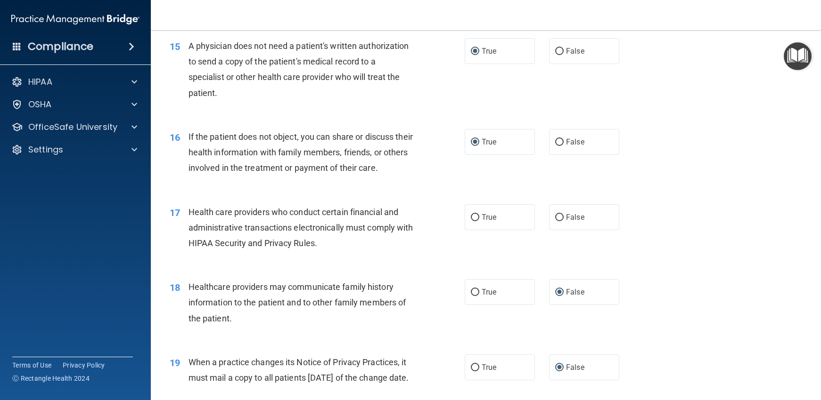
scroll to position [1131, 0]
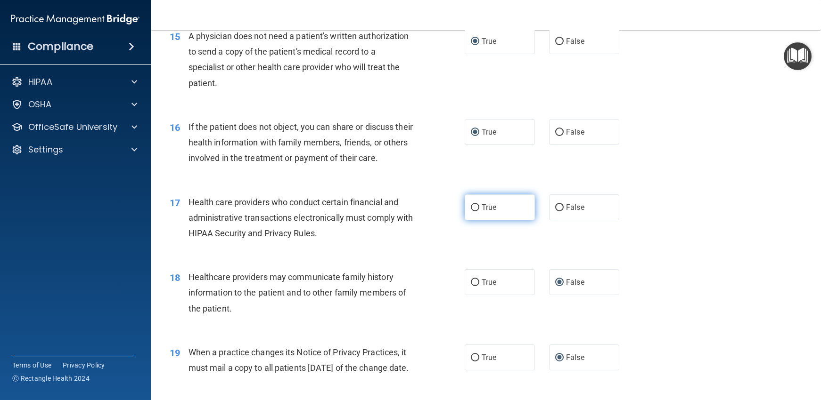
click at [471, 207] on input "True" at bounding box center [475, 207] width 8 height 7
radio input "true"
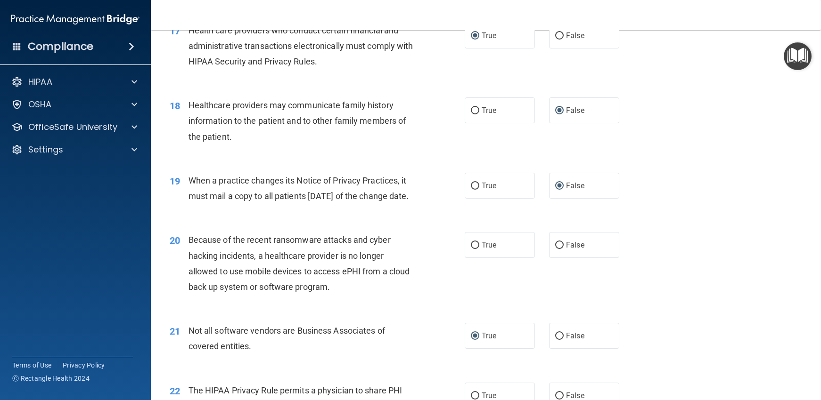
scroll to position [1319, 0]
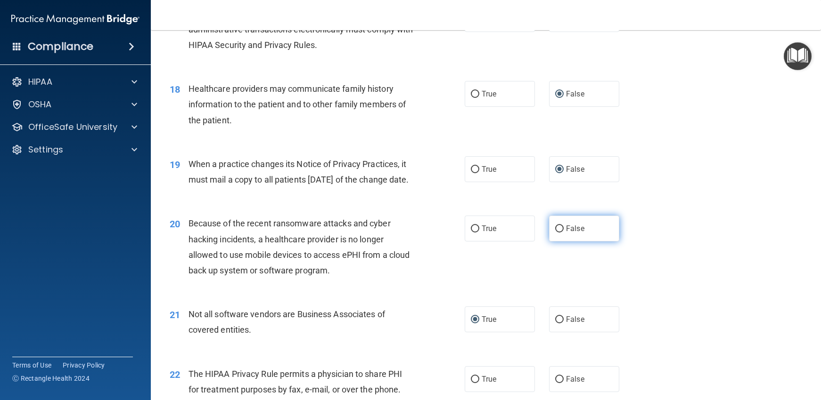
click at [555, 233] on input "False" at bounding box center [559, 229] width 8 height 7
radio input "true"
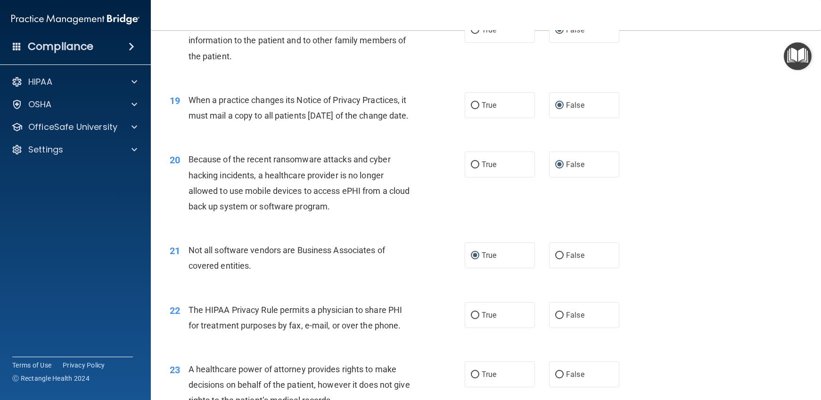
scroll to position [1460, 0]
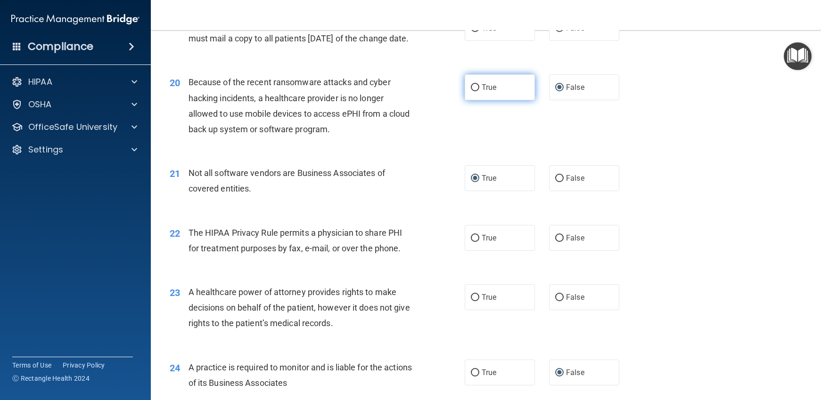
click at [471, 91] on input "True" at bounding box center [475, 87] width 8 height 7
radio input "true"
radio input "false"
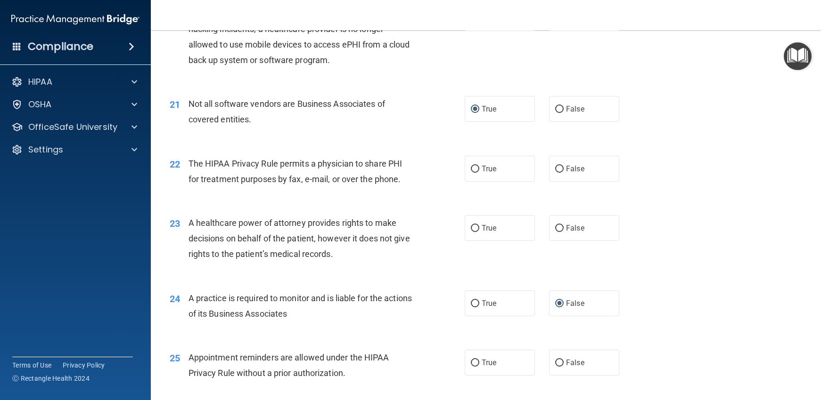
scroll to position [1555, 0]
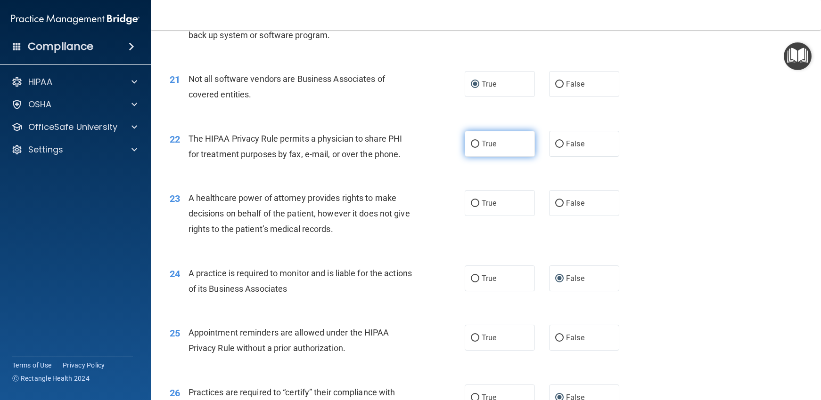
click at [471, 148] on input "True" at bounding box center [475, 144] width 8 height 7
radio input "true"
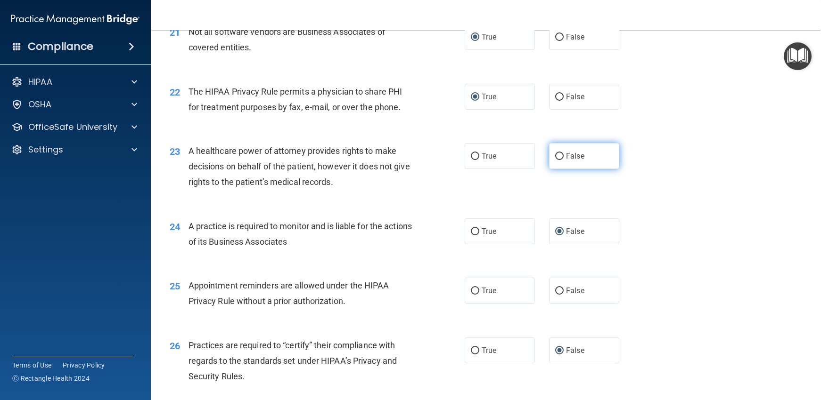
click at [555, 160] on input "False" at bounding box center [559, 156] width 8 height 7
radio input "true"
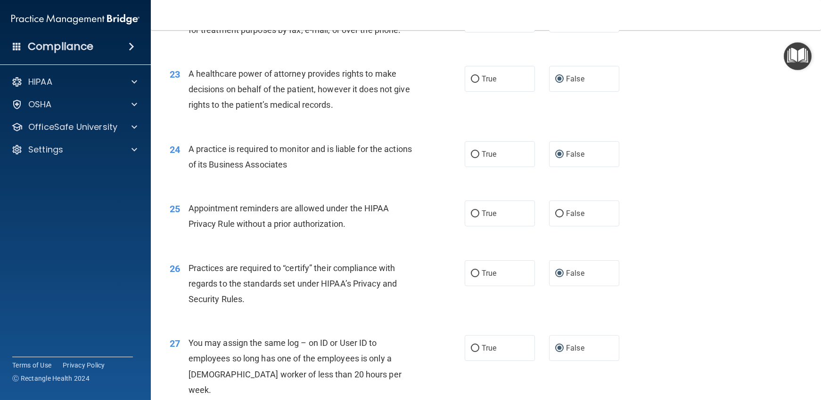
scroll to position [1696, 0]
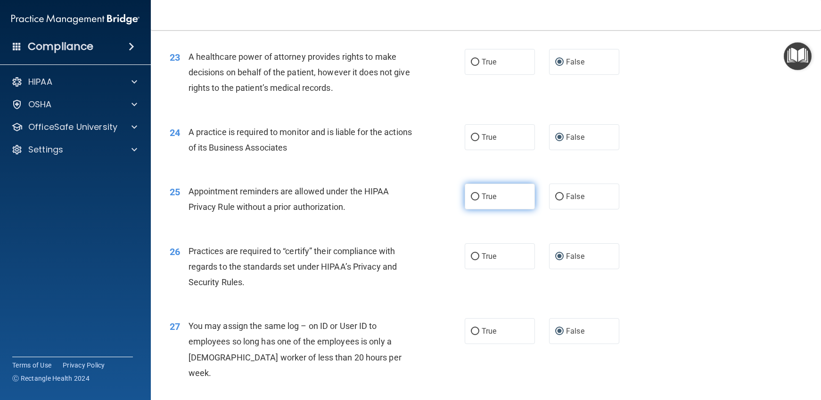
click at [471, 201] on input "True" at bounding box center [475, 197] width 8 height 7
radio input "true"
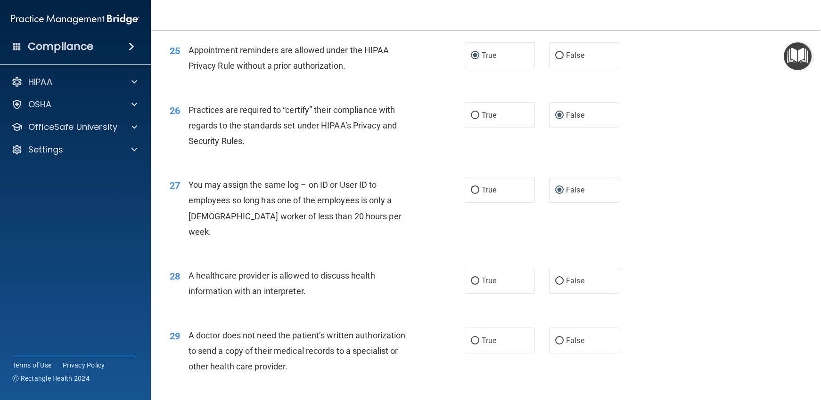
scroll to position [1884, 0]
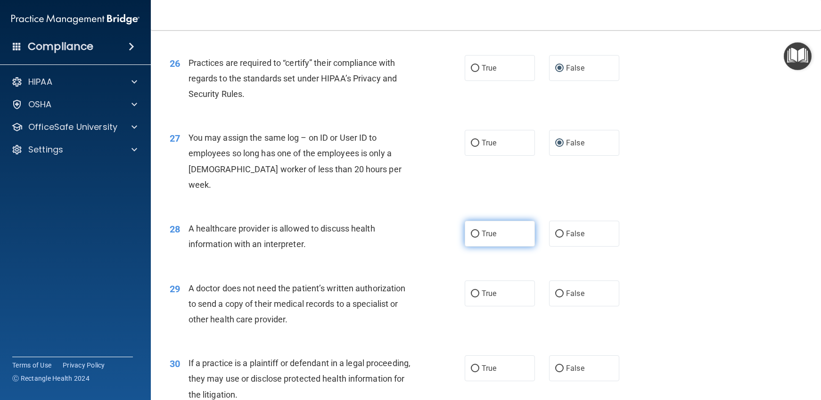
click at [471, 233] on input "True" at bounding box center [475, 234] width 8 height 7
radio input "true"
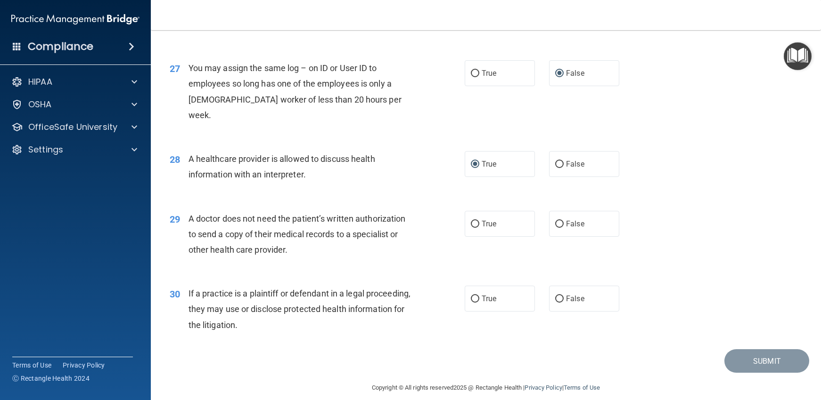
scroll to position [1965, 0]
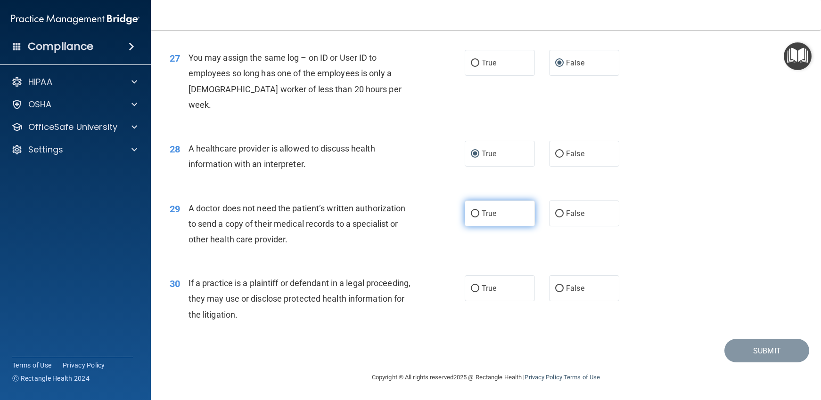
click at [473, 214] on input "True" at bounding box center [475, 214] width 8 height 7
radio input "true"
click at [472, 287] on input "True" at bounding box center [475, 289] width 8 height 7
radio input "true"
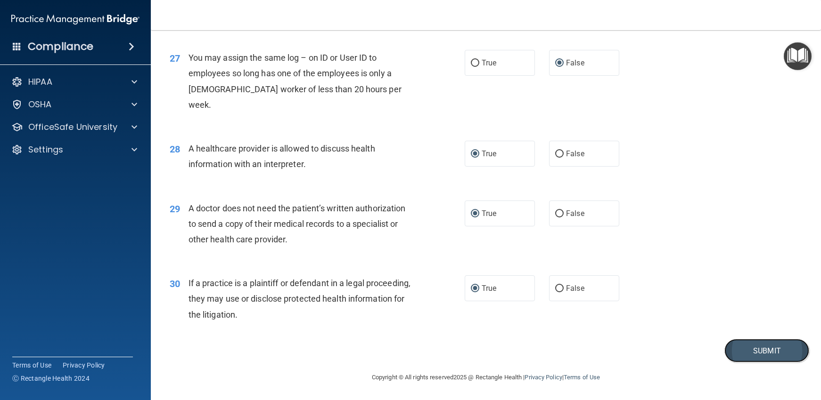
click at [754, 353] on button "Submit" at bounding box center [766, 351] width 85 height 24
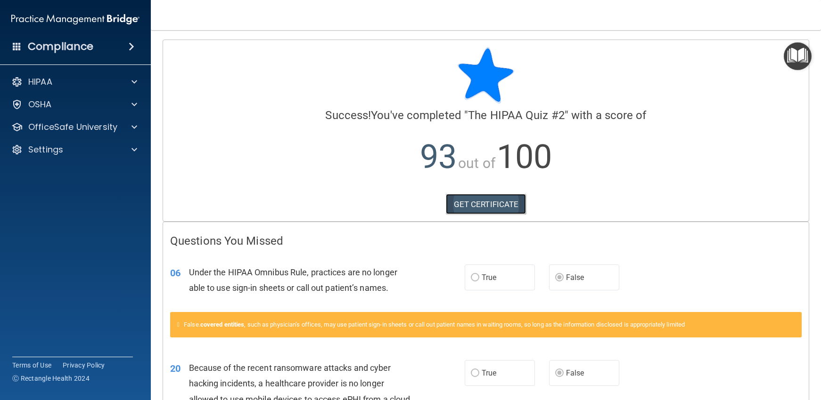
click at [488, 205] on link "GET CERTIFICATE" at bounding box center [486, 204] width 81 height 21
click at [108, 81] on div "HIPAA" at bounding box center [62, 81] width 117 height 11
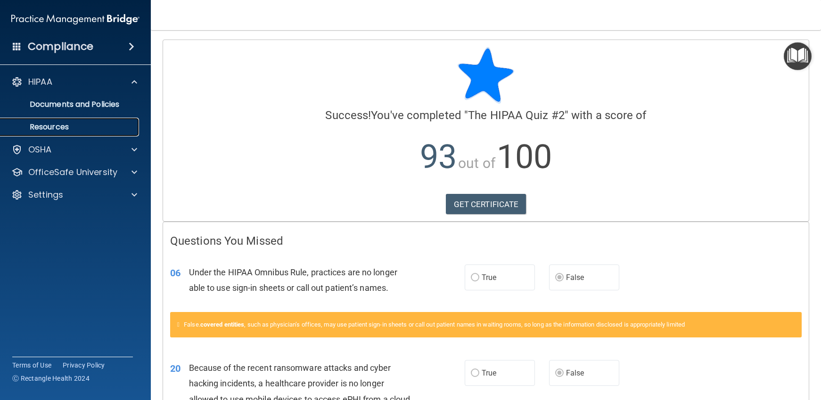
click at [120, 126] on p "Resources" at bounding box center [70, 126] width 129 height 9
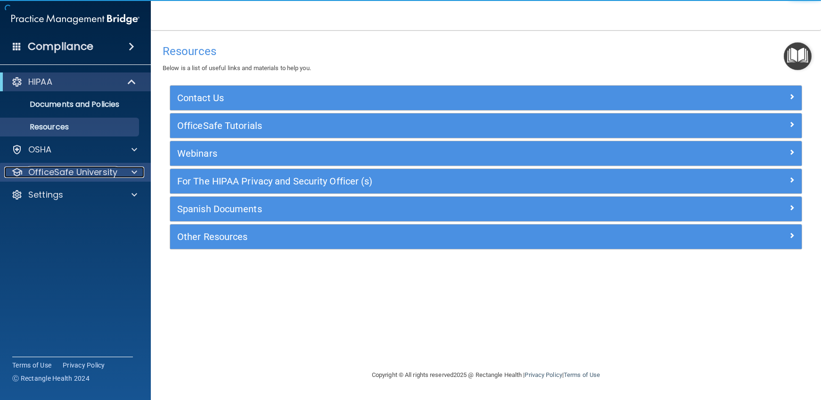
click at [131, 175] on div at bounding box center [133, 172] width 24 height 11
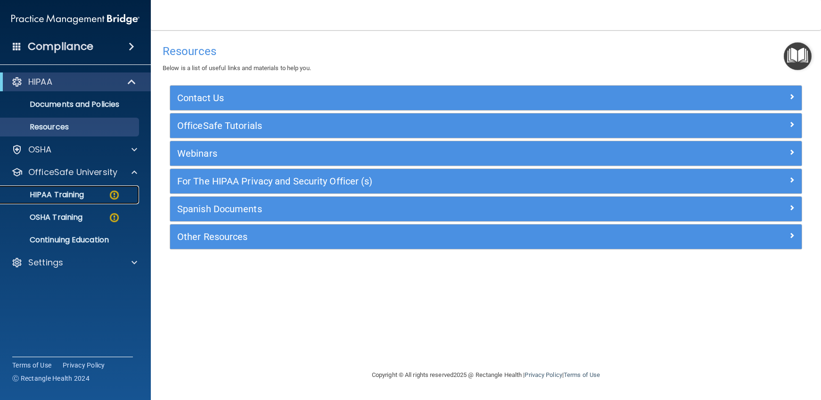
click at [102, 189] on link "HIPAA Training" at bounding box center [65, 195] width 148 height 19
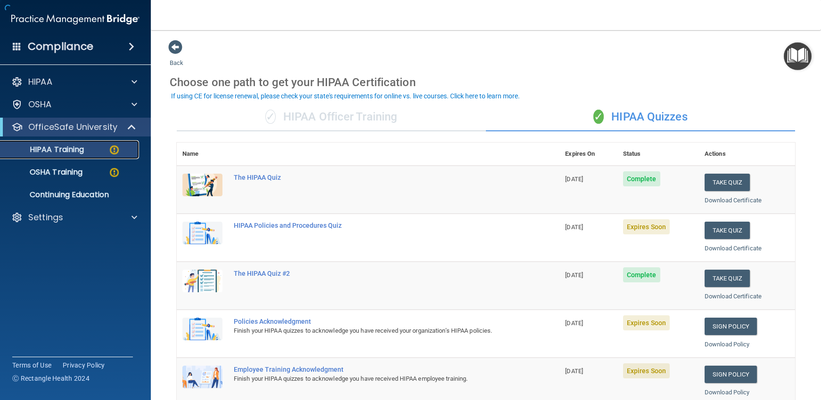
click at [87, 148] on div "HIPAA Training" at bounding box center [70, 149] width 129 height 9
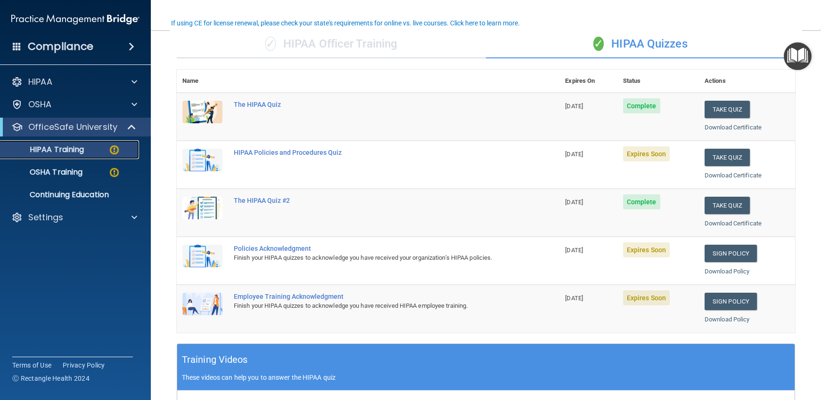
scroll to position [94, 0]
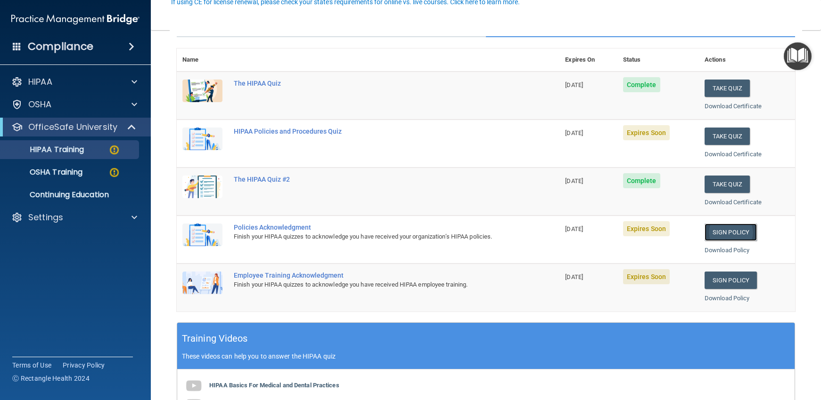
click at [720, 230] on link "Sign Policy" at bounding box center [730, 232] width 52 height 17
click at [712, 278] on link "Sign Policy" at bounding box center [730, 280] width 52 height 17
click at [79, 127] on p "OfficeSafe University" at bounding box center [72, 127] width 89 height 11
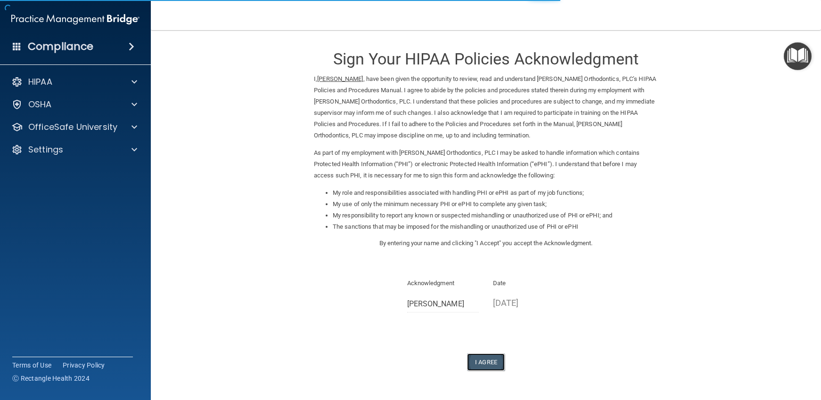
click at [488, 360] on button "I Agree" at bounding box center [486, 362] width 38 height 17
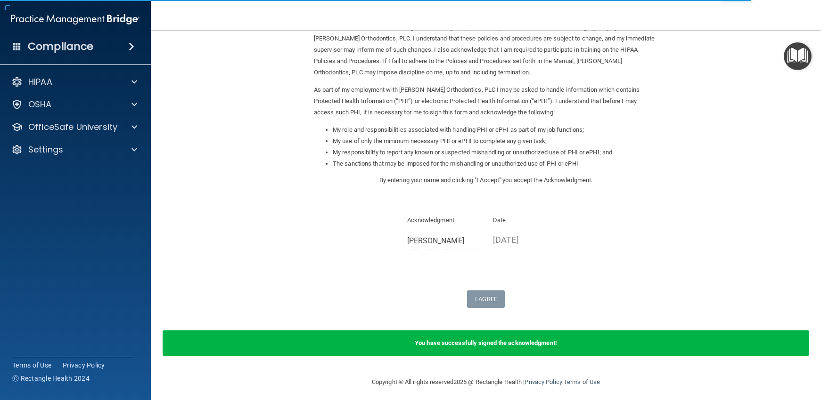
scroll to position [68, 0]
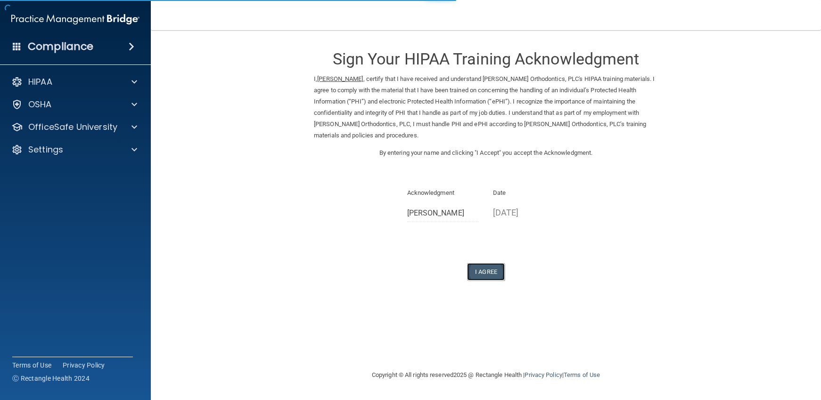
click at [485, 269] on button "I Agree" at bounding box center [486, 271] width 38 height 17
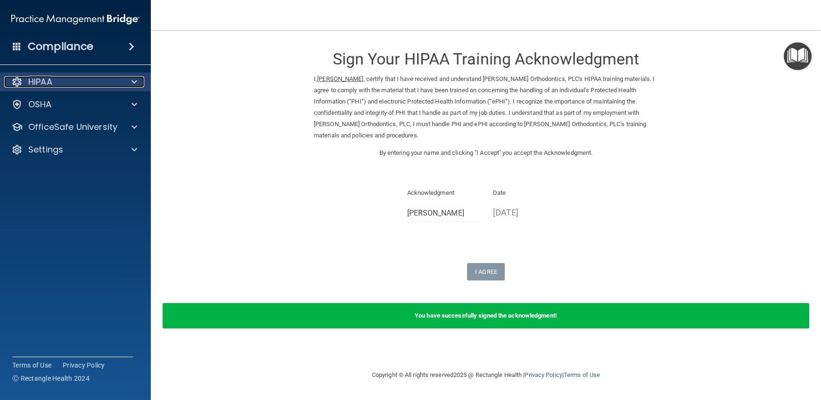
click at [49, 77] on p "HIPAA" at bounding box center [40, 81] width 24 height 11
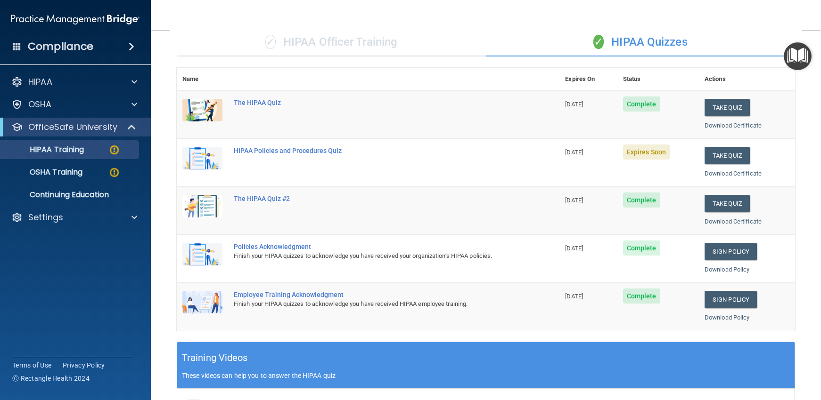
scroll to position [73, 0]
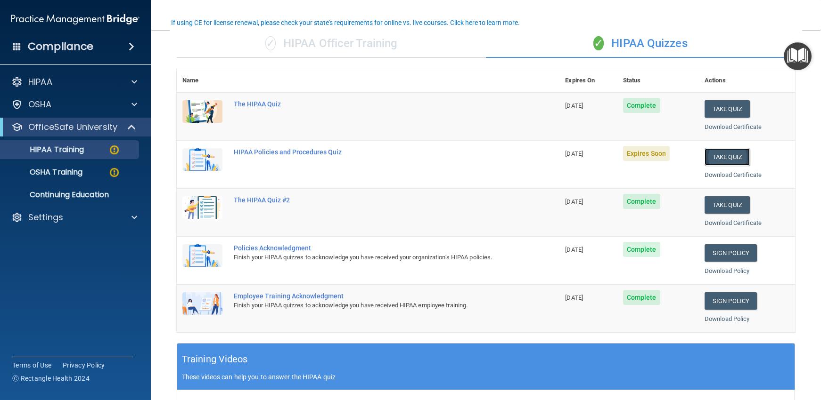
click at [716, 155] on button "Take Quiz" at bounding box center [726, 156] width 45 height 17
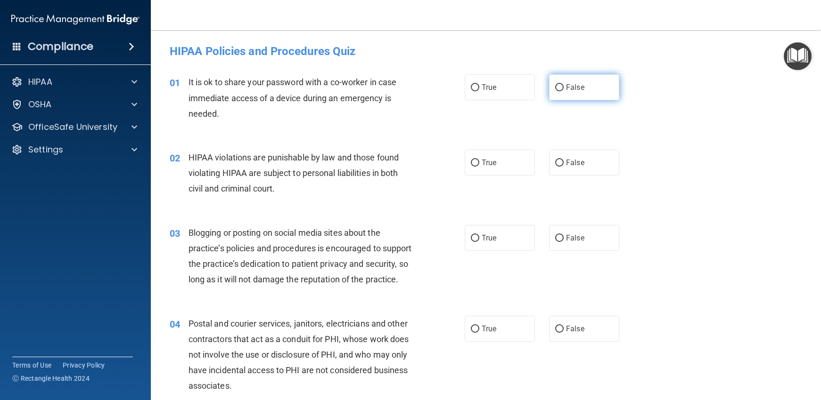
click at [555, 89] on input "False" at bounding box center [559, 87] width 8 height 7
radio input "true"
click at [471, 163] on input "True" at bounding box center [475, 163] width 8 height 7
radio input "true"
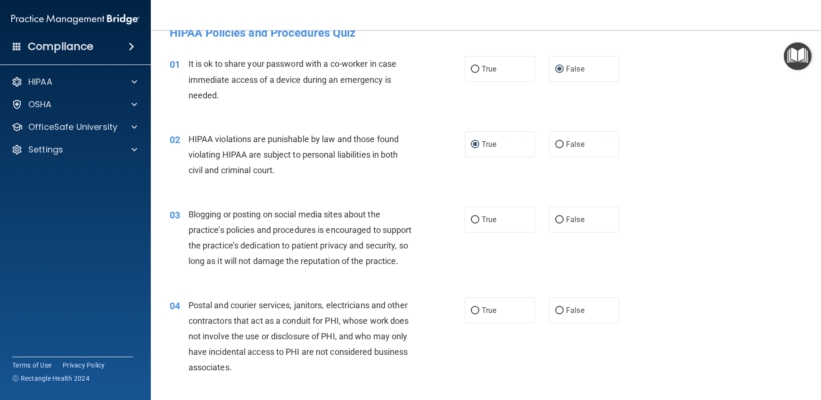
scroll to position [47, 0]
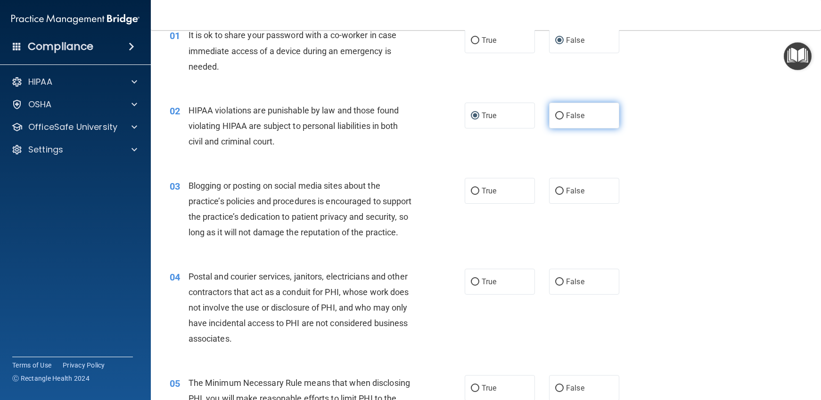
click at [555, 114] on input "False" at bounding box center [559, 116] width 8 height 7
radio input "true"
radio input "false"
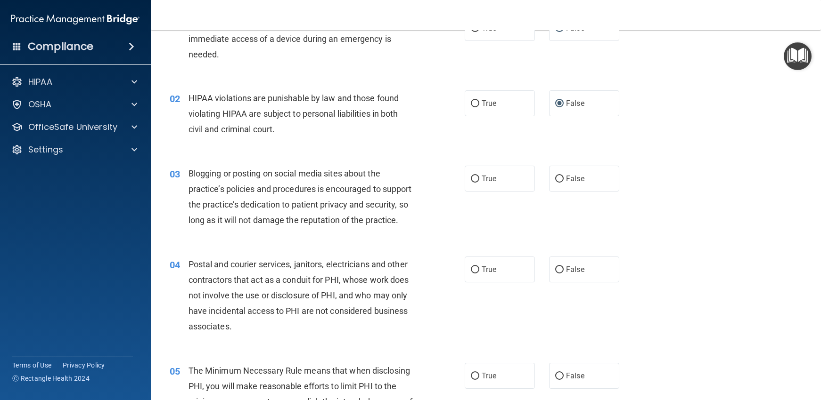
scroll to position [94, 0]
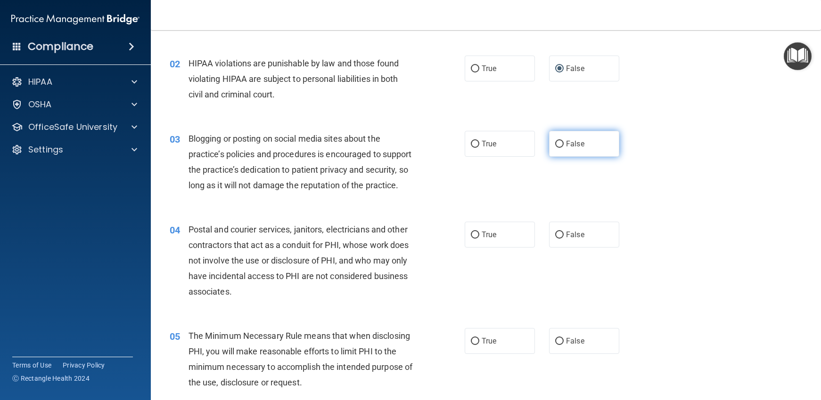
click at [555, 143] on input "False" at bounding box center [559, 144] width 8 height 7
radio input "true"
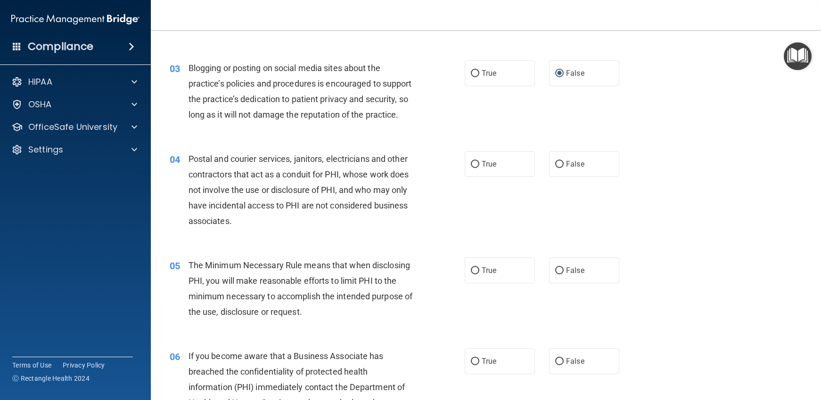
scroll to position [188, 0]
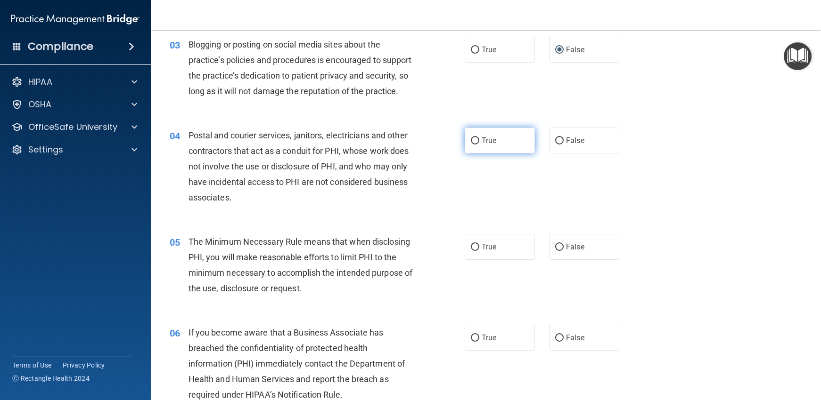
click at [473, 145] on input "True" at bounding box center [475, 141] width 8 height 7
radio input "true"
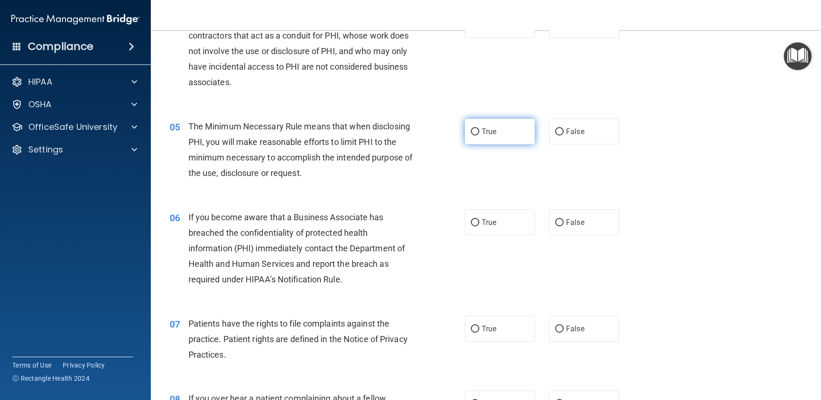
scroll to position [330, 0]
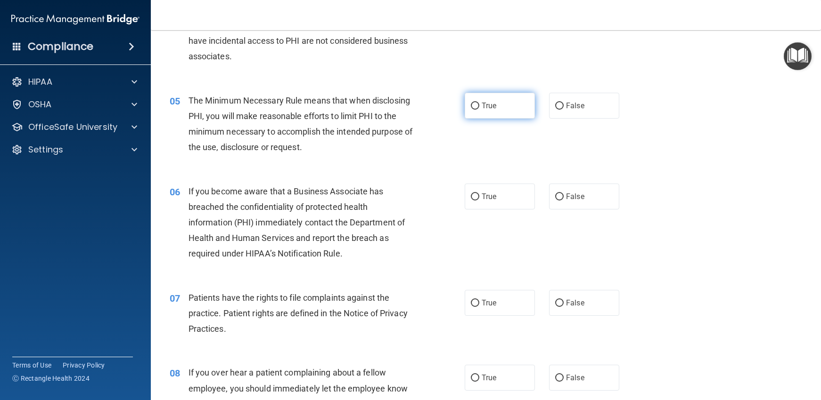
click at [472, 110] on input "True" at bounding box center [475, 106] width 8 height 7
radio input "true"
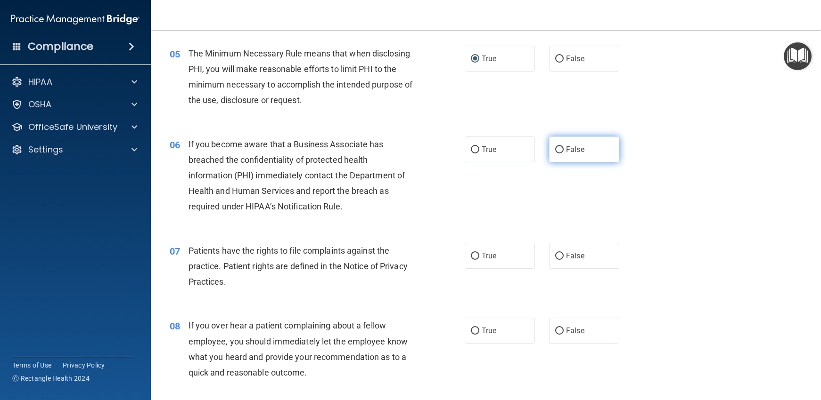
click at [555, 154] on input "False" at bounding box center [559, 150] width 8 height 7
radio input "true"
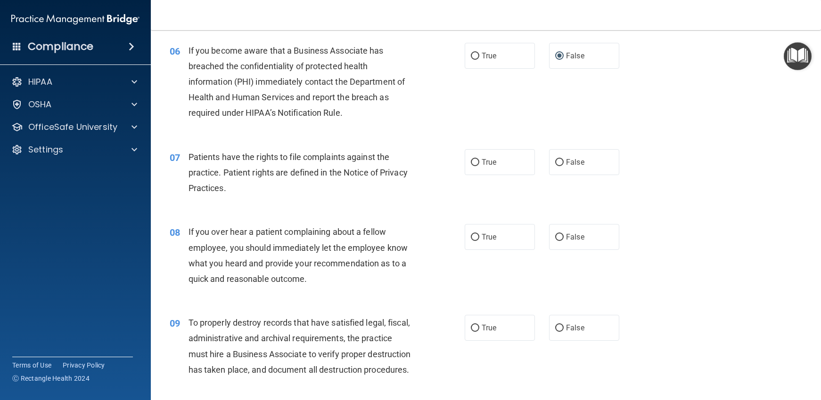
scroll to position [471, 0]
click at [476, 175] on label "True" at bounding box center [500, 162] width 70 height 26
click at [476, 166] on input "True" at bounding box center [475, 162] width 8 height 7
radio input "true"
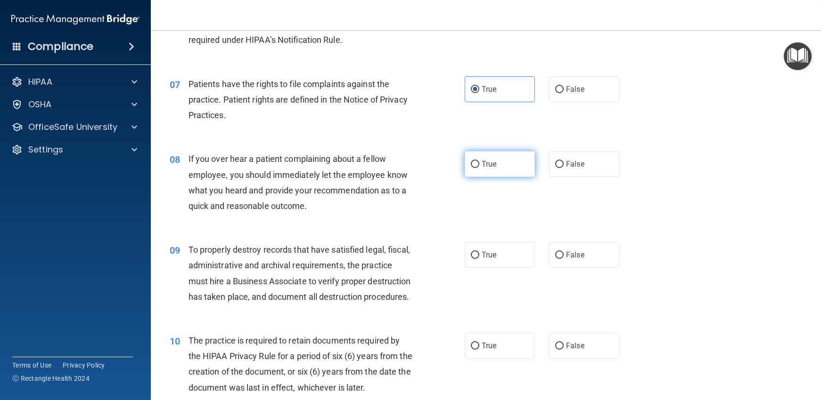
scroll to position [565, 0]
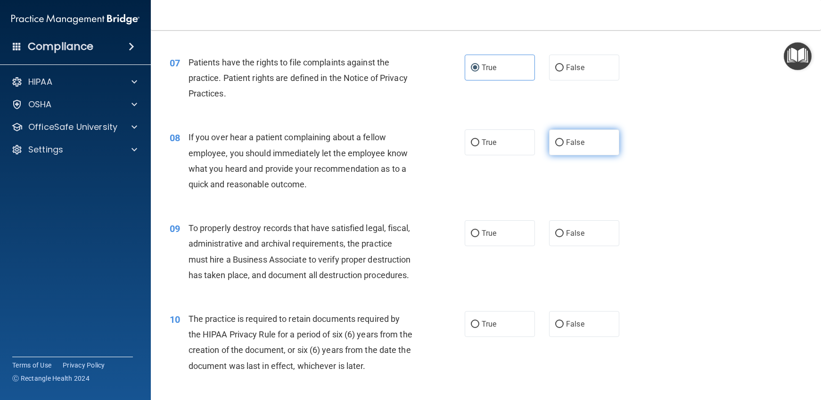
click at [555, 147] on input "False" at bounding box center [559, 142] width 8 height 7
radio input "true"
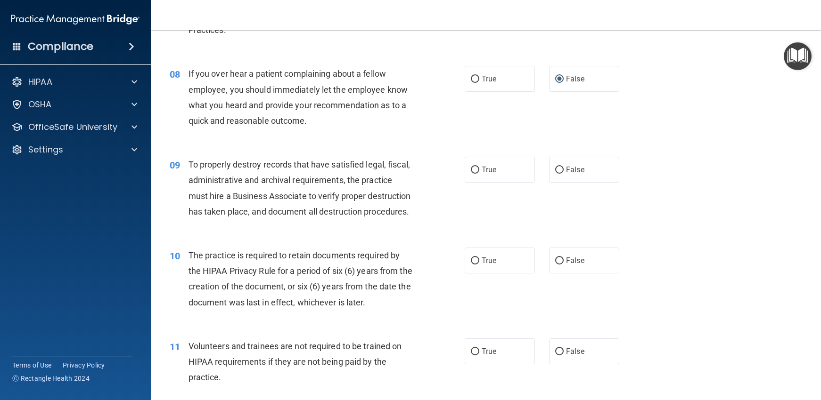
scroll to position [660, 0]
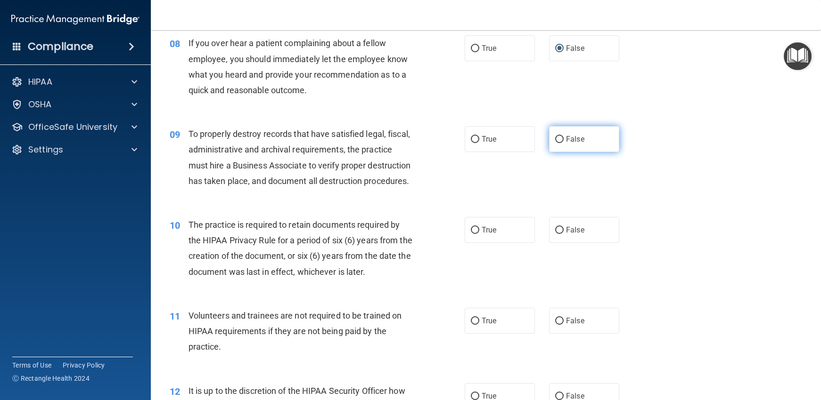
click at [555, 143] on input "False" at bounding box center [559, 139] width 8 height 7
radio input "true"
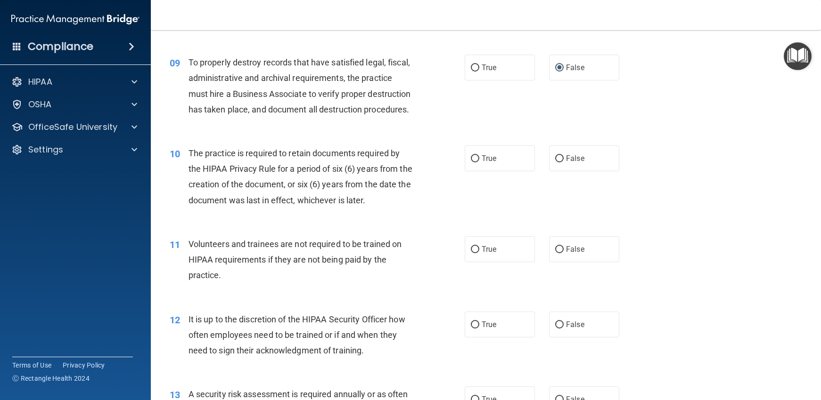
scroll to position [754, 0]
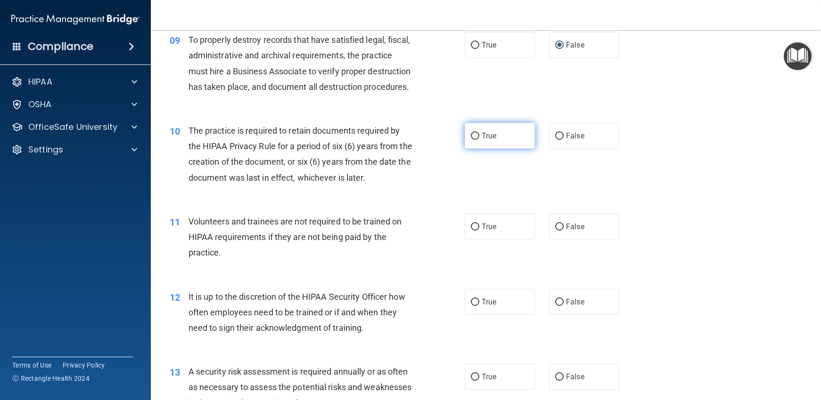
click at [473, 140] on input "True" at bounding box center [475, 136] width 8 height 7
radio input "true"
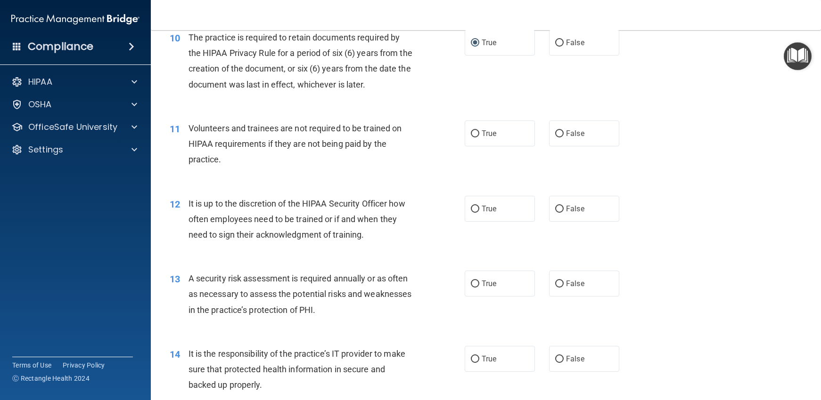
scroll to position [848, 0]
click at [550, 146] on label "False" at bounding box center [584, 133] width 70 height 26
click at [555, 137] on input "False" at bounding box center [559, 133] width 8 height 7
radio input "true"
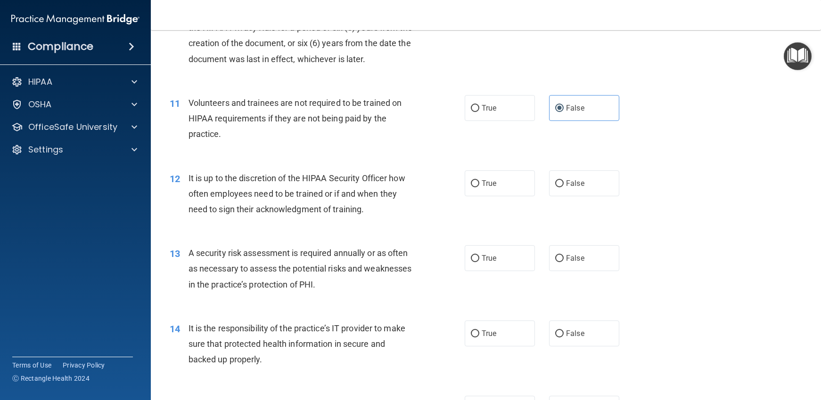
scroll to position [895, 0]
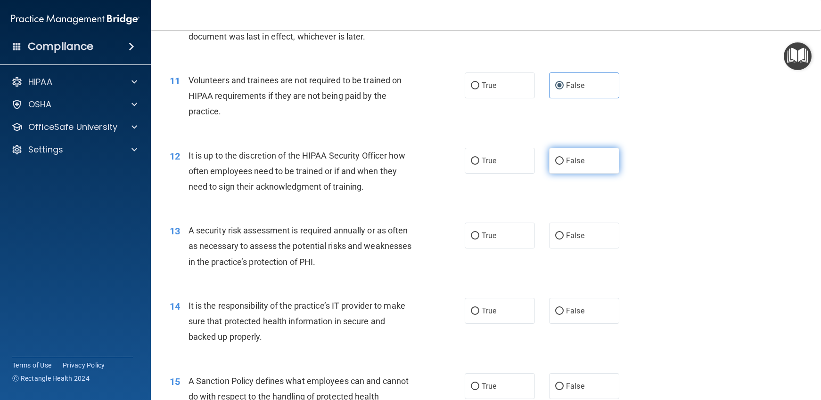
click at [555, 165] on input "False" at bounding box center [559, 161] width 8 height 7
radio input "true"
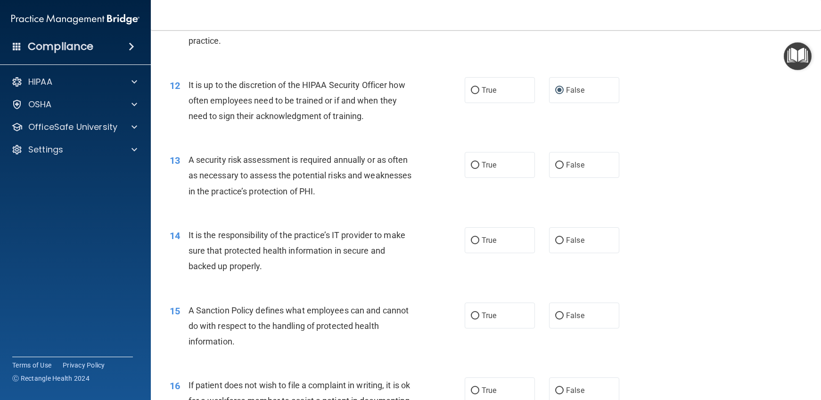
scroll to position [989, 0]
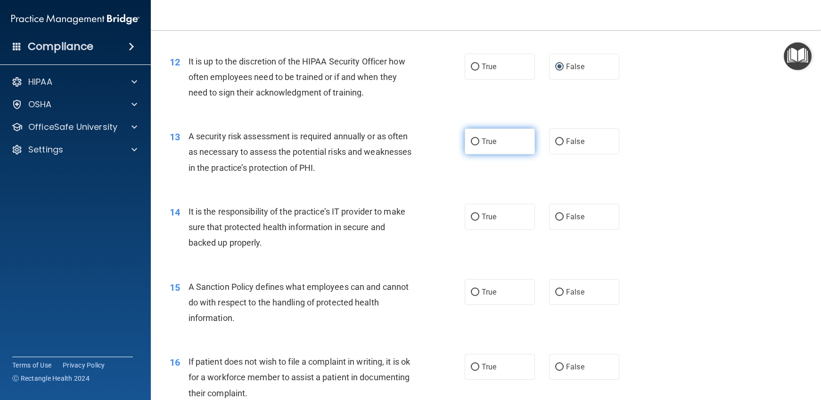
click at [471, 146] on input "True" at bounding box center [475, 142] width 8 height 7
radio input "true"
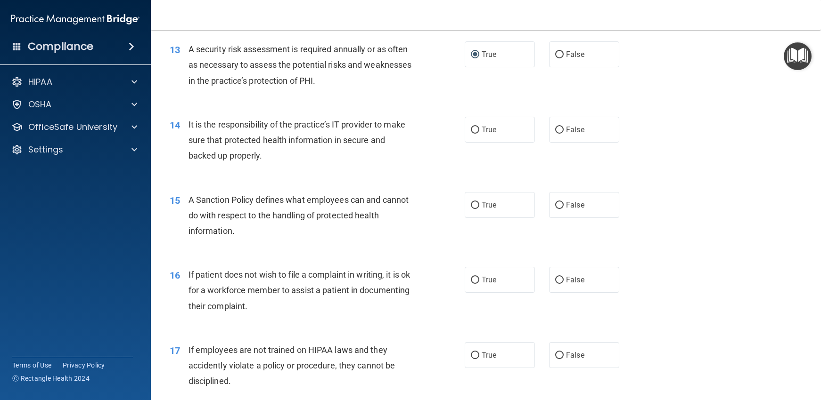
scroll to position [1084, 0]
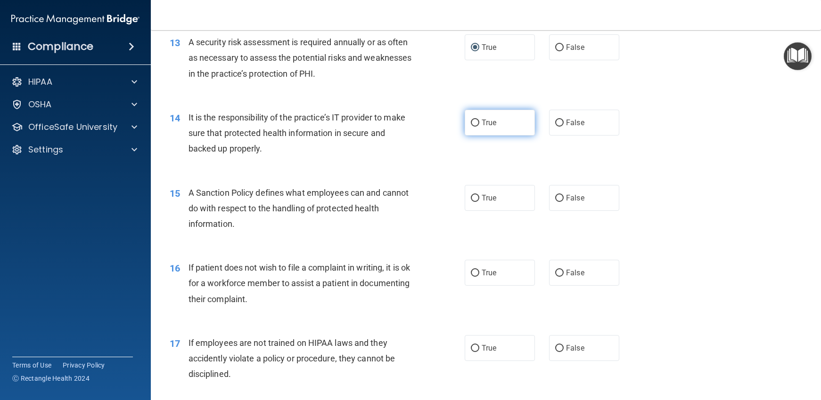
click at [473, 127] on input "True" at bounding box center [475, 123] width 8 height 7
radio input "true"
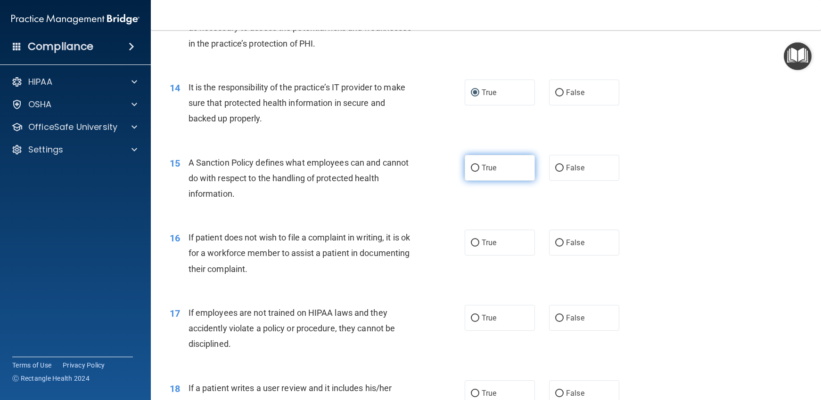
scroll to position [1131, 0]
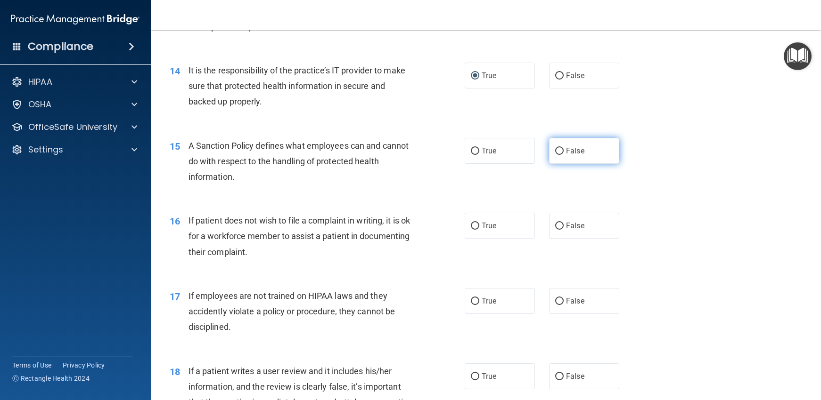
click at [555, 155] on input "False" at bounding box center [559, 151] width 8 height 7
radio input "true"
click at [471, 230] on input "True" at bounding box center [475, 226] width 8 height 7
radio input "true"
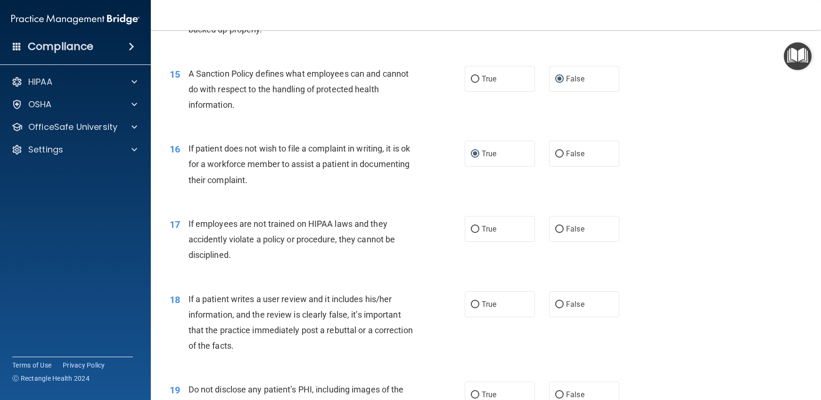
scroll to position [1225, 0]
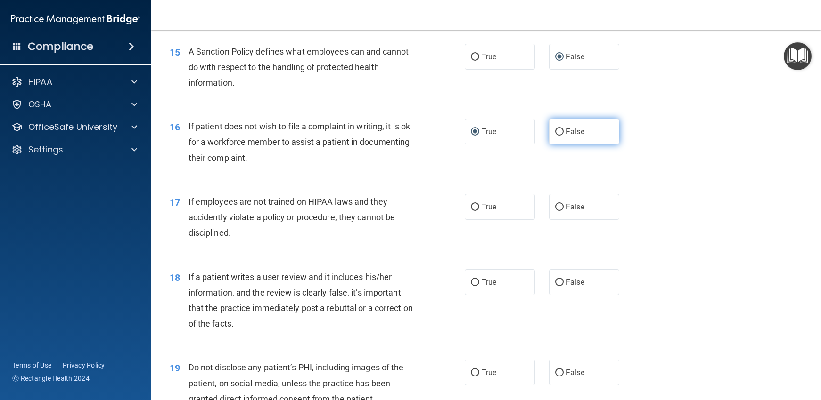
click at [555, 136] on input "False" at bounding box center [559, 132] width 8 height 7
radio input "true"
radio input "false"
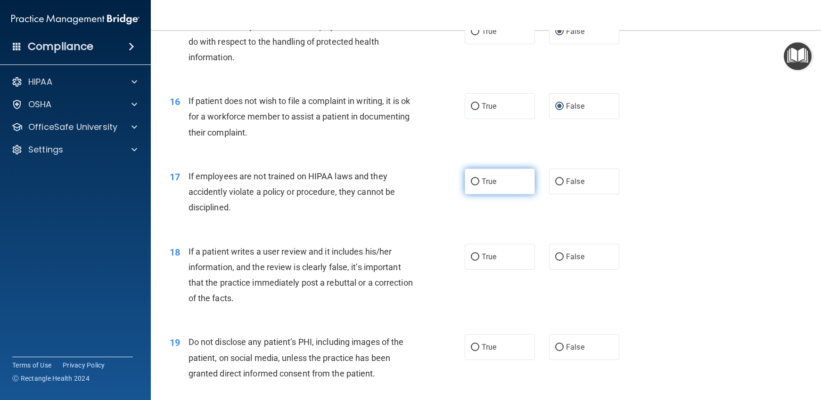
scroll to position [1272, 0]
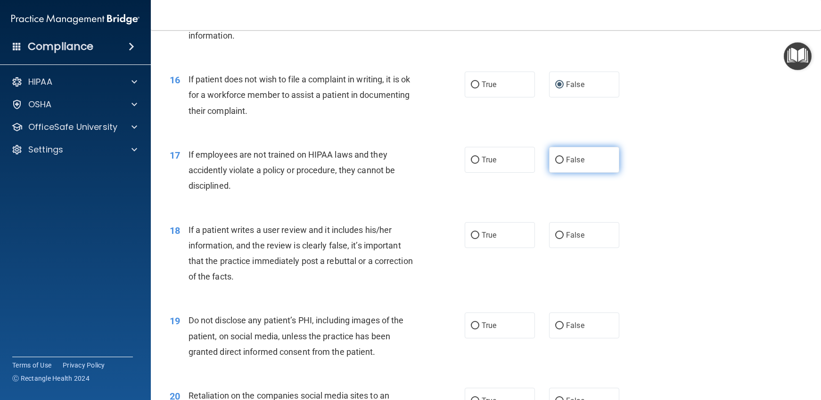
click at [555, 164] on input "False" at bounding box center [559, 160] width 8 height 7
radio input "true"
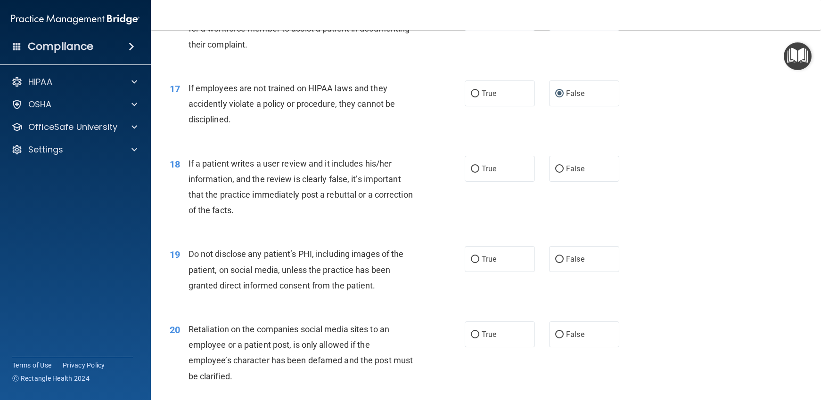
scroll to position [1366, 0]
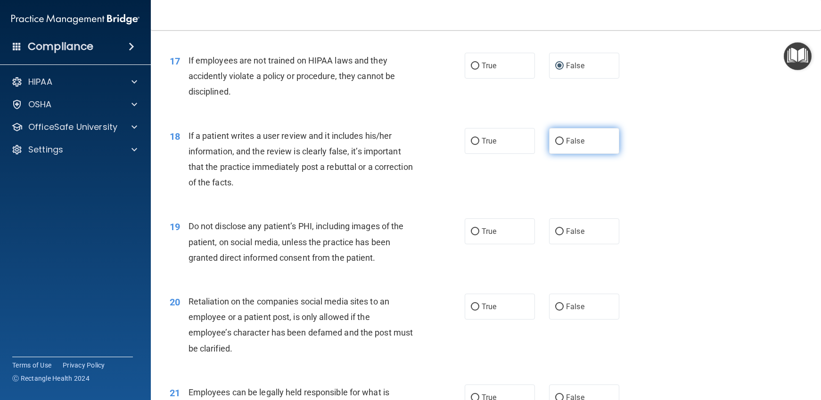
click at [555, 145] on input "False" at bounding box center [559, 141] width 8 height 7
radio input "true"
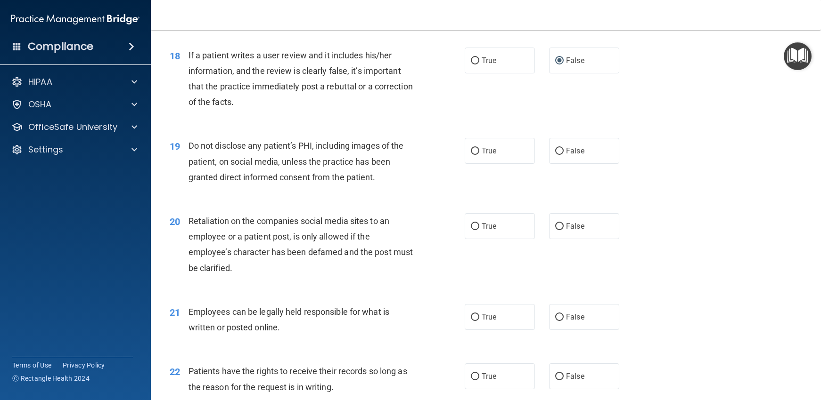
scroll to position [1460, 0]
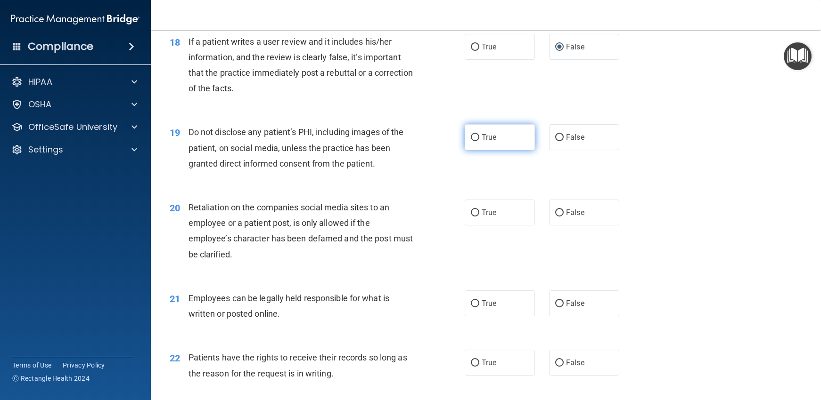
click at [471, 141] on input "True" at bounding box center [475, 137] width 8 height 7
radio input "true"
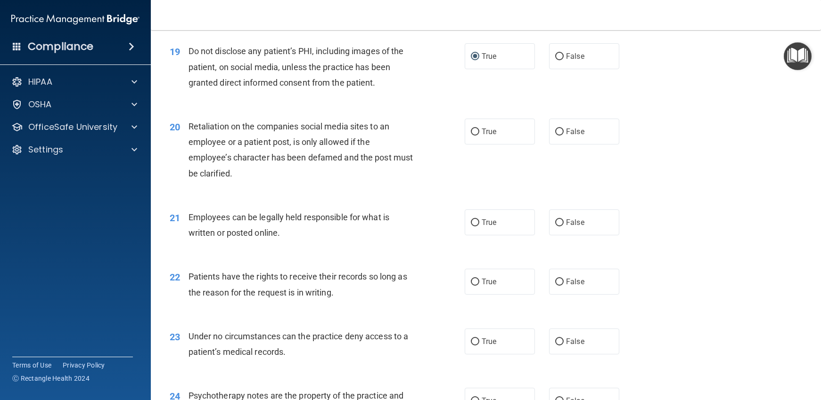
scroll to position [1555, 0]
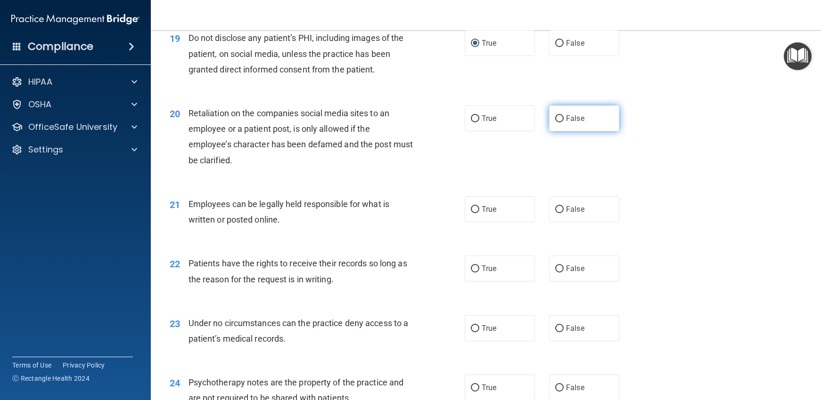
click at [556, 122] on input "False" at bounding box center [559, 118] width 8 height 7
radio input "true"
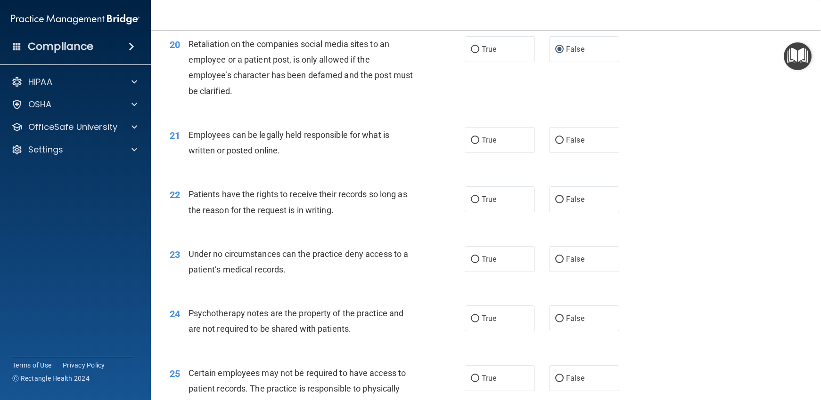
scroll to position [1649, 0]
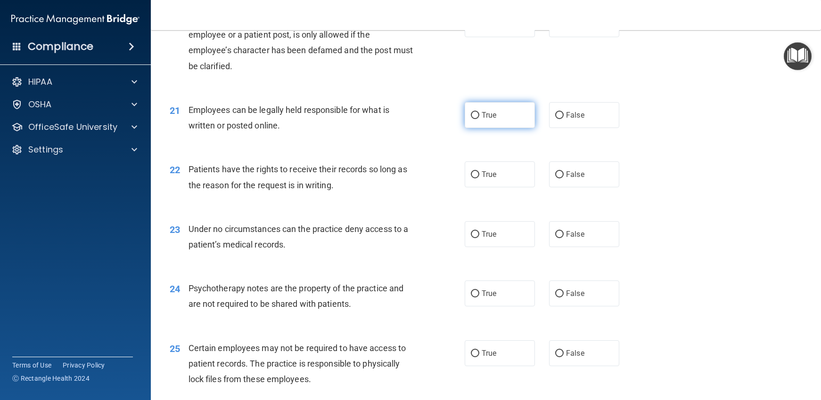
click at [471, 119] on input "True" at bounding box center [475, 115] width 8 height 7
radio input "true"
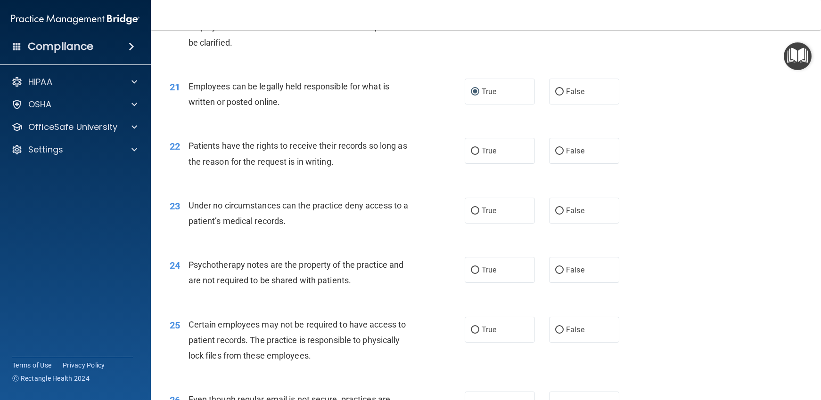
scroll to position [1696, 0]
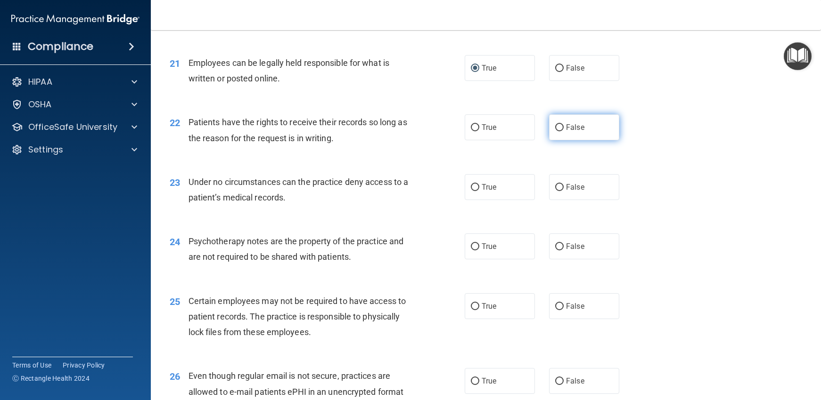
click at [555, 131] on input "False" at bounding box center [559, 127] width 8 height 7
radio input "true"
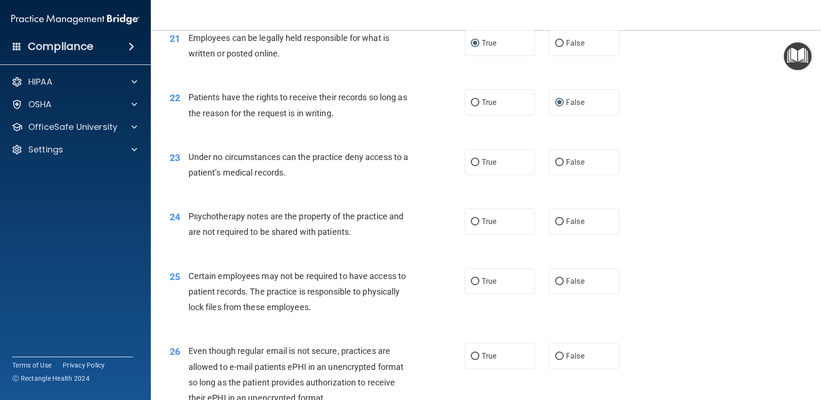
scroll to position [1743, 0]
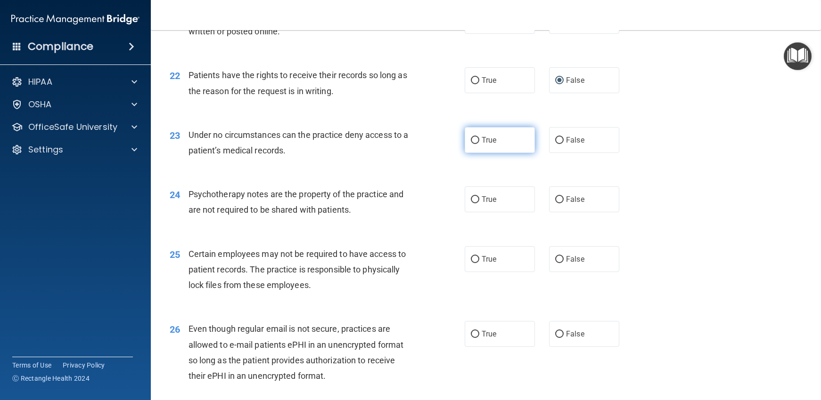
click at [471, 144] on input "True" at bounding box center [475, 140] width 8 height 7
radio input "true"
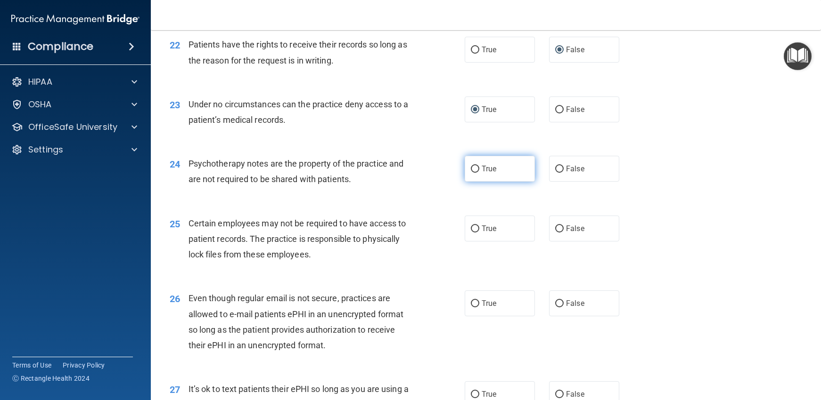
scroll to position [1790, 0]
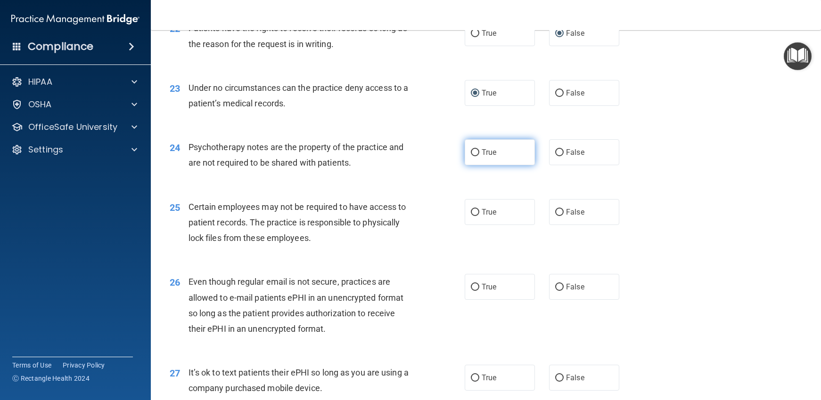
click at [471, 156] on input "True" at bounding box center [475, 152] width 8 height 7
radio input "true"
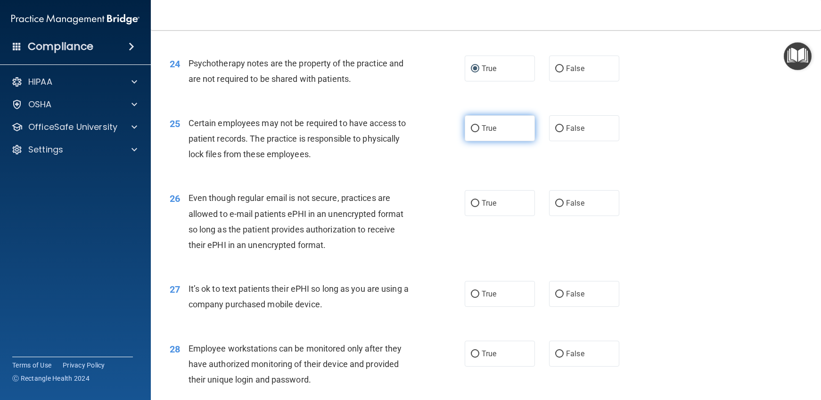
scroll to position [1884, 0]
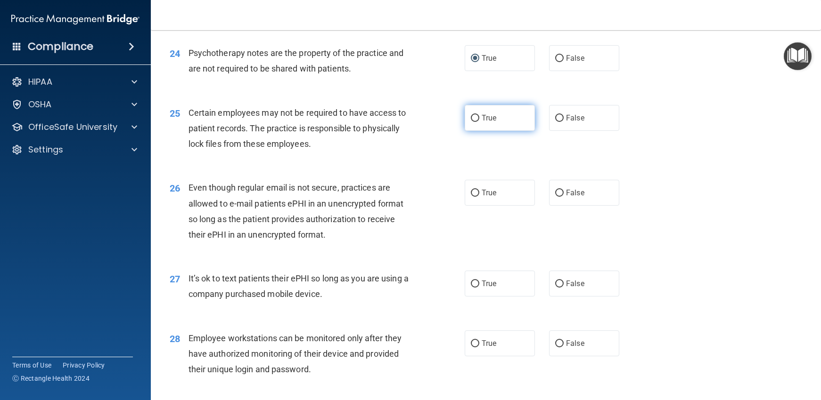
click at [471, 122] on input "True" at bounding box center [475, 118] width 8 height 7
radio input "true"
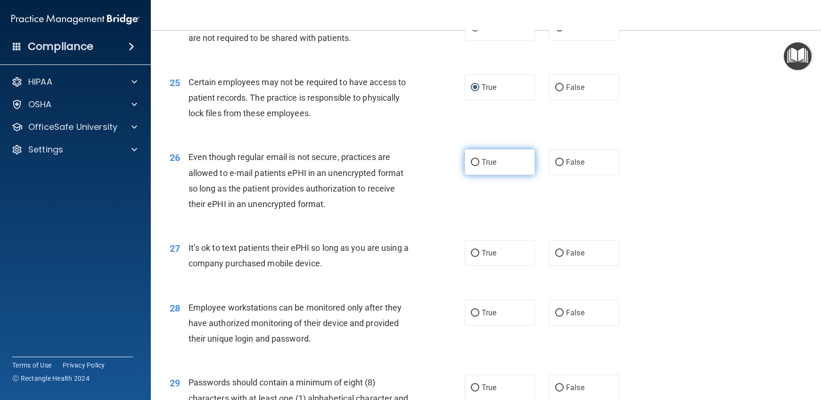
scroll to position [1932, 0]
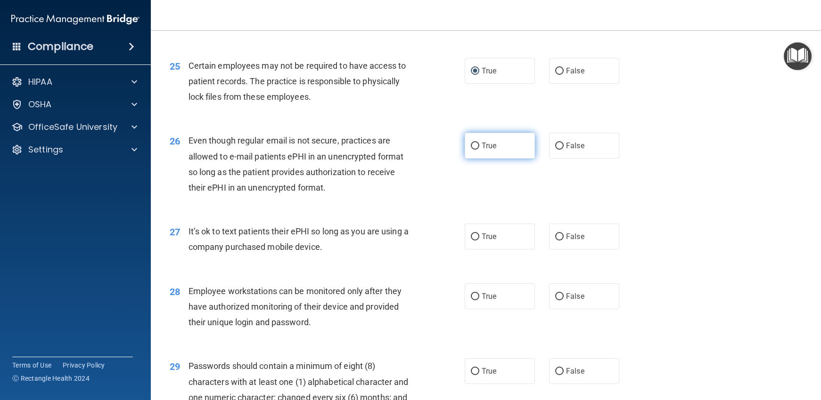
click at [471, 150] on input "True" at bounding box center [475, 146] width 8 height 7
radio input "true"
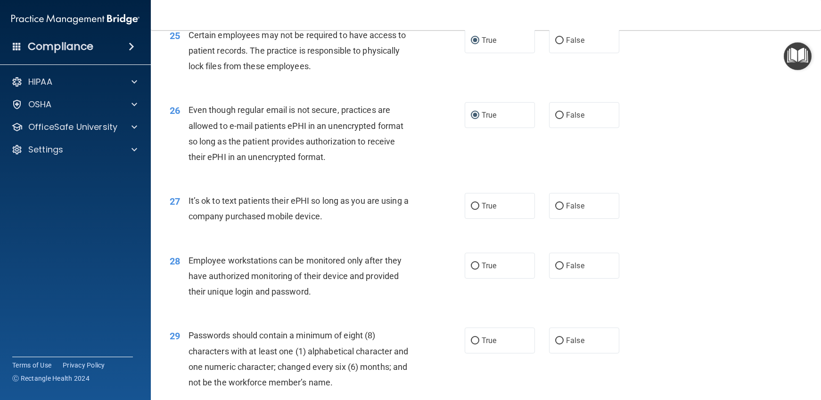
scroll to position [1979, 0]
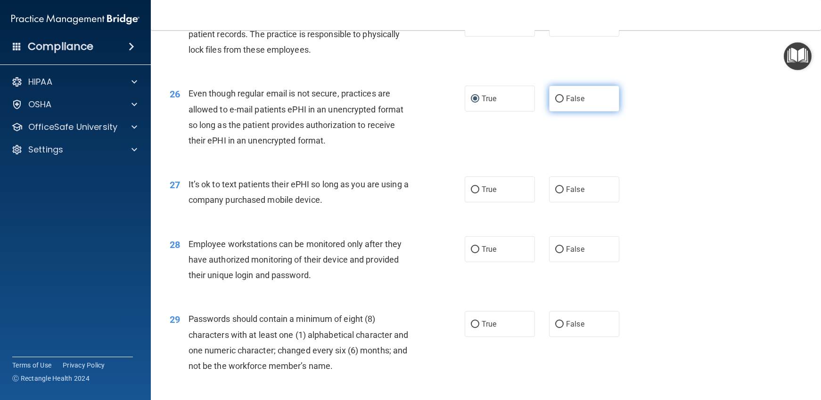
click at [555, 103] on input "False" at bounding box center [559, 99] width 8 height 7
radio input "true"
radio input "false"
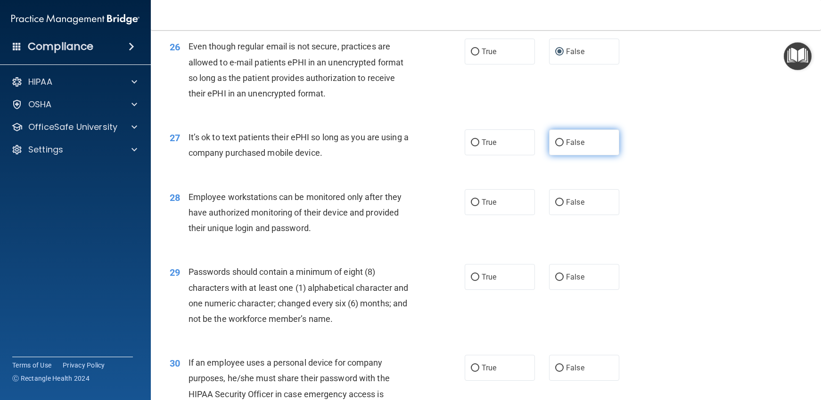
click at [555, 147] on input "False" at bounding box center [559, 142] width 8 height 7
radio input "true"
click at [471, 56] on input "True" at bounding box center [475, 52] width 8 height 7
radio input "true"
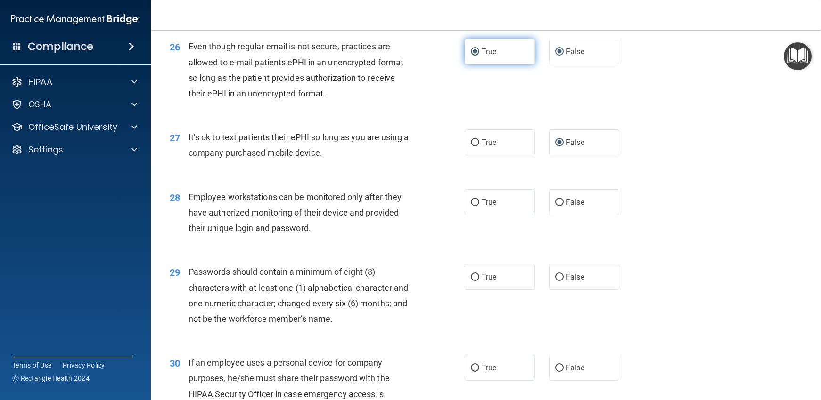
radio input "false"
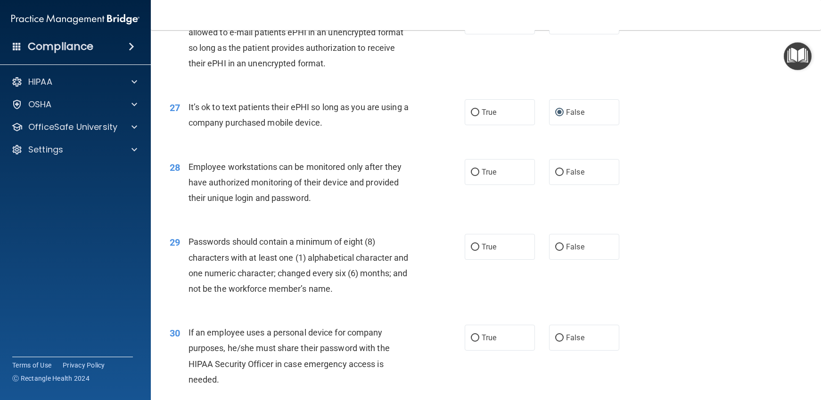
scroll to position [2073, 0]
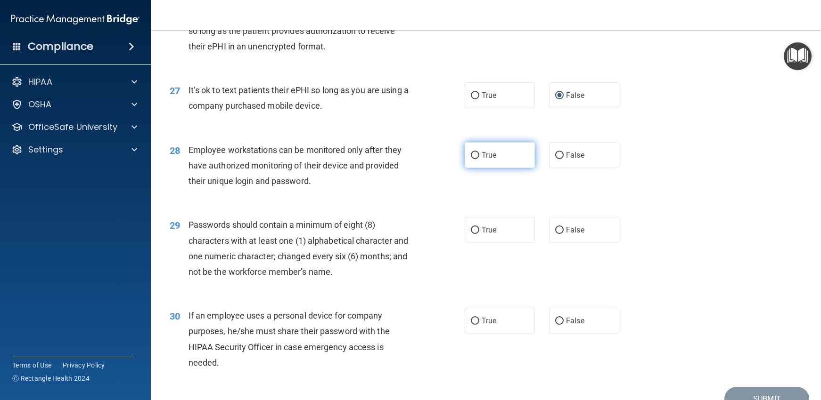
click at [471, 159] on input "True" at bounding box center [475, 155] width 8 height 7
radio input "true"
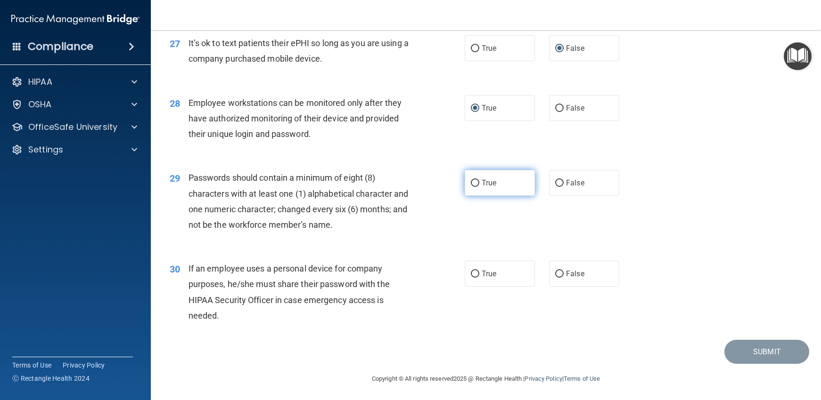
click at [472, 187] on input "True" at bounding box center [475, 183] width 8 height 7
radio input "true"
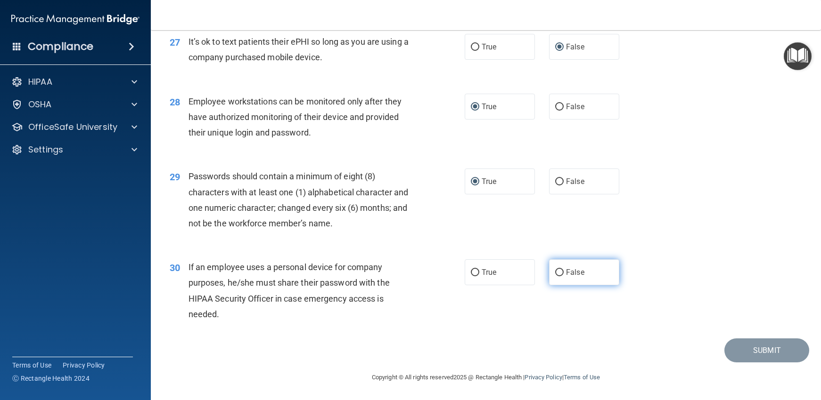
click at [555, 271] on input "False" at bounding box center [559, 272] width 8 height 7
radio input "true"
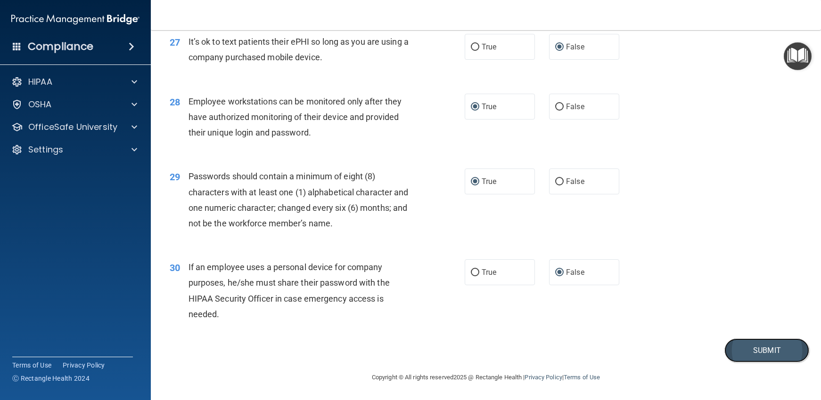
click at [743, 347] on button "Submit" at bounding box center [766, 351] width 85 height 24
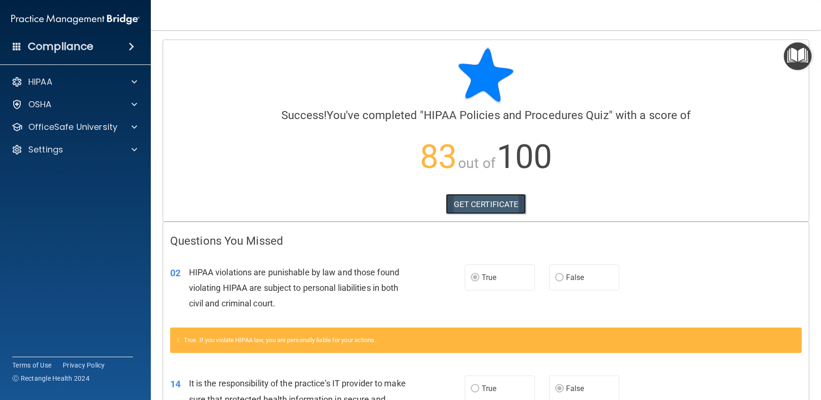
click at [499, 204] on link "GET CERTIFICATE" at bounding box center [486, 204] width 81 height 21
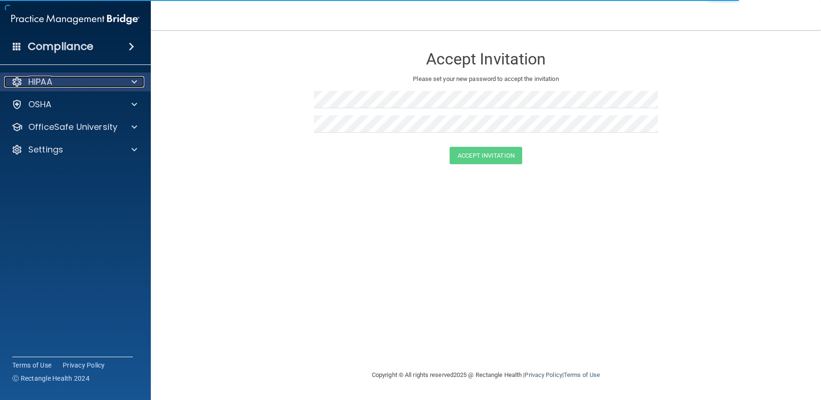
click at [129, 82] on div at bounding box center [133, 81] width 24 height 11
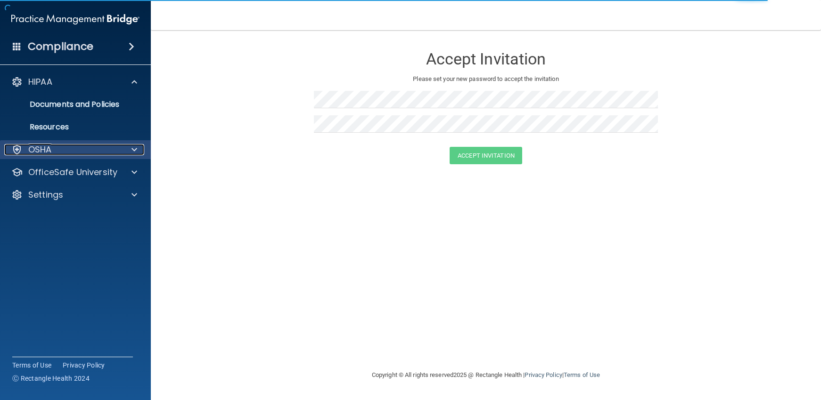
click at [131, 150] on div at bounding box center [133, 149] width 24 height 11
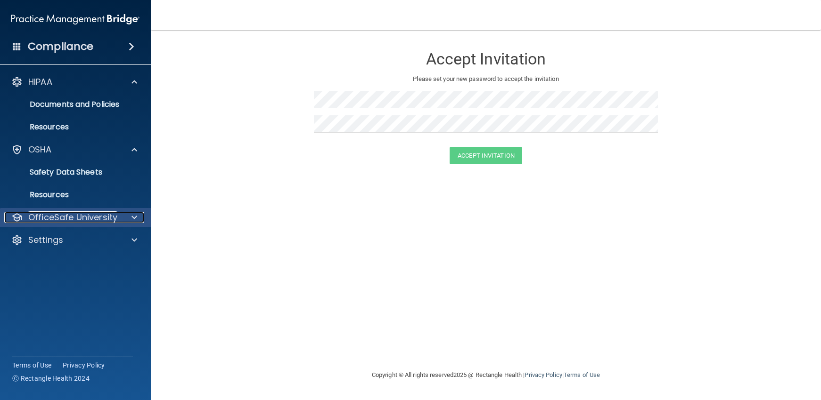
click at [131, 215] on div at bounding box center [133, 217] width 24 height 11
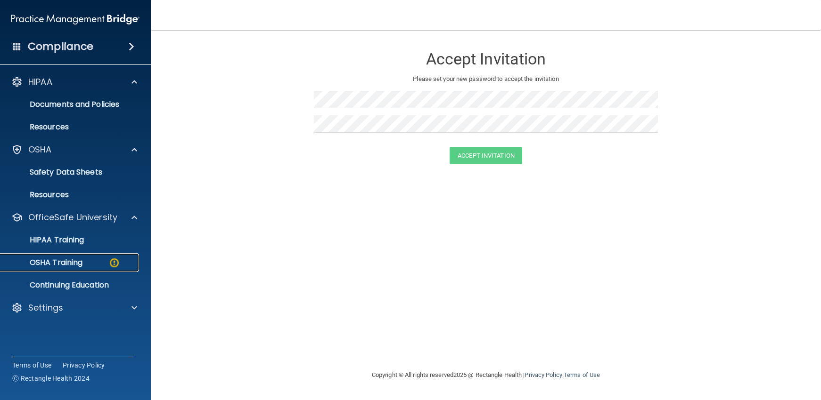
click at [73, 261] on p "OSHA Training" at bounding box center [44, 262] width 76 height 9
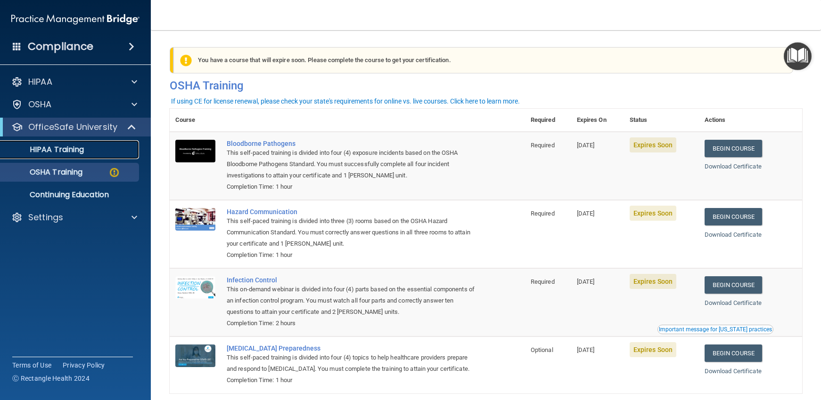
click at [59, 145] on p "HIPAA Training" at bounding box center [45, 149] width 78 height 9
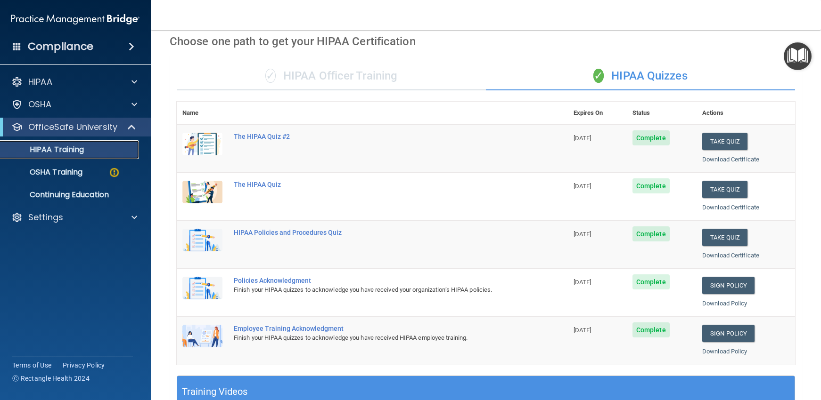
scroll to position [26, 0]
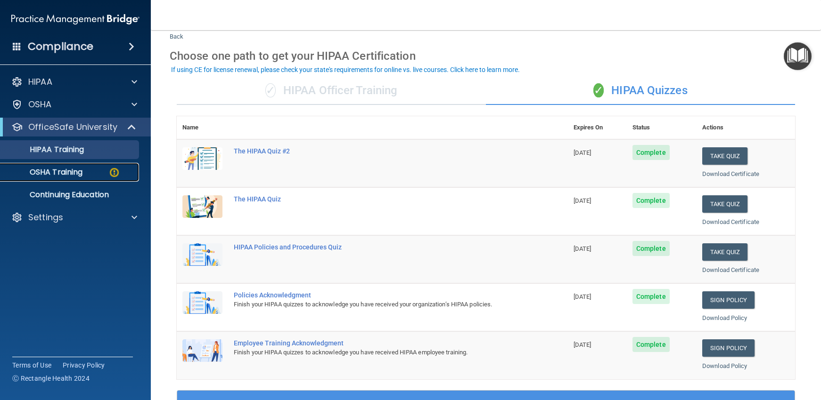
click at [75, 169] on p "OSHA Training" at bounding box center [44, 172] width 76 height 9
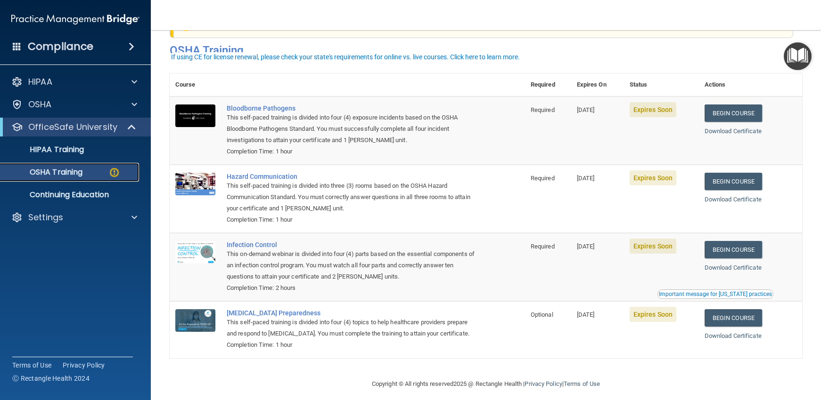
scroll to position [44, 0]
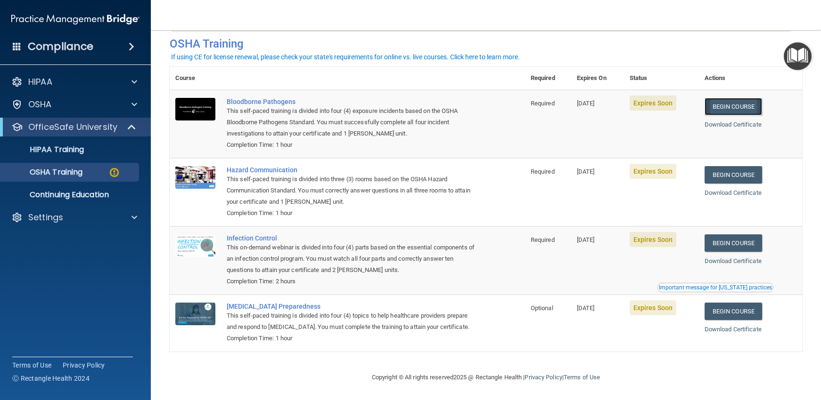
click at [750, 105] on link "Begin Course" at bounding box center [732, 106] width 57 height 17
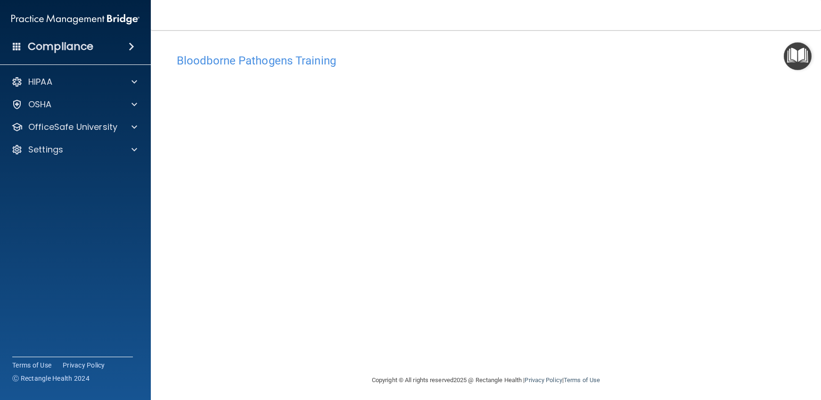
click at [227, 62] on h4 "Bloodborne Pathogens Training" at bounding box center [486, 61] width 618 height 12
click at [97, 109] on div "OSHA" at bounding box center [62, 104] width 117 height 11
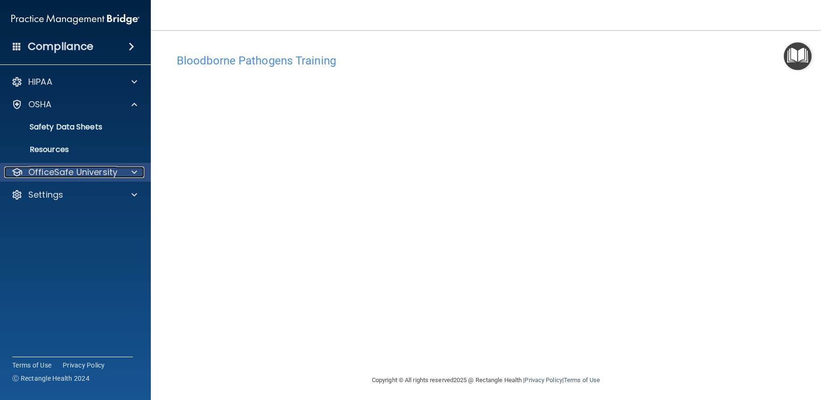
click at [131, 171] on div at bounding box center [133, 172] width 24 height 11
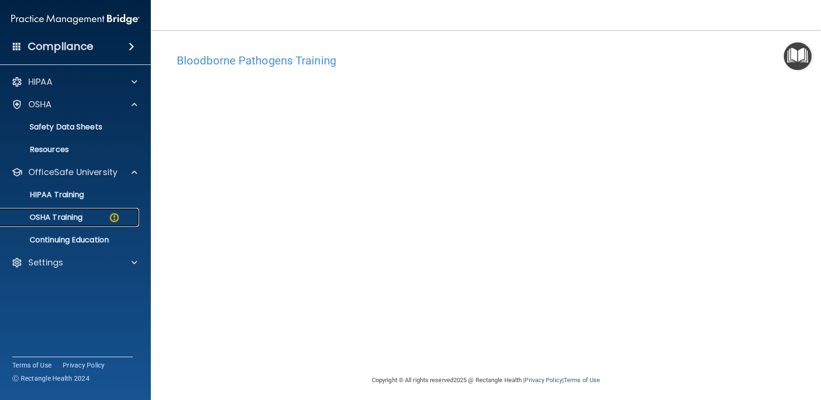
click at [87, 216] on div "OSHA Training" at bounding box center [70, 217] width 129 height 9
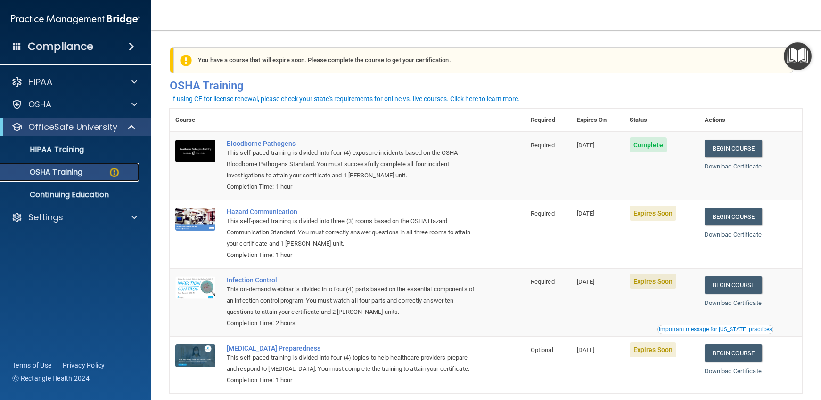
scroll to position [44, 0]
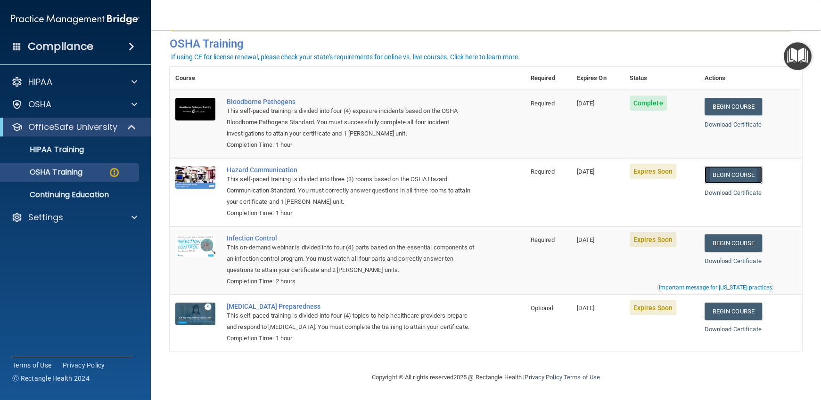
click at [724, 172] on link "Begin Course" at bounding box center [732, 174] width 57 height 17
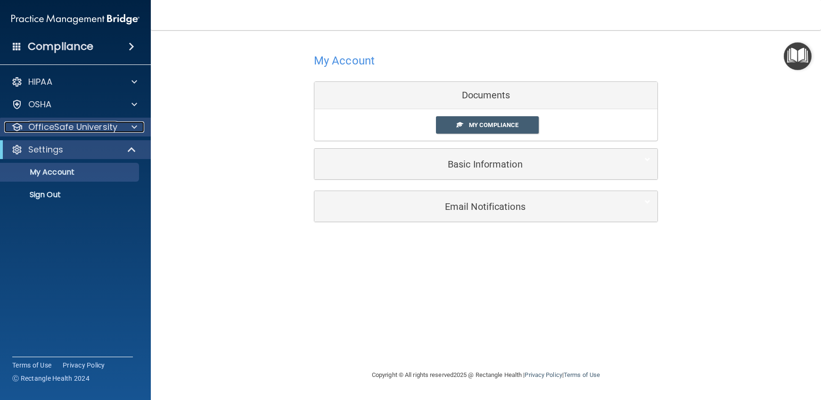
click at [133, 124] on span at bounding box center [134, 127] width 6 height 11
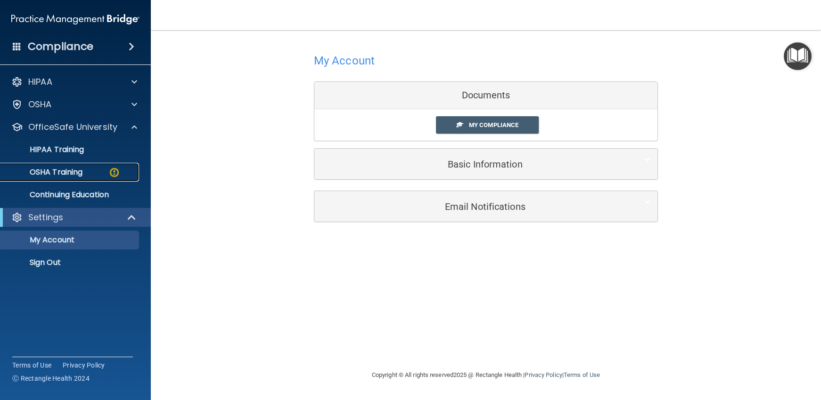
click at [85, 172] on div "OSHA Training" at bounding box center [70, 172] width 129 height 9
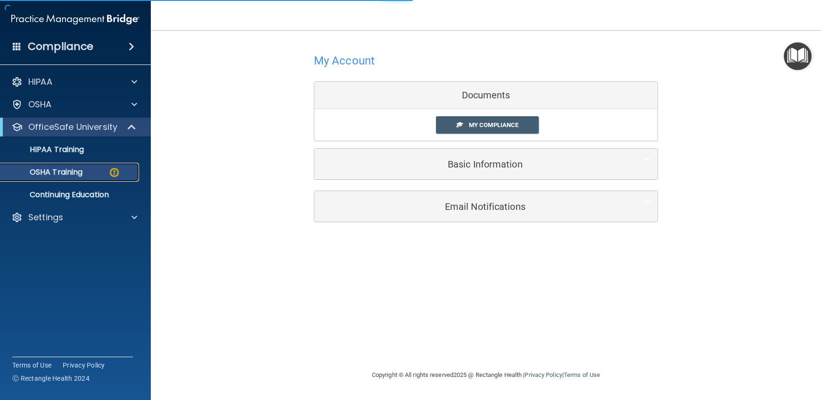
click at [100, 171] on div "OSHA Training" at bounding box center [70, 172] width 129 height 9
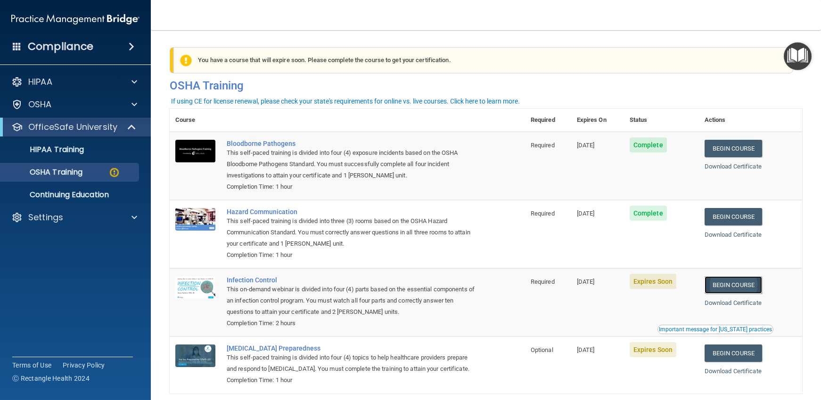
click at [737, 283] on link "Begin Course" at bounding box center [732, 285] width 57 height 17
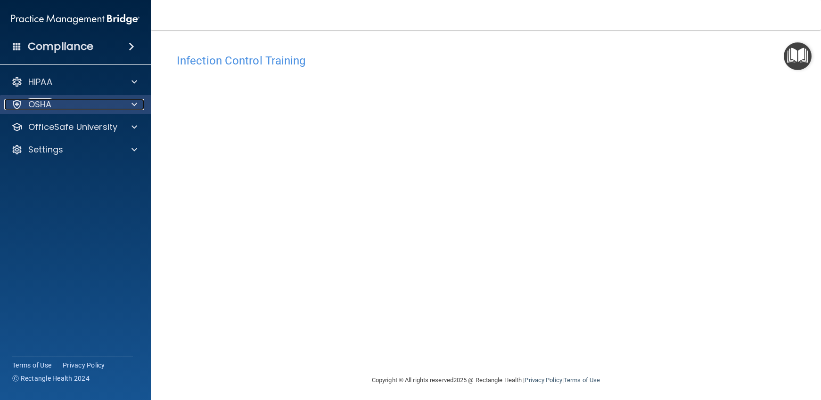
click at [118, 106] on div "OSHA" at bounding box center [62, 104] width 117 height 11
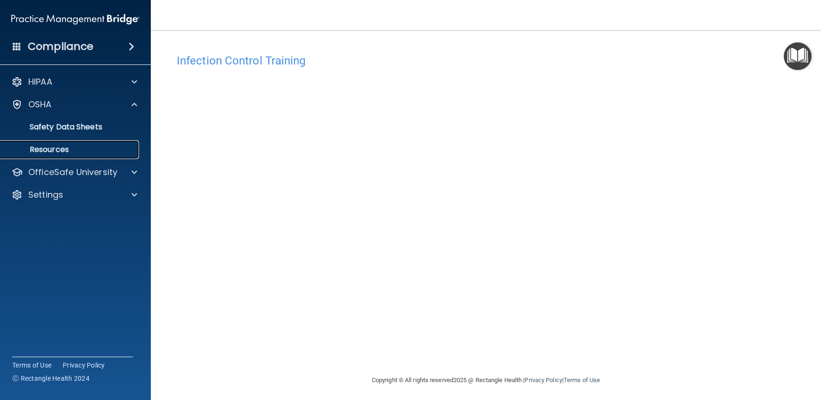
click at [100, 148] on p "Resources" at bounding box center [70, 149] width 129 height 9
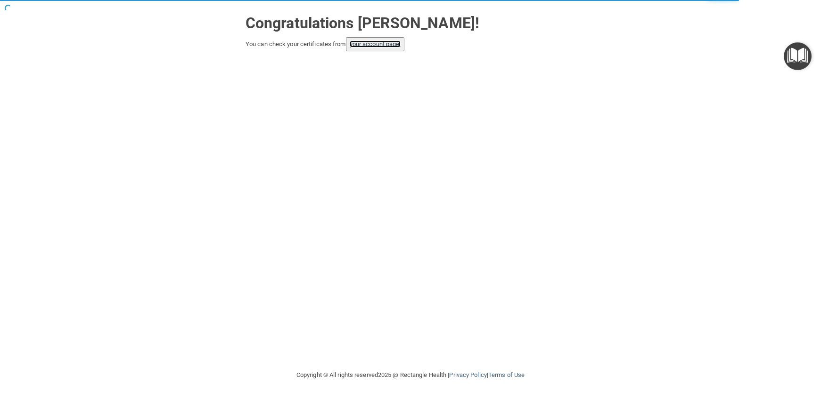
click at [369, 44] on link "your account page!" at bounding box center [375, 44] width 51 height 7
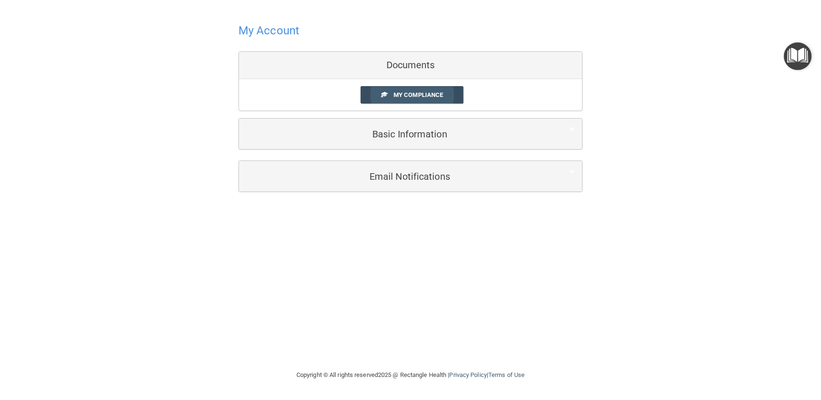
click at [412, 94] on span "My Compliance" at bounding box center [417, 94] width 49 height 7
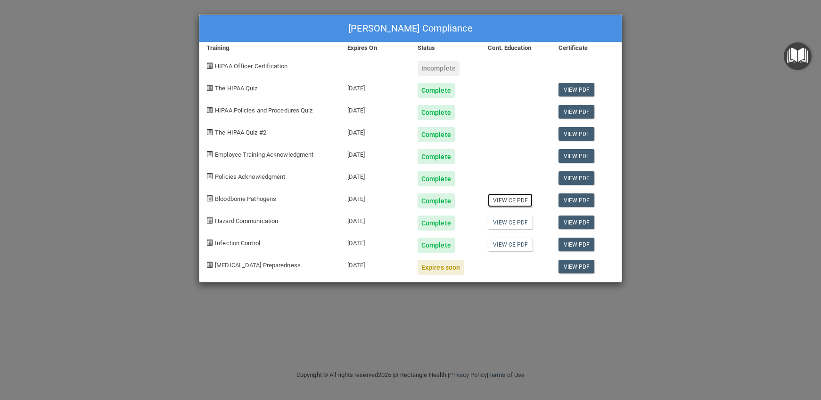
click at [519, 200] on link "View CE PDF" at bounding box center [510, 201] width 45 height 14
click at [522, 221] on link "View CE PDF" at bounding box center [510, 223] width 45 height 14
click at [519, 245] on link "View CE PDF" at bounding box center [510, 245] width 45 height 14
click at [585, 268] on link "View PDF" at bounding box center [576, 267] width 36 height 14
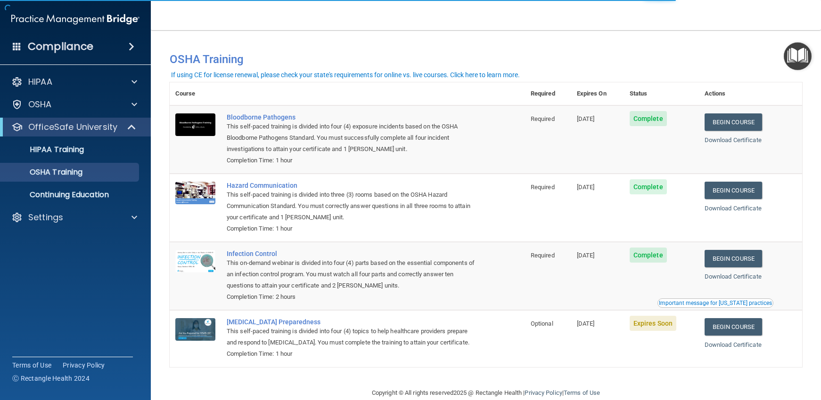
scroll to position [18, 0]
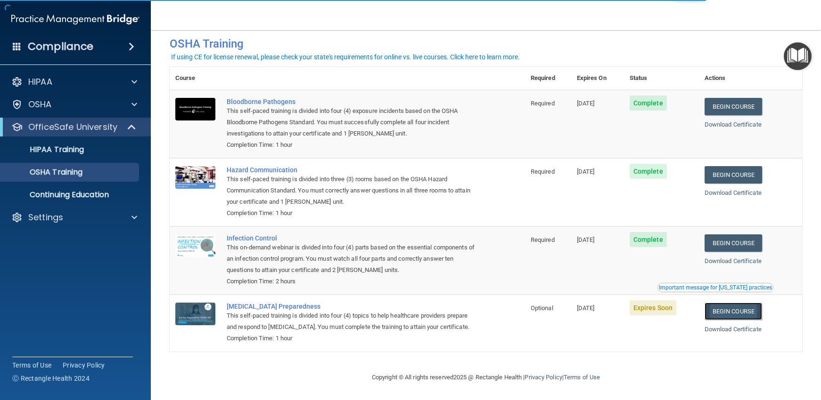
click at [731, 310] on link "Begin Course" at bounding box center [732, 311] width 57 height 17
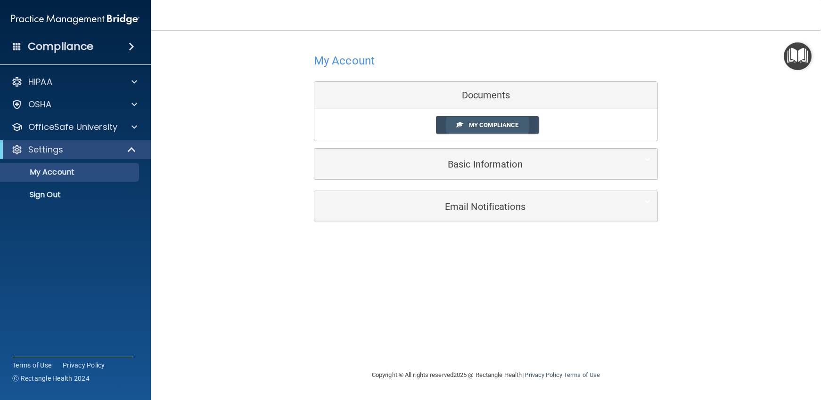
click at [510, 122] on span "My Compliance" at bounding box center [493, 125] width 49 height 7
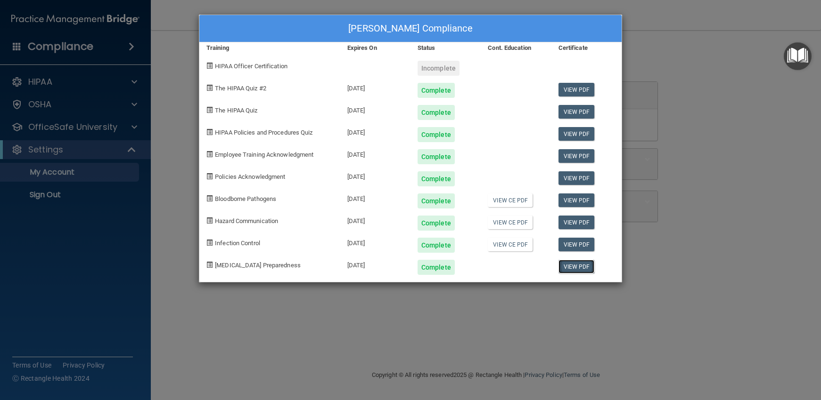
click at [567, 267] on link "View PDF" at bounding box center [576, 267] width 36 height 14
